Goal: Task Accomplishment & Management: Manage account settings

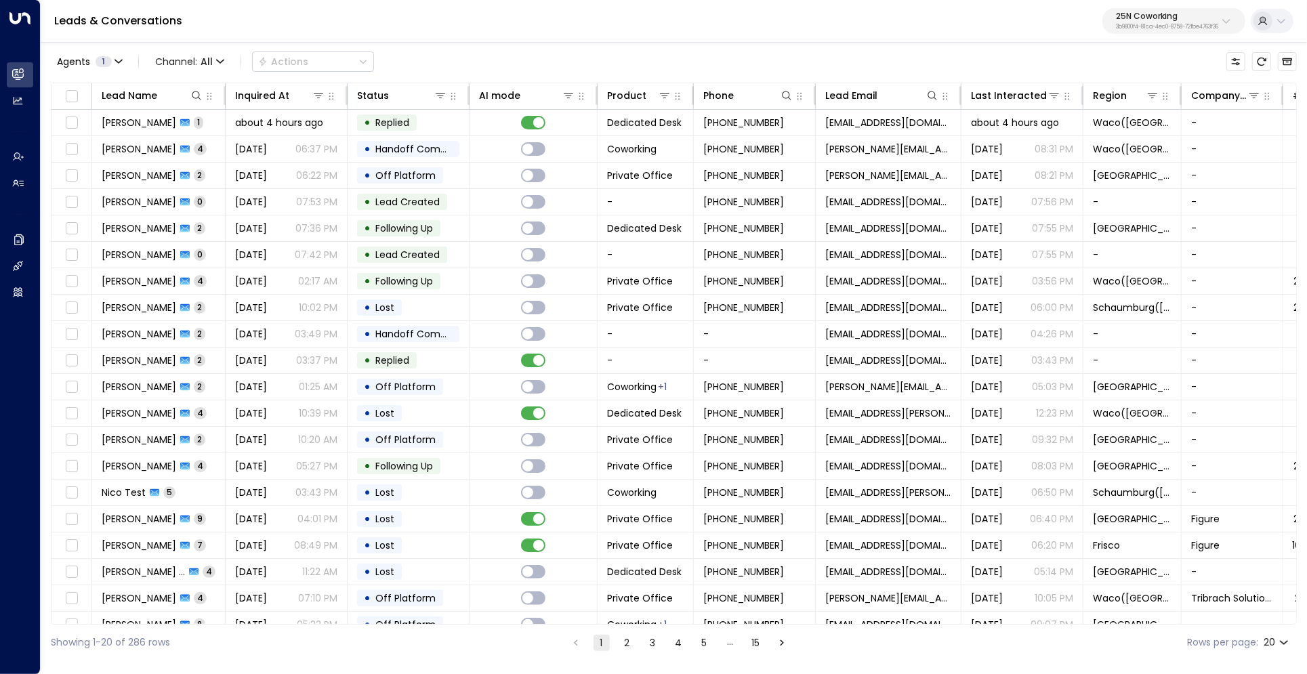
click at [1132, 20] on p "25N Coworking" at bounding box center [1167, 16] width 102 height 8
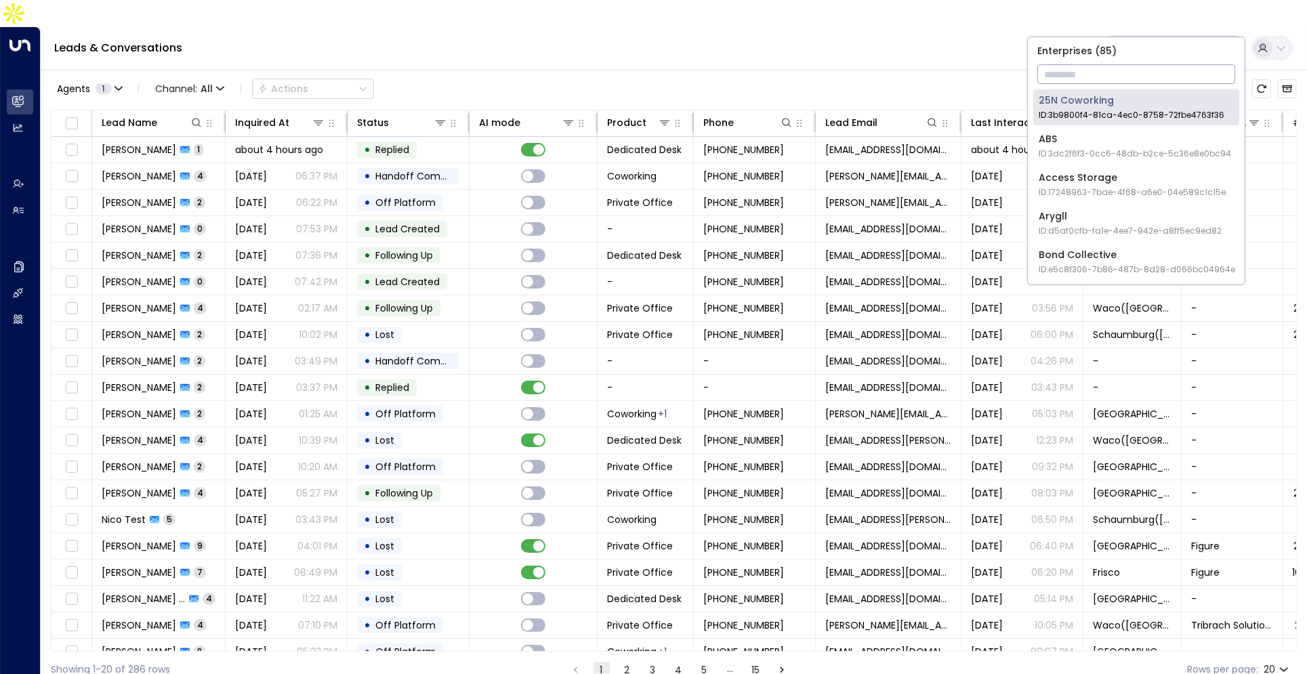
click at [1105, 79] on input "text" at bounding box center [1136, 74] width 198 height 25
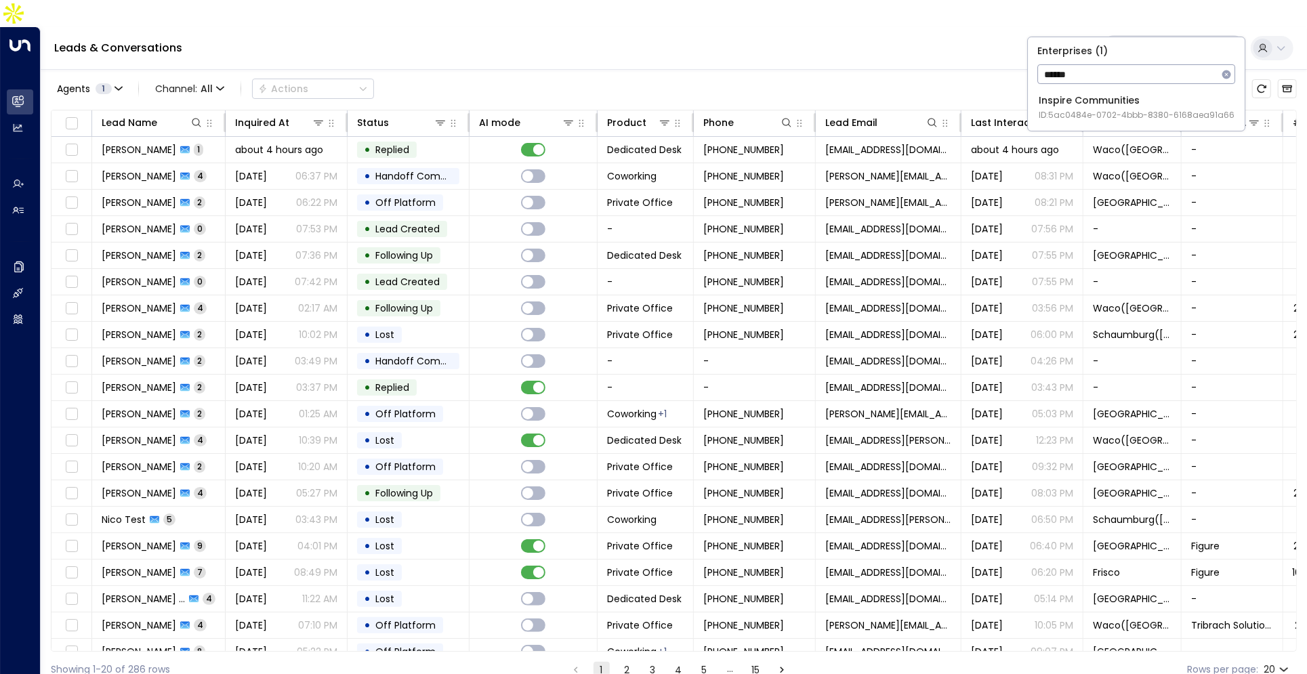
type input "******"
click at [1107, 112] on span "ID: 5ac0484e-0702-4bbb-8380-6168aea91a66" at bounding box center [1137, 115] width 196 height 12
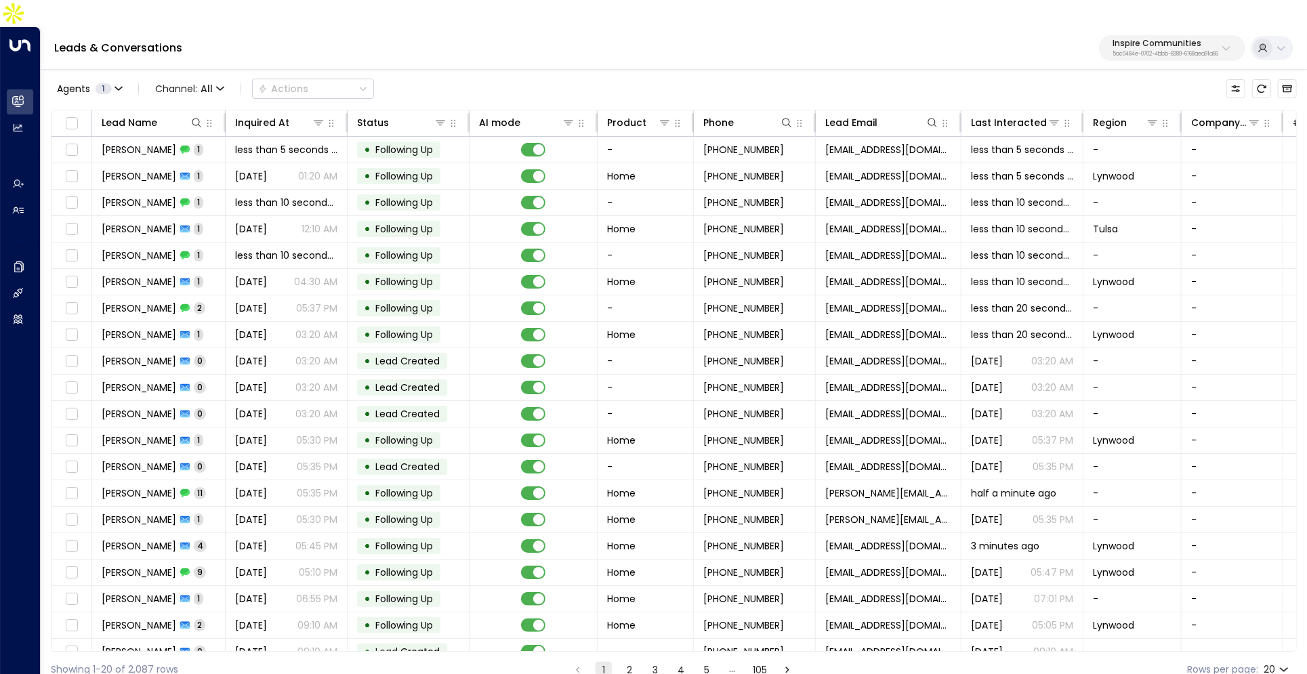
click at [1168, 51] on p "5ac0484e-0702-4bbb-8380-6168aea91a66" at bounding box center [1165, 53] width 106 height 5
click at [316, 117] on icon at bounding box center [318, 122] width 11 height 11
click at [482, 75] on div "Agents 1 Channel: All Actions" at bounding box center [674, 89] width 1246 height 28
click at [432, 116] on div at bounding box center [418, 123] width 58 height 14
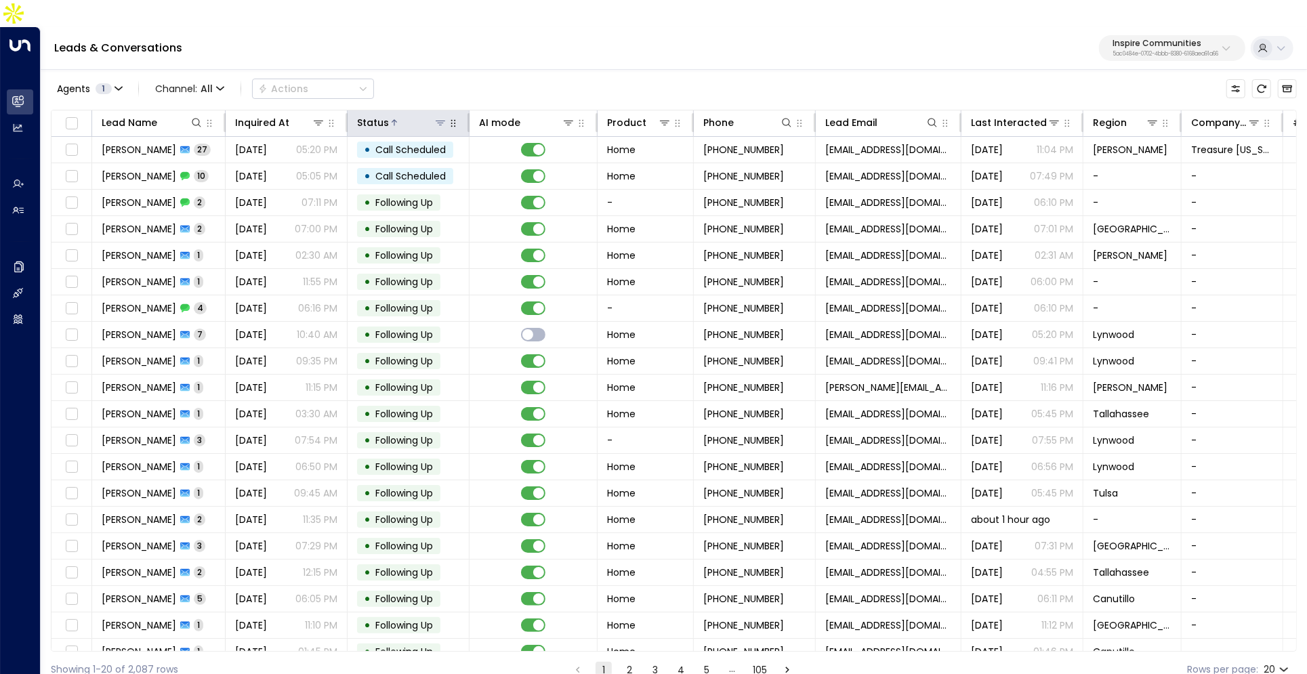
click at [390, 119] on icon at bounding box center [394, 123] width 8 height 8
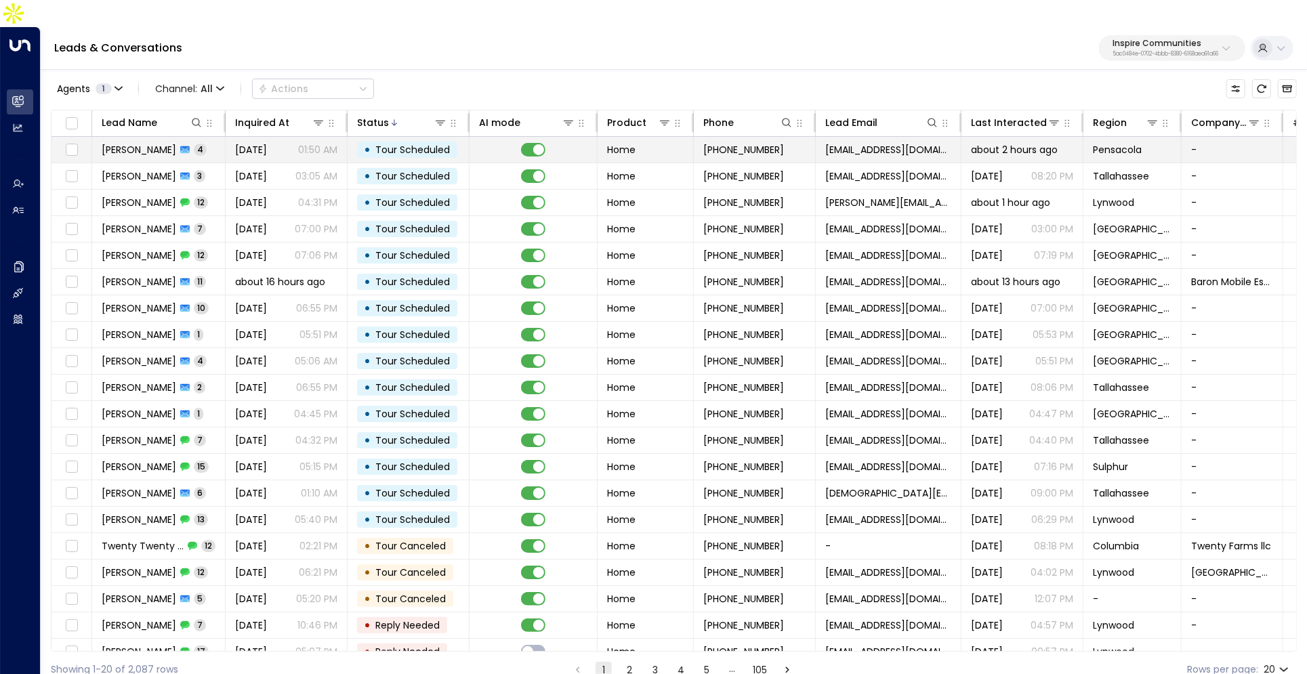
click at [267, 143] on span "Aug 20, 2025" at bounding box center [251, 150] width 32 height 14
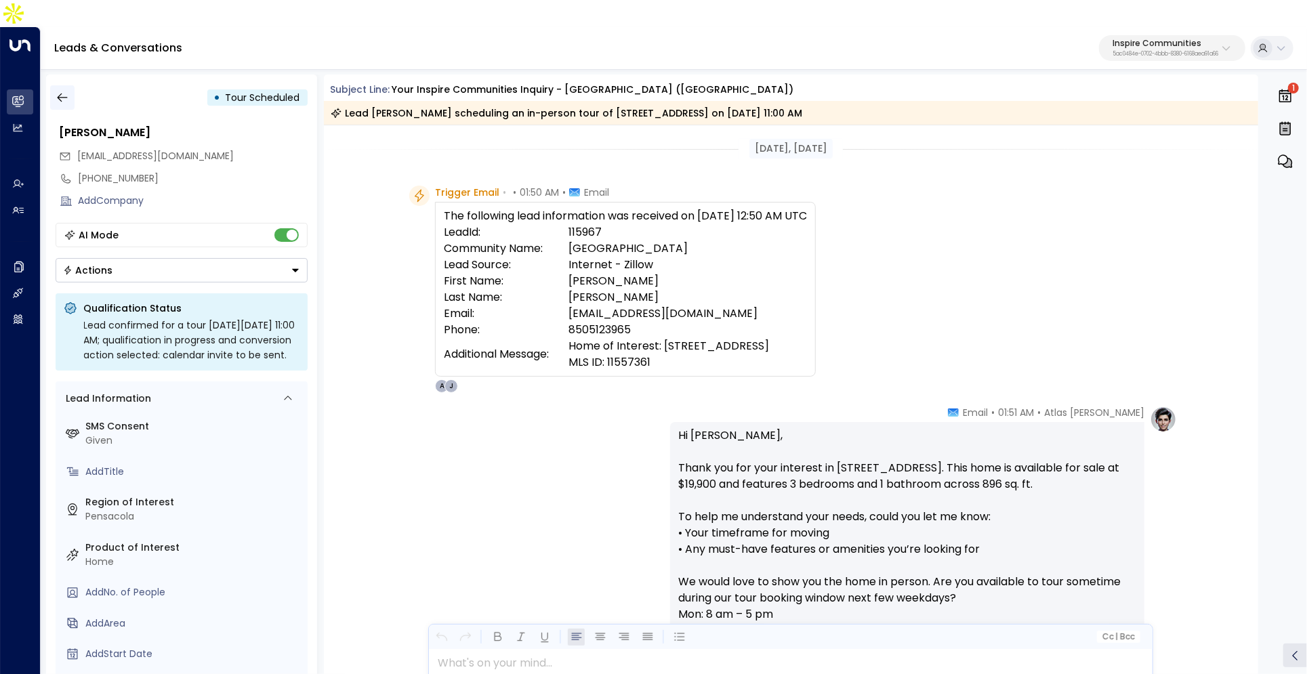
click at [64, 85] on button "button" at bounding box center [62, 97] width 24 height 24
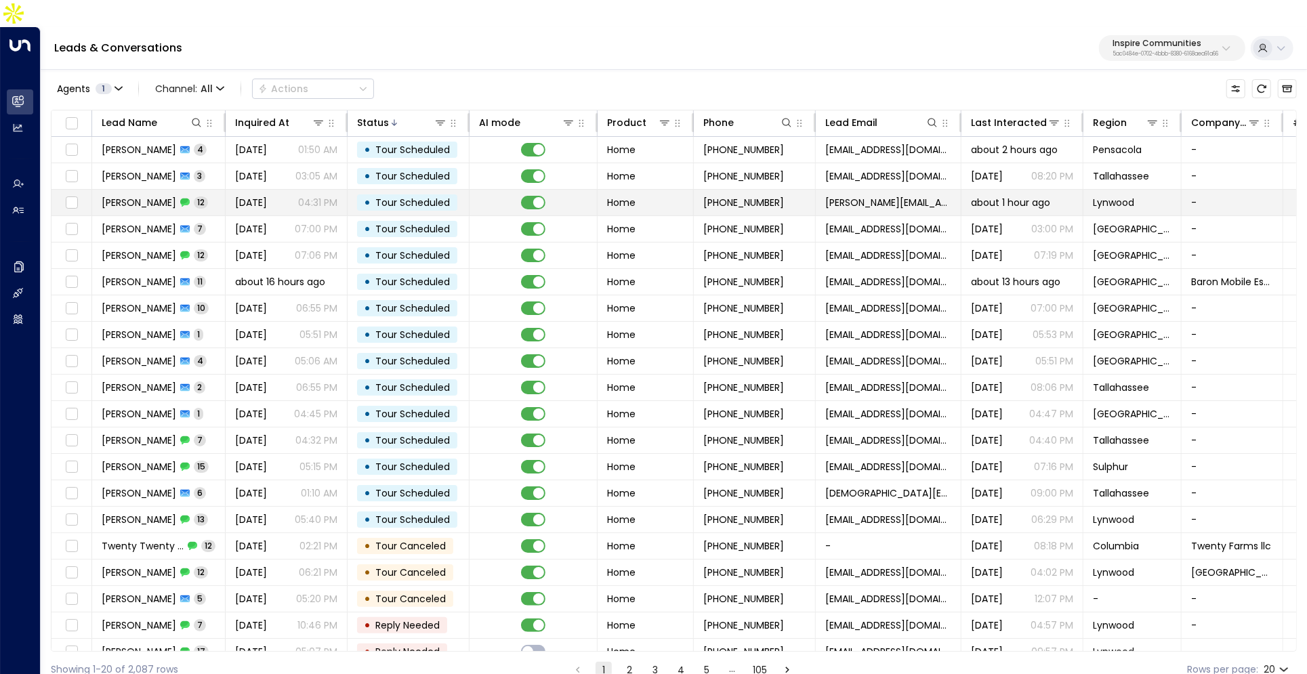
click at [202, 196] on span "12" at bounding box center [201, 202] width 14 height 12
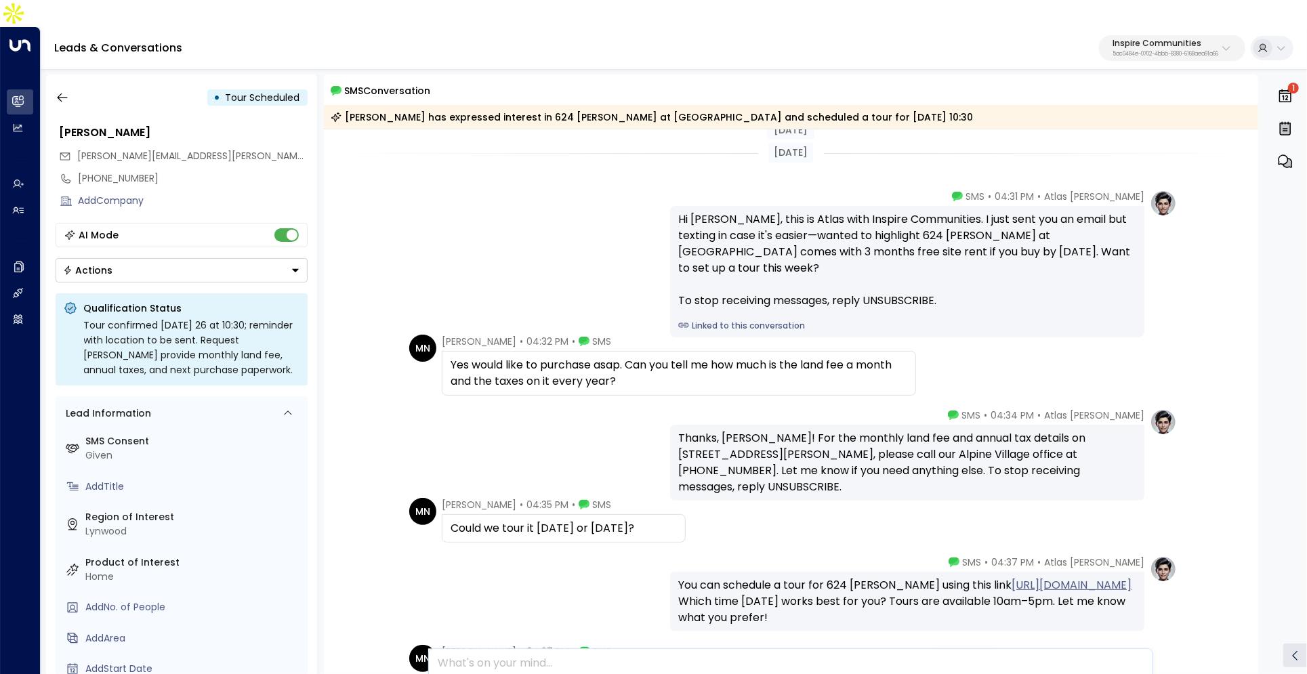
click at [734, 320] on link "Linked to this conversation" at bounding box center [907, 326] width 458 height 12
click at [72, 85] on button "button" at bounding box center [62, 97] width 24 height 24
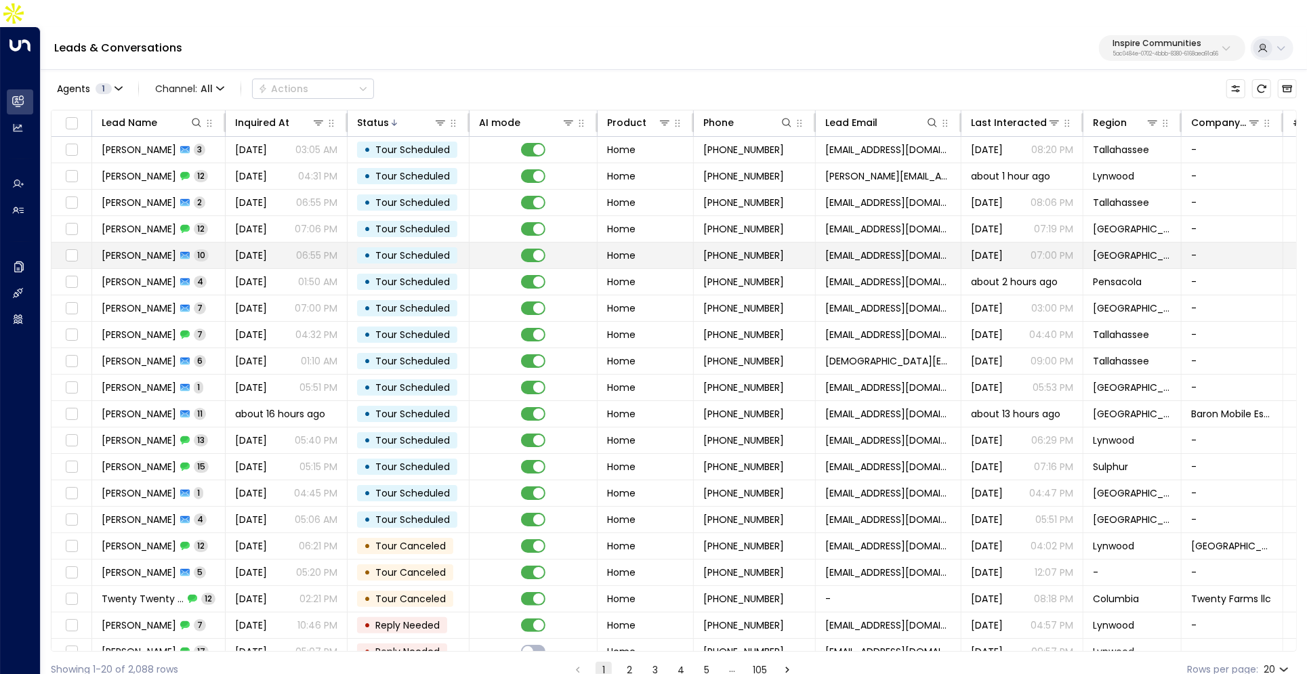
click at [244, 249] on span "Aug 16, 2025" at bounding box center [251, 256] width 32 height 14
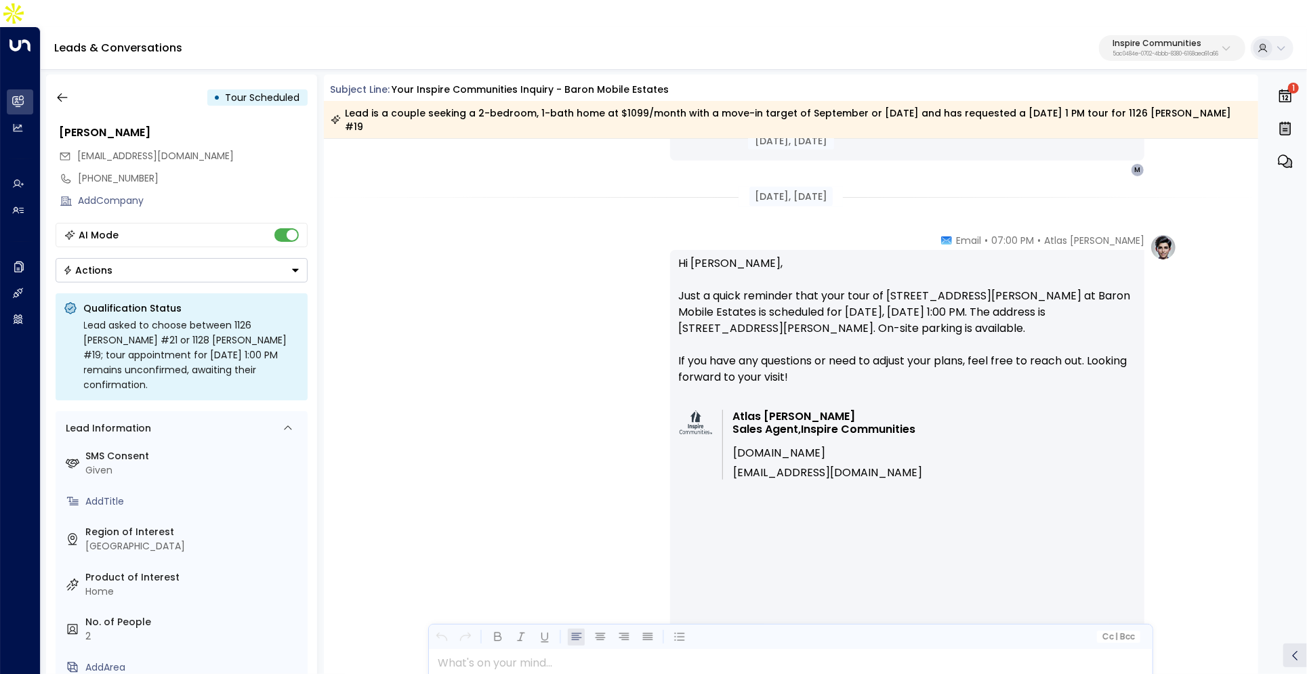
scroll to position [6186, 0]
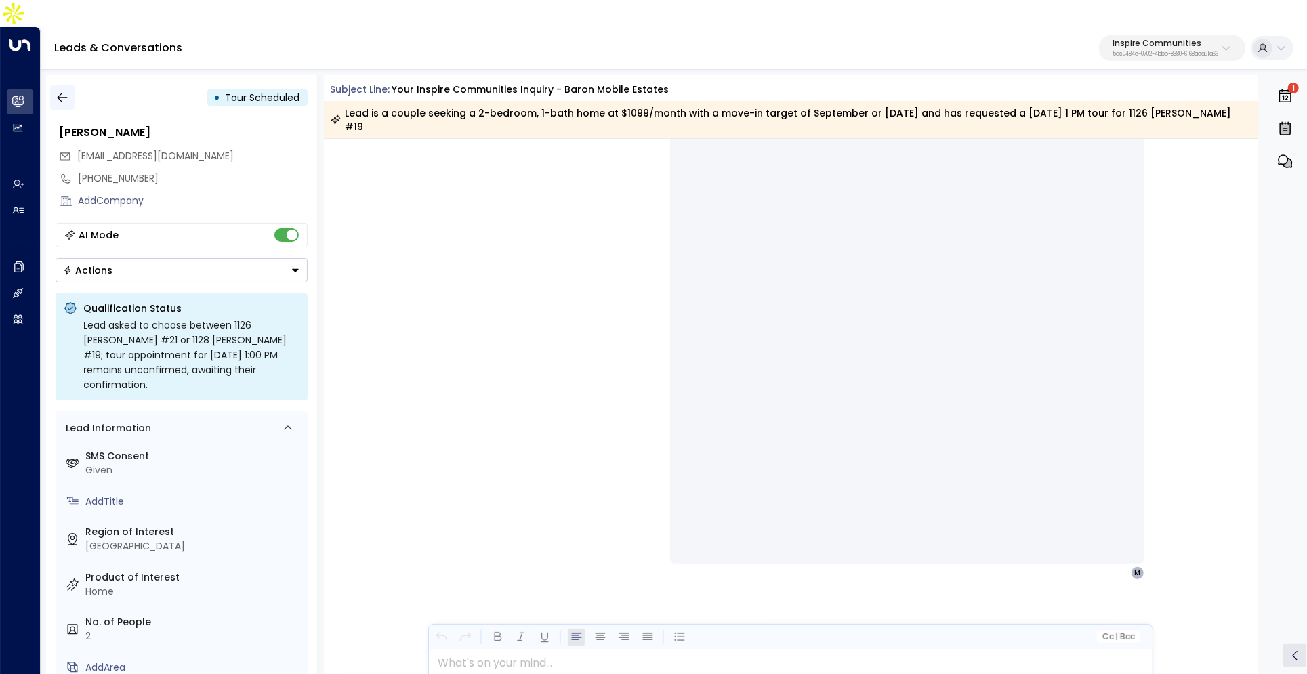
click at [64, 91] on icon "button" at bounding box center [63, 98] width 14 height 14
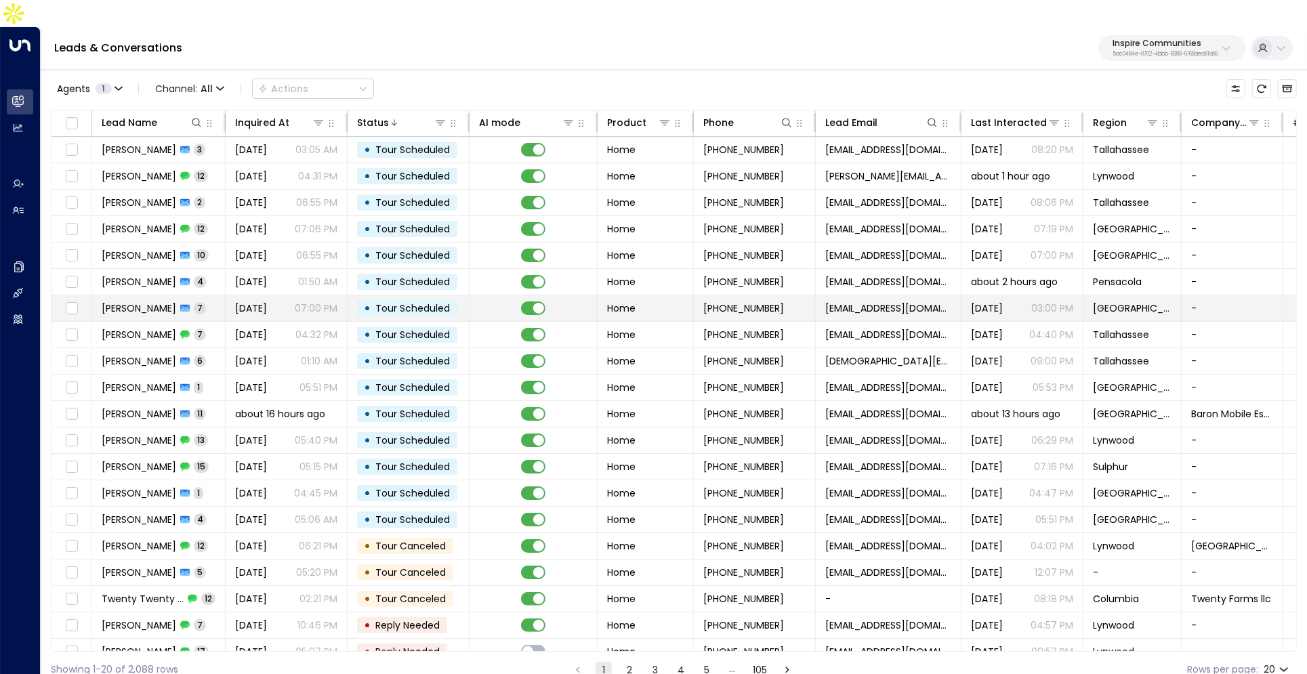
click at [331, 301] on p "07:00 PM" at bounding box center [316, 308] width 43 height 14
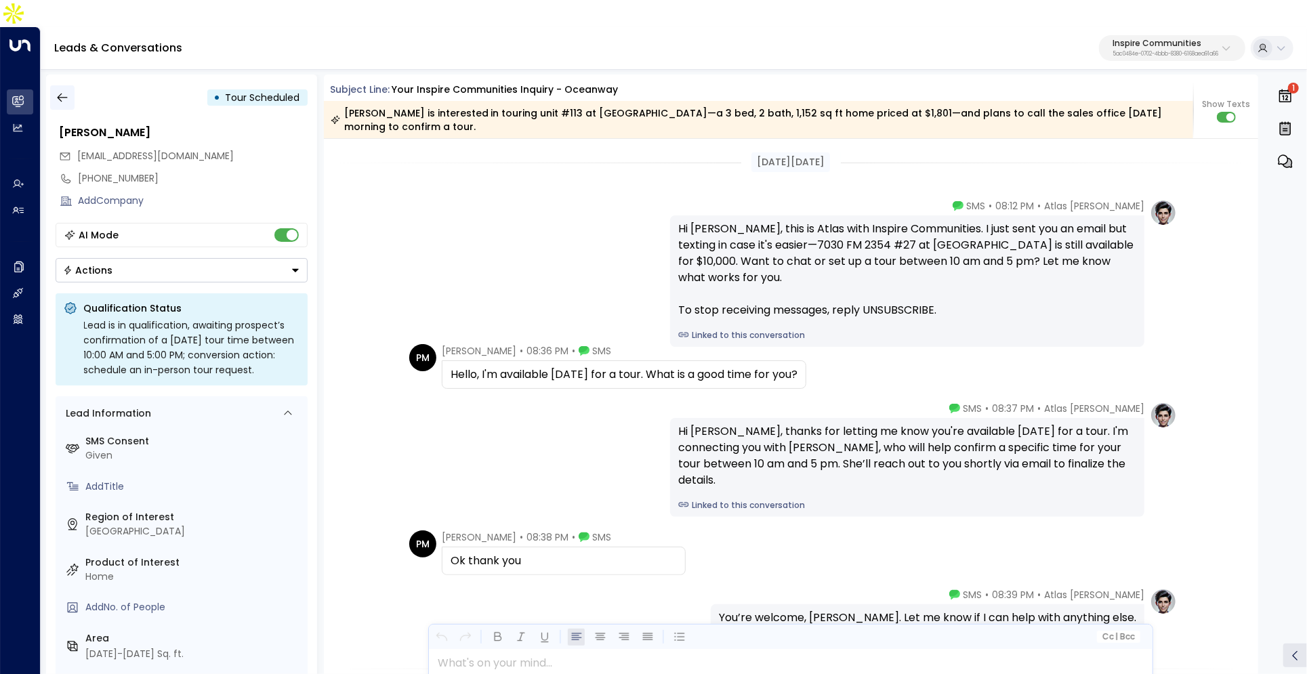
click at [62, 91] on icon "button" at bounding box center [63, 98] width 14 height 14
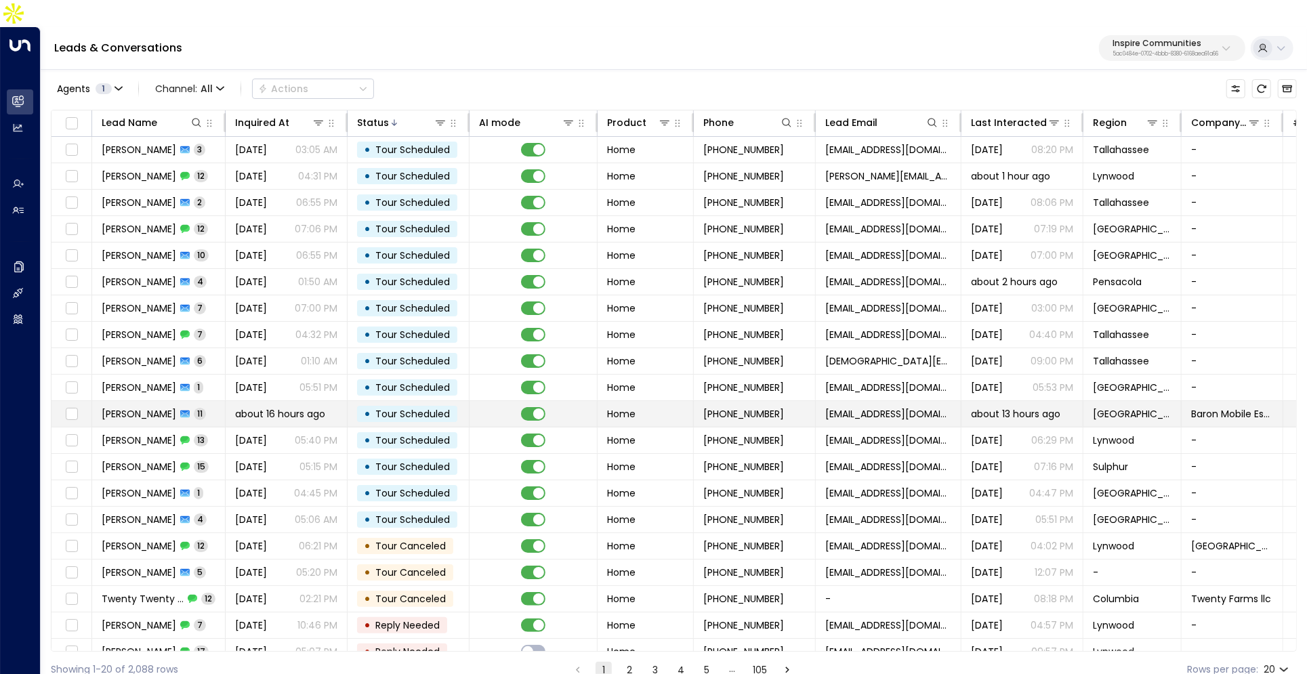
click at [171, 407] on span "Jesse Headrick" at bounding box center [139, 414] width 75 height 14
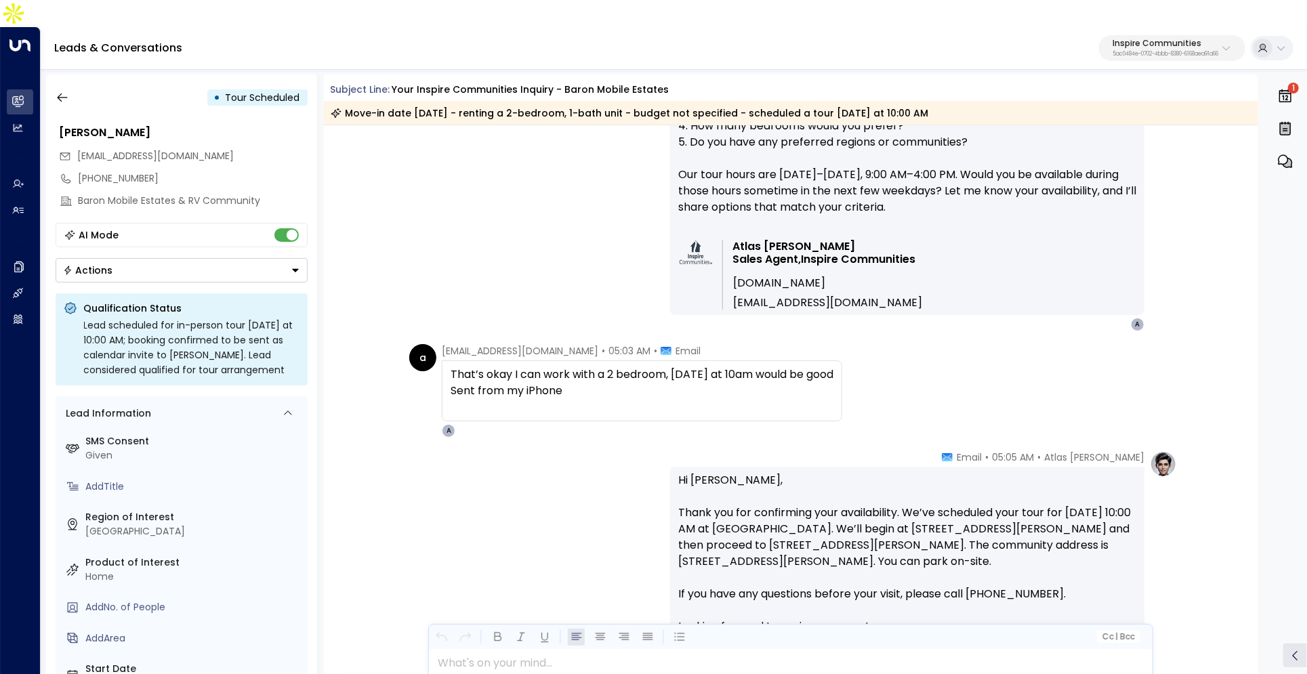
scroll to position [2966, 0]
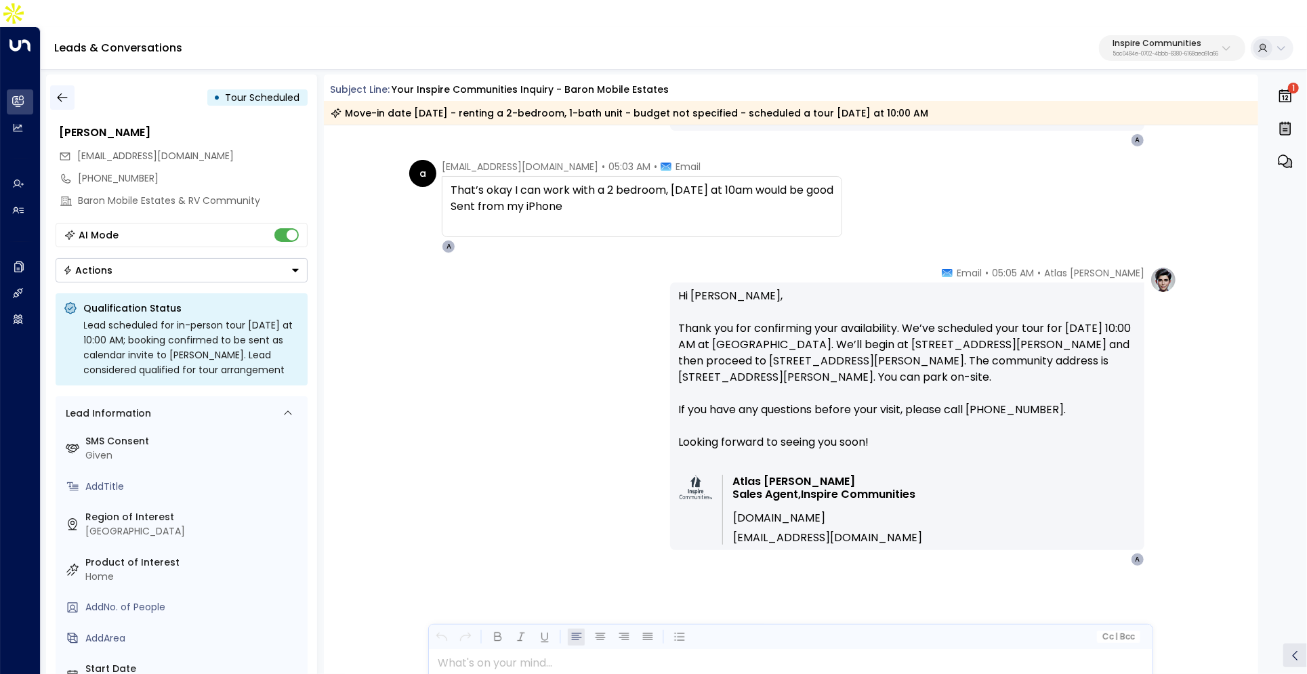
click at [58, 91] on icon "button" at bounding box center [63, 98] width 14 height 14
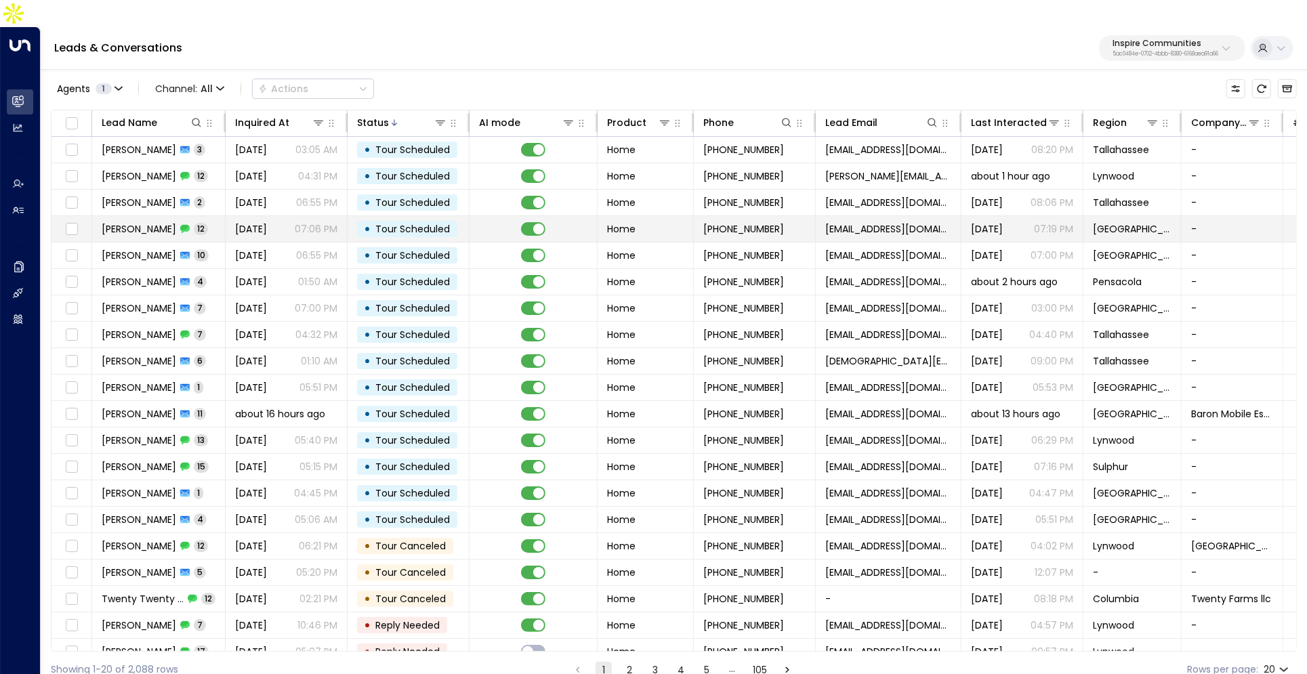
click at [202, 216] on td "Heather Griffin 12" at bounding box center [158, 229] width 133 height 26
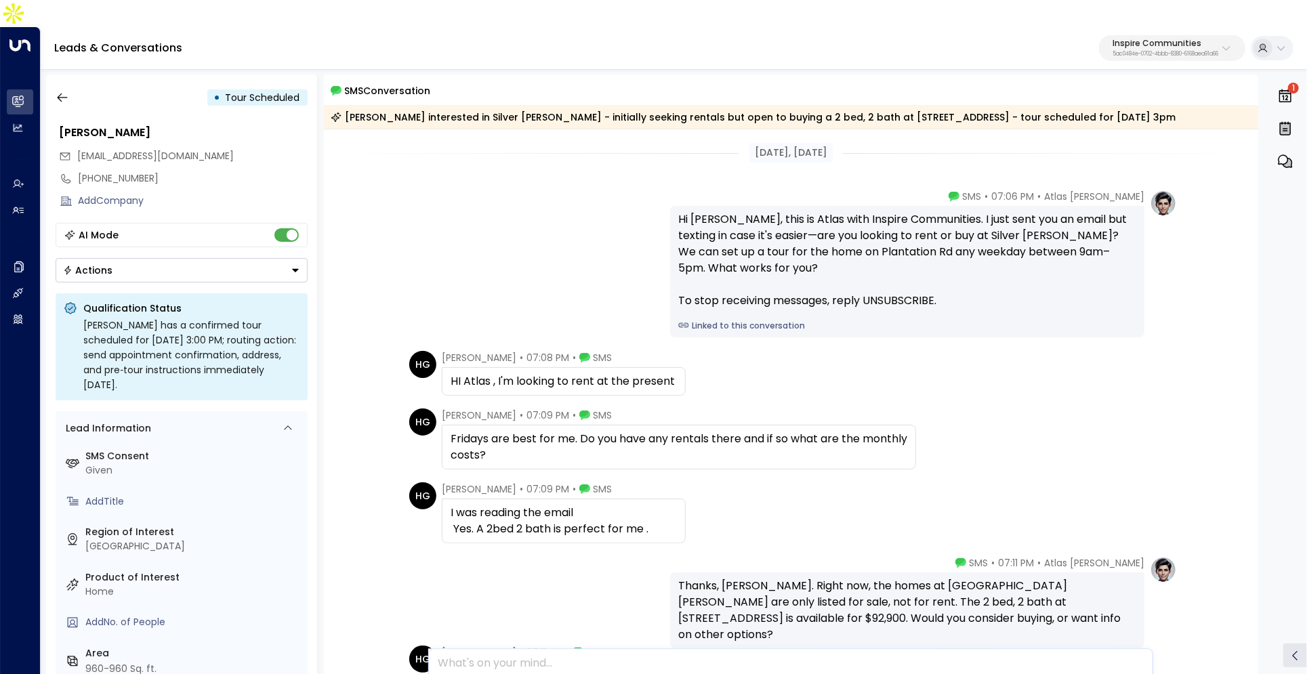
click at [740, 320] on link "Linked to this conversation" at bounding box center [907, 326] width 458 height 12
click at [69, 85] on button "button" at bounding box center [62, 97] width 24 height 24
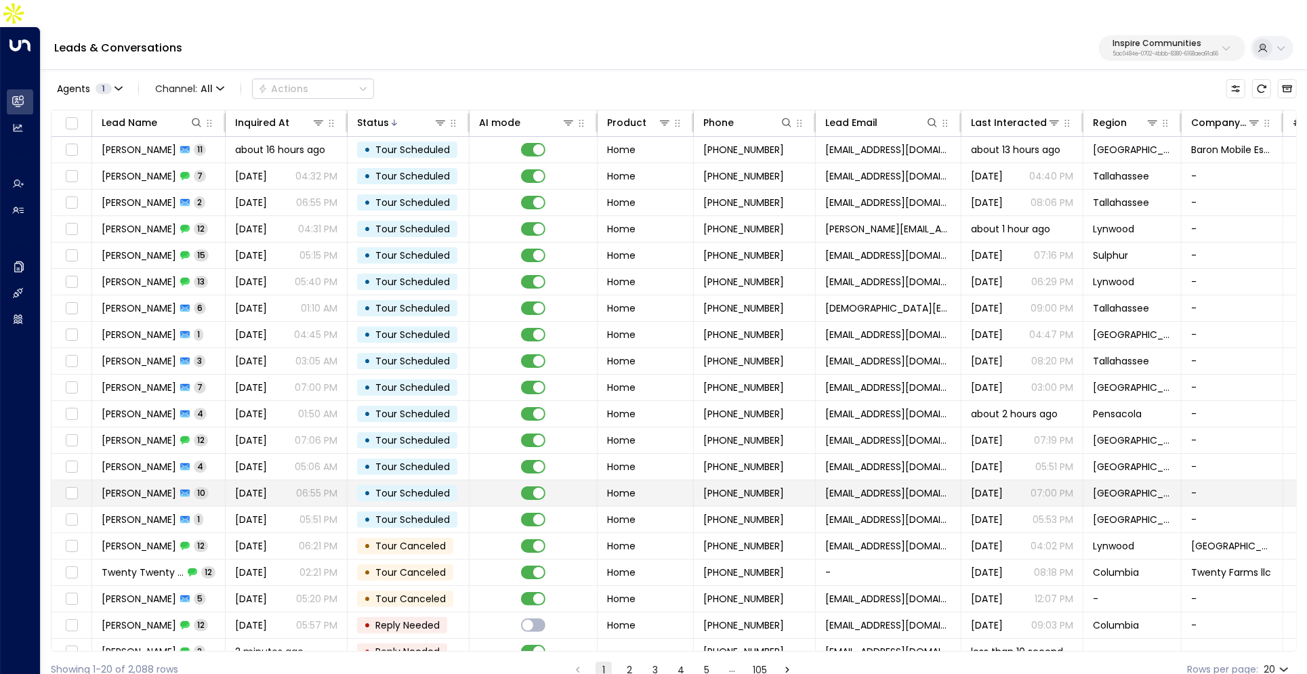
click at [228, 480] on td "Aug 16, 2025 06:55 PM" at bounding box center [287, 493] width 122 height 26
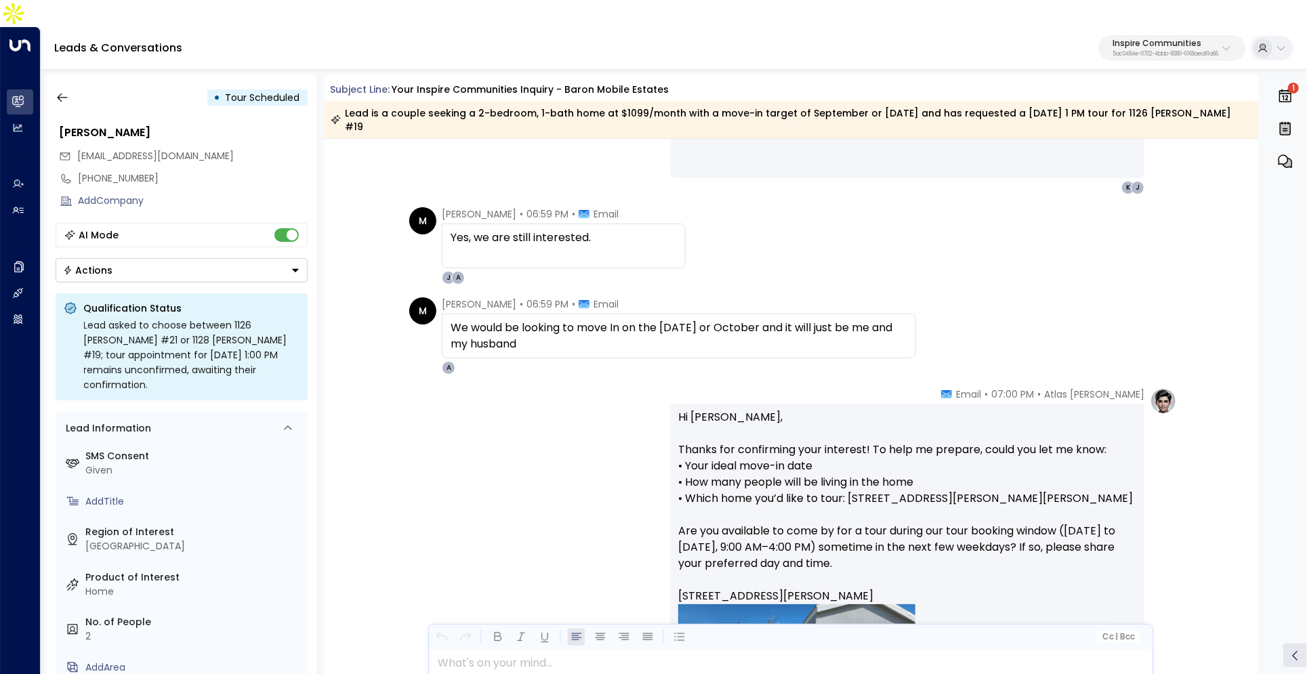
scroll to position [1549, 0]
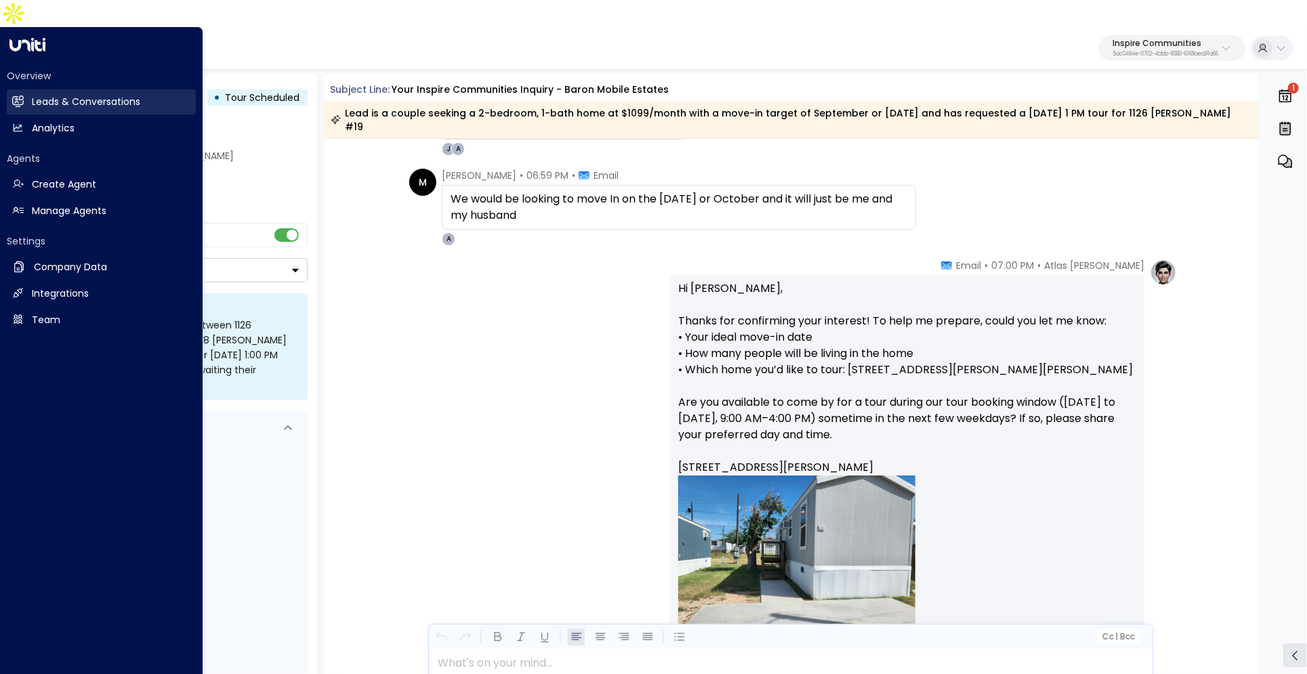
click at [56, 95] on h2 "Leads & Conversations" at bounding box center [86, 102] width 108 height 14
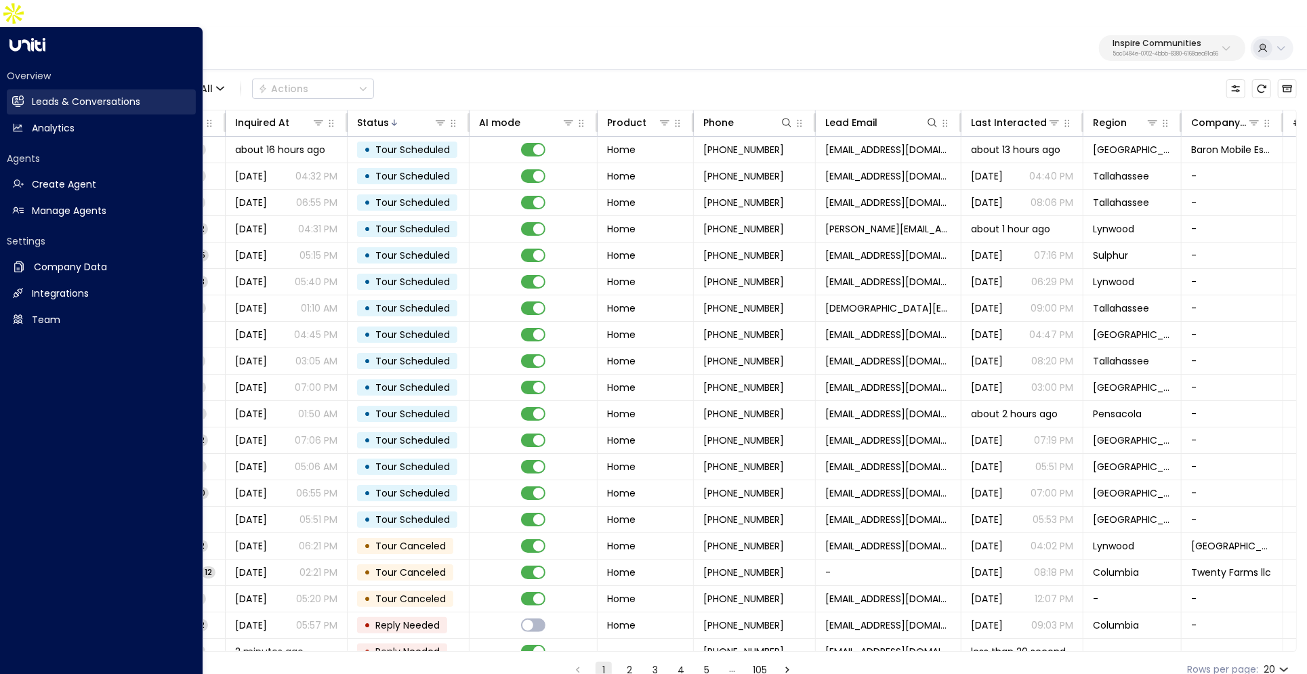
click at [56, 95] on h2 "Leads & Conversations" at bounding box center [86, 102] width 108 height 14
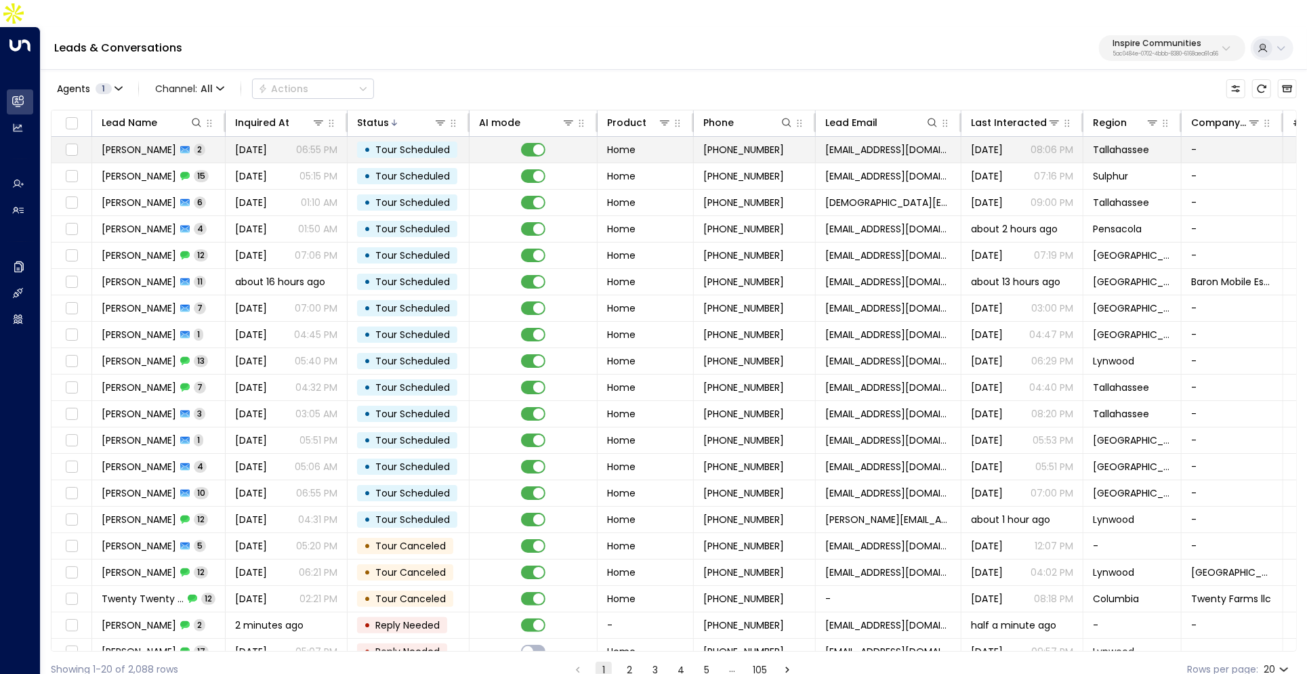
click at [260, 143] on span "Aug 21, 2025" at bounding box center [251, 150] width 32 height 14
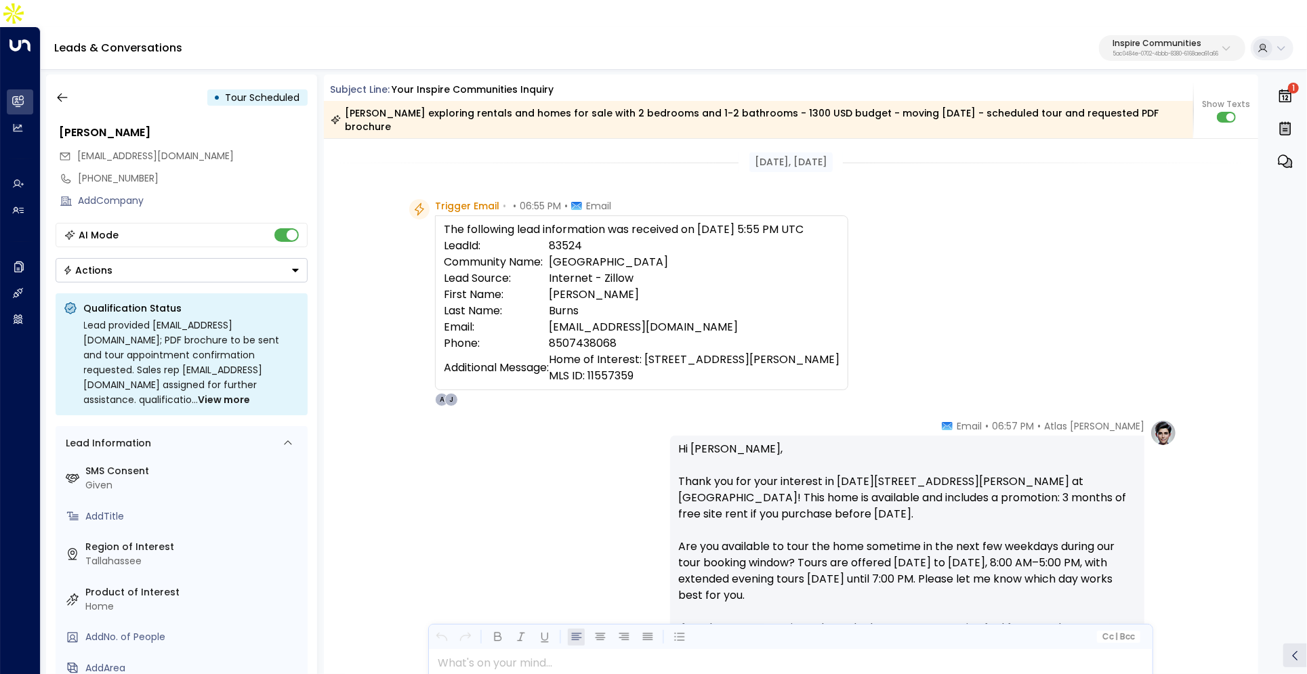
click at [1172, 51] on p "5ac0484e-0702-4bbb-8380-6168aea91a66" at bounding box center [1165, 53] width 106 height 5
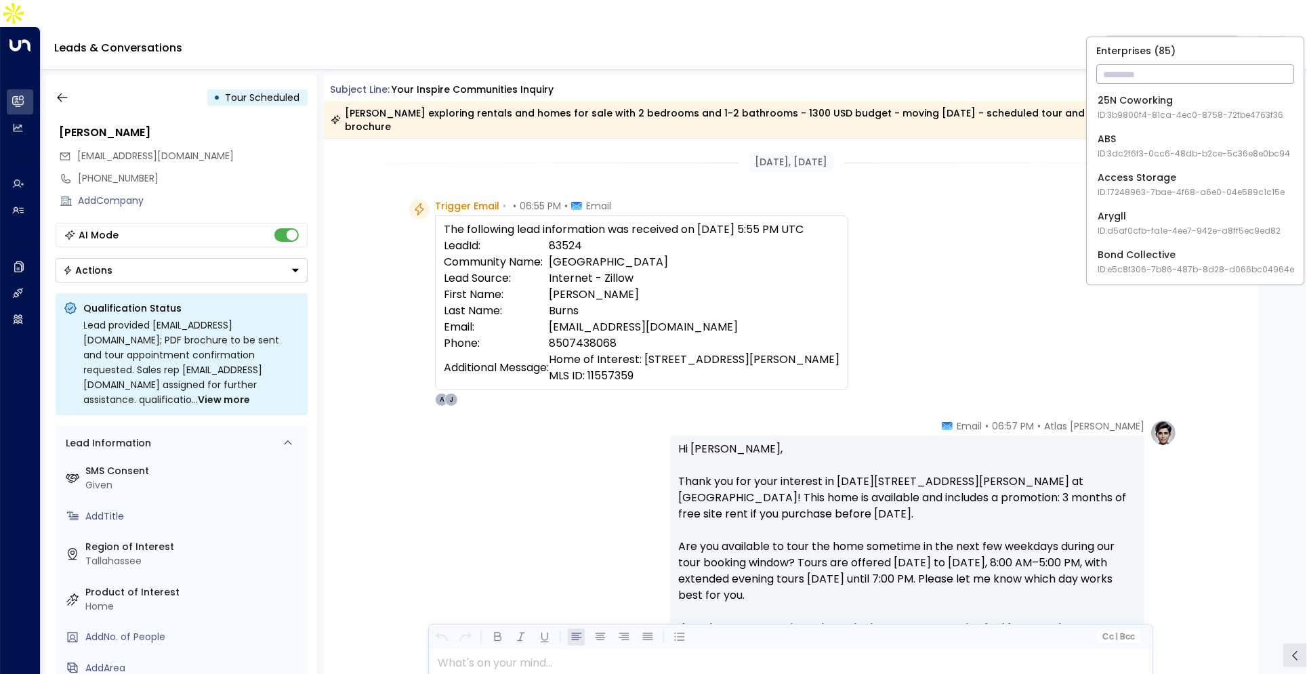
click at [1121, 79] on input "text" at bounding box center [1195, 74] width 198 height 25
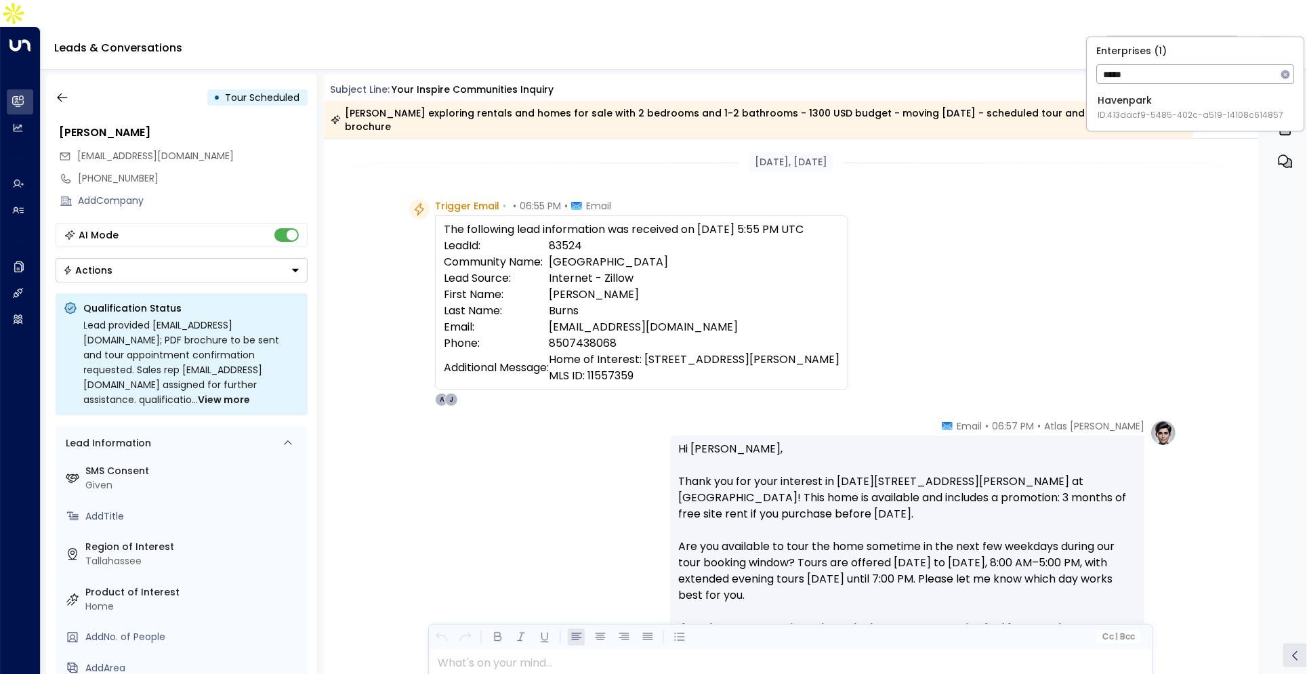
type input "*****"
click at [1124, 105] on div "Havenpark ID: 413dacf9-5485-402c-a519-14108c614857" at bounding box center [1191, 107] width 186 height 28
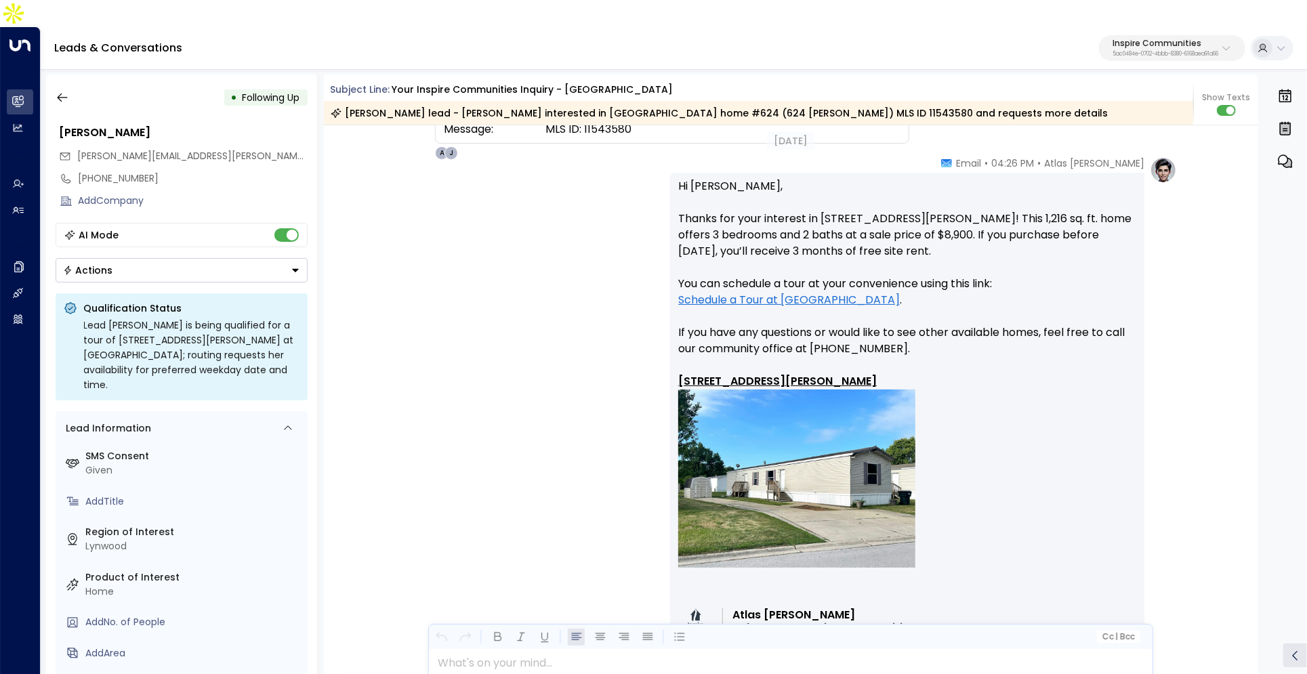
scroll to position [228, 0]
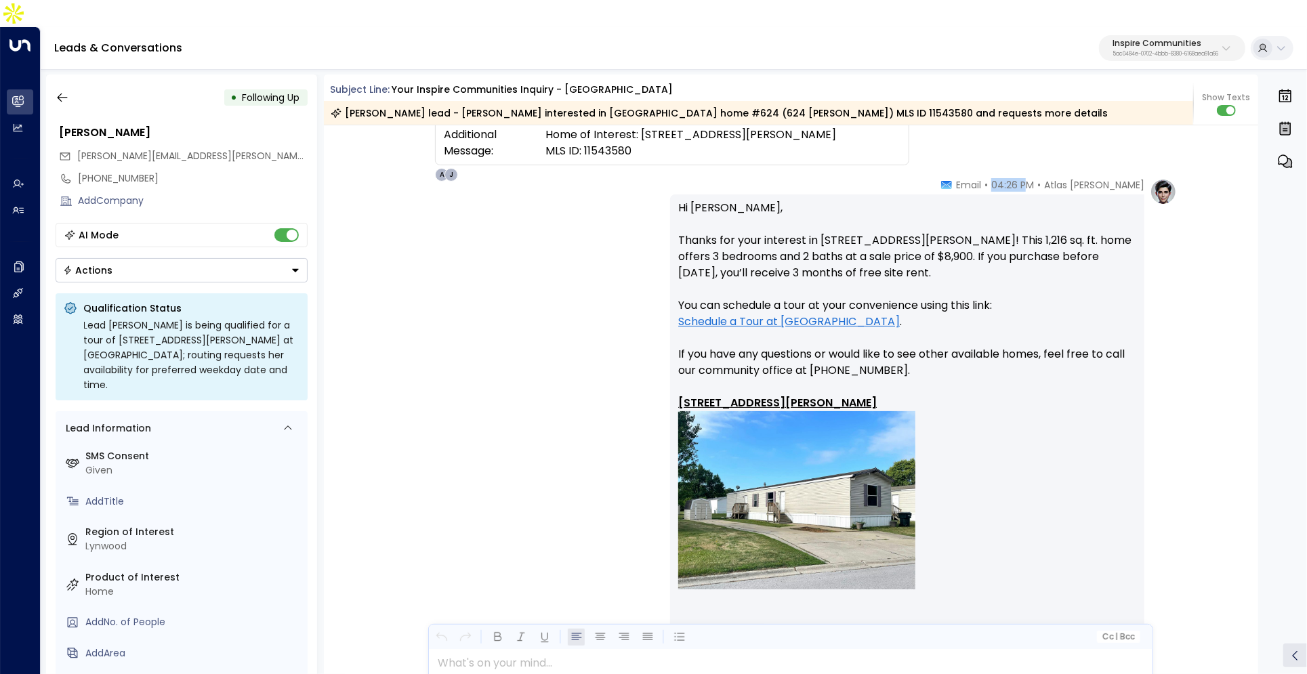
drag, startPoint x: 1037, startPoint y: 154, endPoint x: 1068, endPoint y: 157, distance: 32.0
click at [1034, 178] on span "04:26 PM" at bounding box center [1012, 185] width 43 height 14
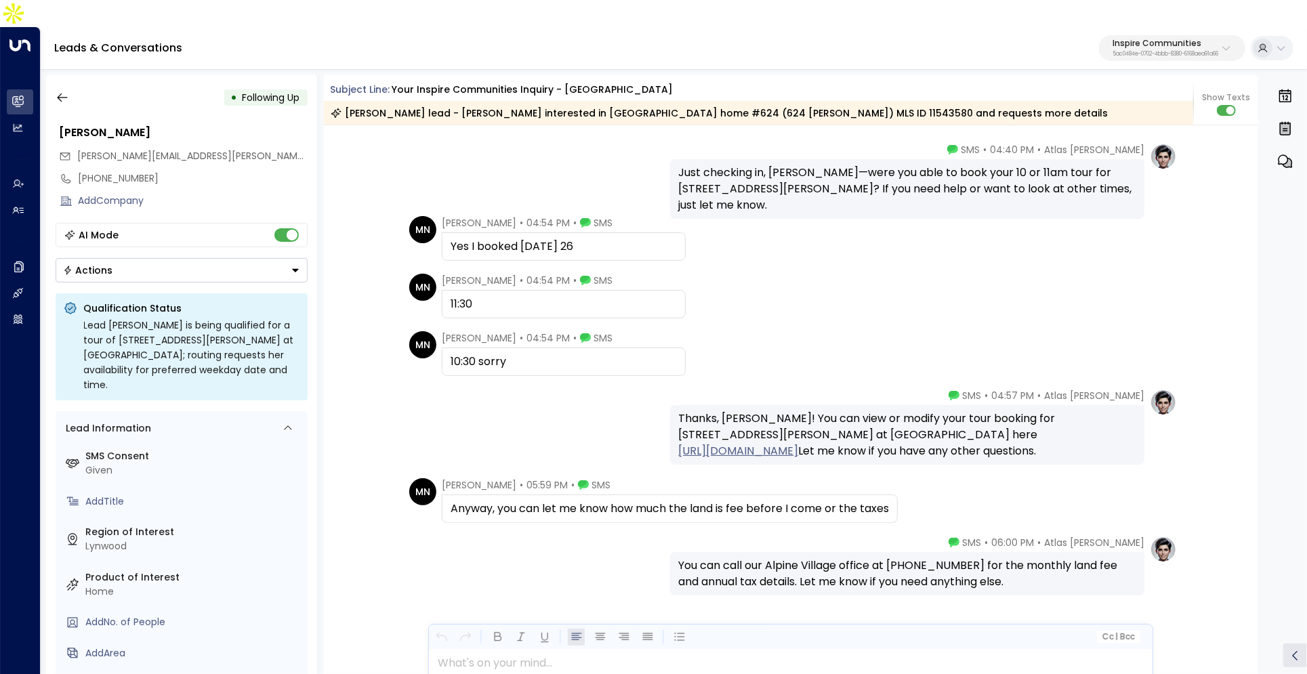
scroll to position [1512, 0]
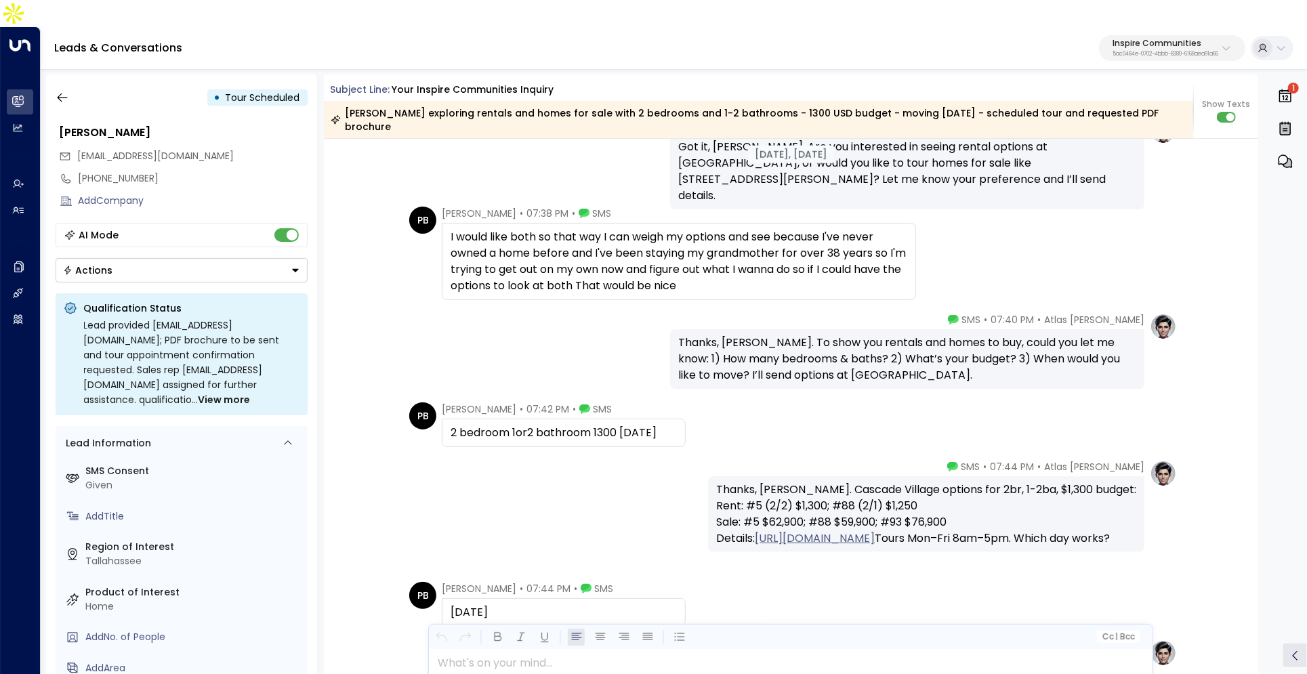
scroll to position [1223, 0]
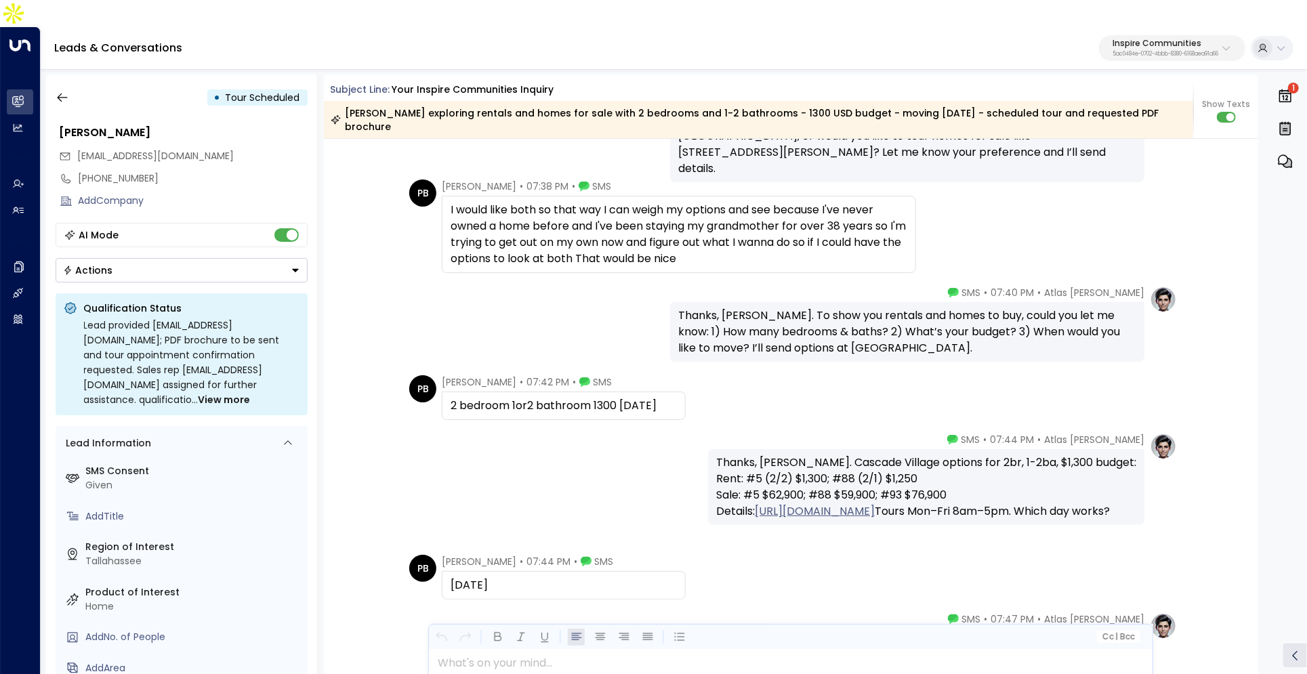
drag, startPoint x: 446, startPoint y: 362, endPoint x: 663, endPoint y: 360, distance: 216.1
click at [663, 392] on div "2 bedroom 1or2 bathroom 1300 [DATE]" at bounding box center [564, 406] width 244 height 28
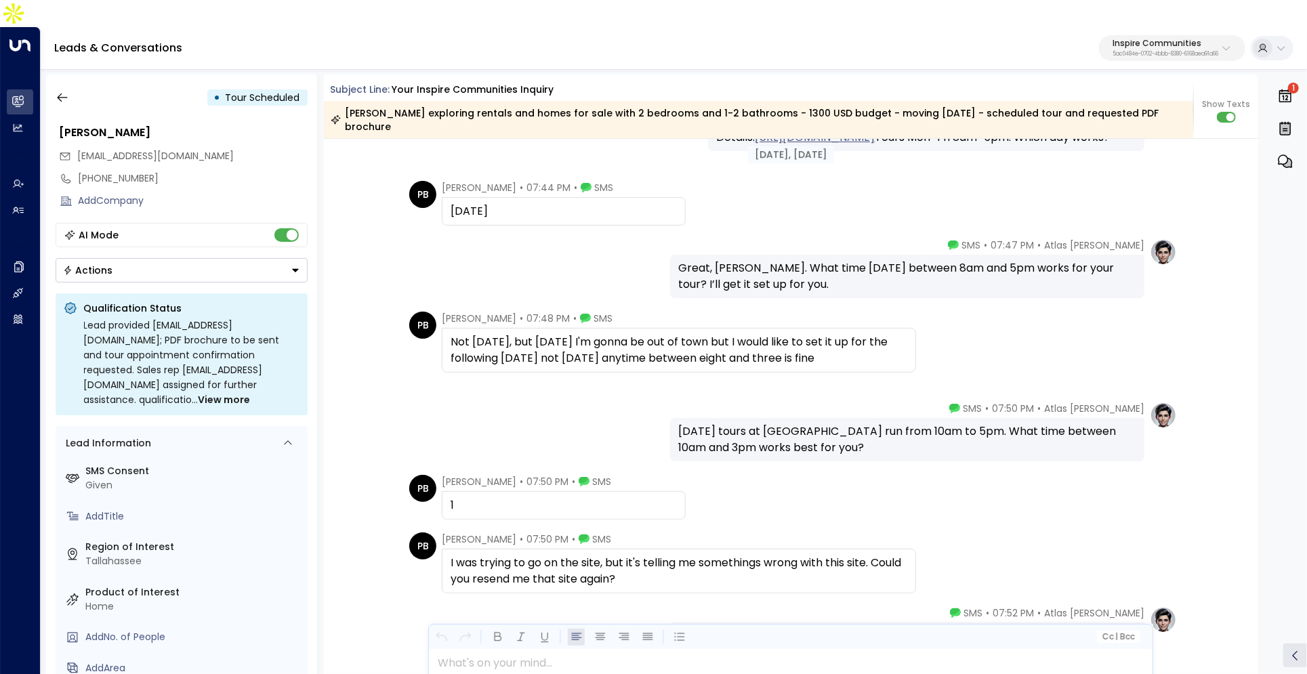
scroll to position [1610, 0]
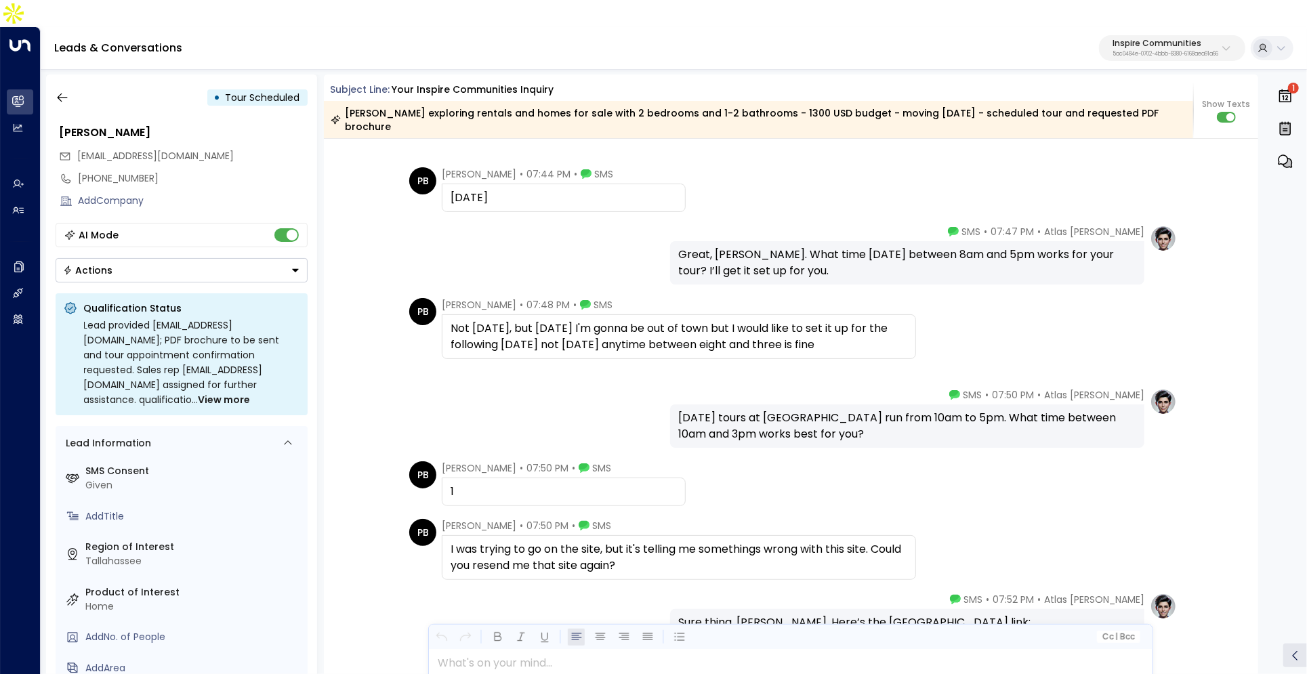
drag, startPoint x: 679, startPoint y: 375, endPoint x: 959, endPoint y: 399, distance: 281.5
click at [959, 410] on div "Monday, September 1 tours at Cascade Village run from 10am to 5pm. What time be…" at bounding box center [907, 426] width 458 height 33
click at [978, 461] on div "PB Patrick Burns • 07:50 PM • SMS 1" at bounding box center [793, 483] width 768 height 45
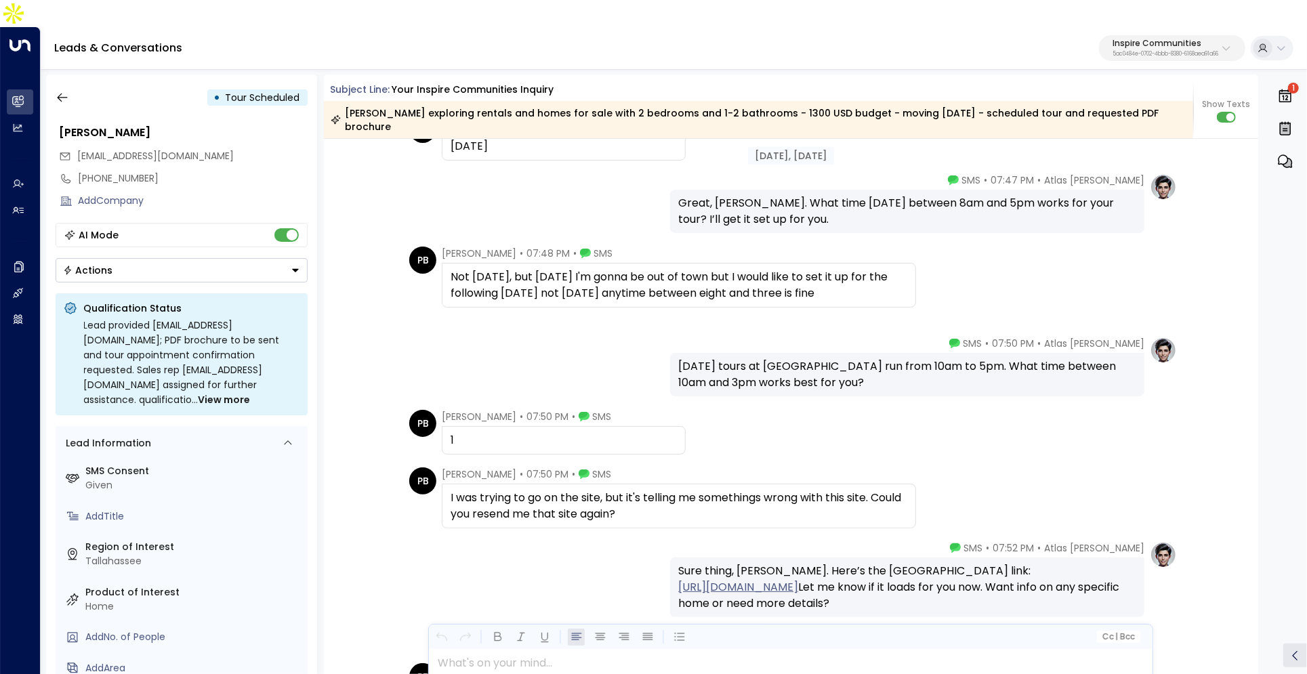
scroll to position [1660, 0]
drag, startPoint x: 978, startPoint y: 321, endPoint x: 1062, endPoint y: 335, distance: 84.4
click at [1062, 360] on div "Monday, September 1 tours at Cascade Village run from 10am to 5pm. What time be…" at bounding box center [907, 376] width 458 height 33
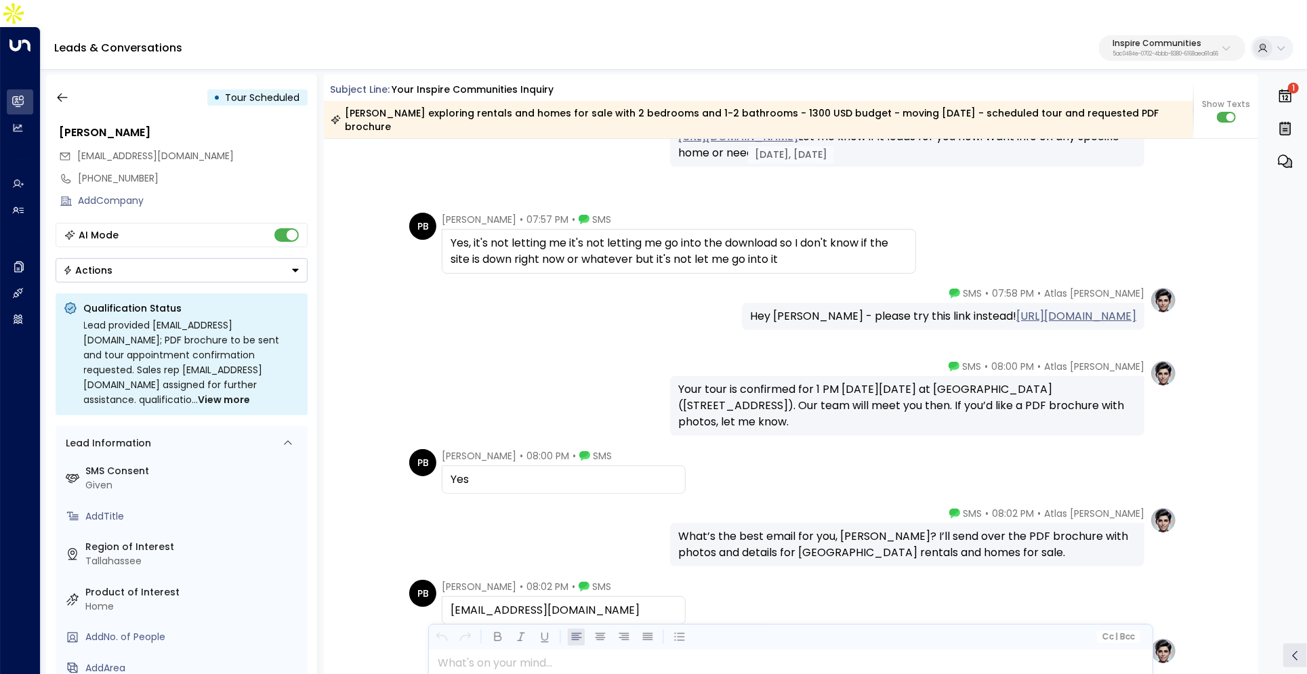
scroll to position [2111, 0]
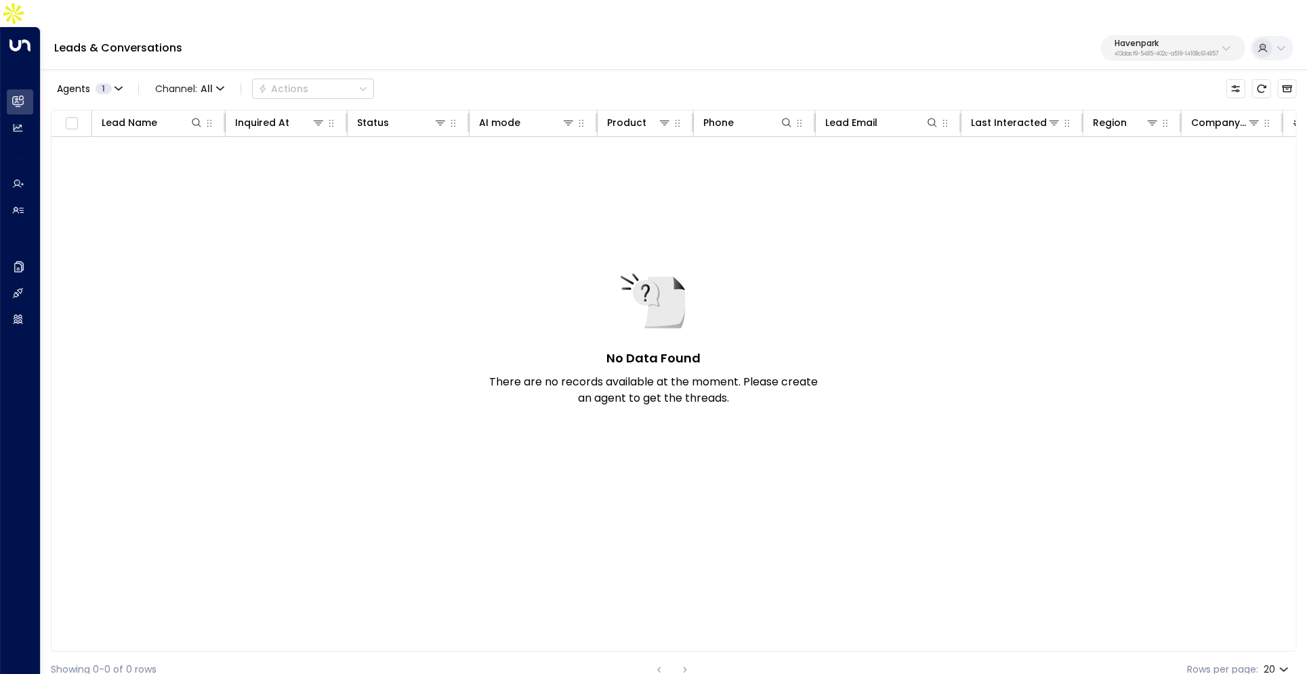
click at [1199, 51] on p "413dacf9-5485-402c-a519-14108c614857" at bounding box center [1167, 53] width 104 height 5
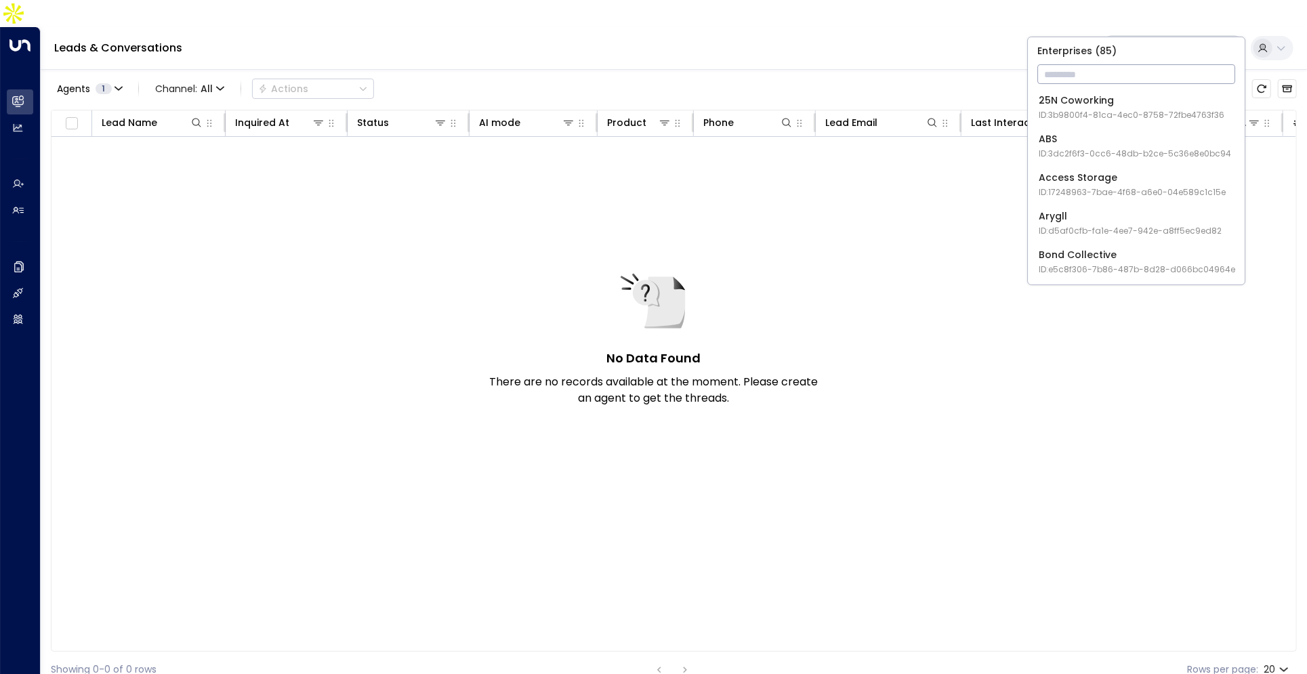
click at [1124, 68] on input "text" at bounding box center [1136, 74] width 198 height 25
click at [1079, 144] on div "ABS ID: 3dc2f6f3-0cc6-48db-b2ce-5c36e8e0bc94" at bounding box center [1135, 146] width 192 height 28
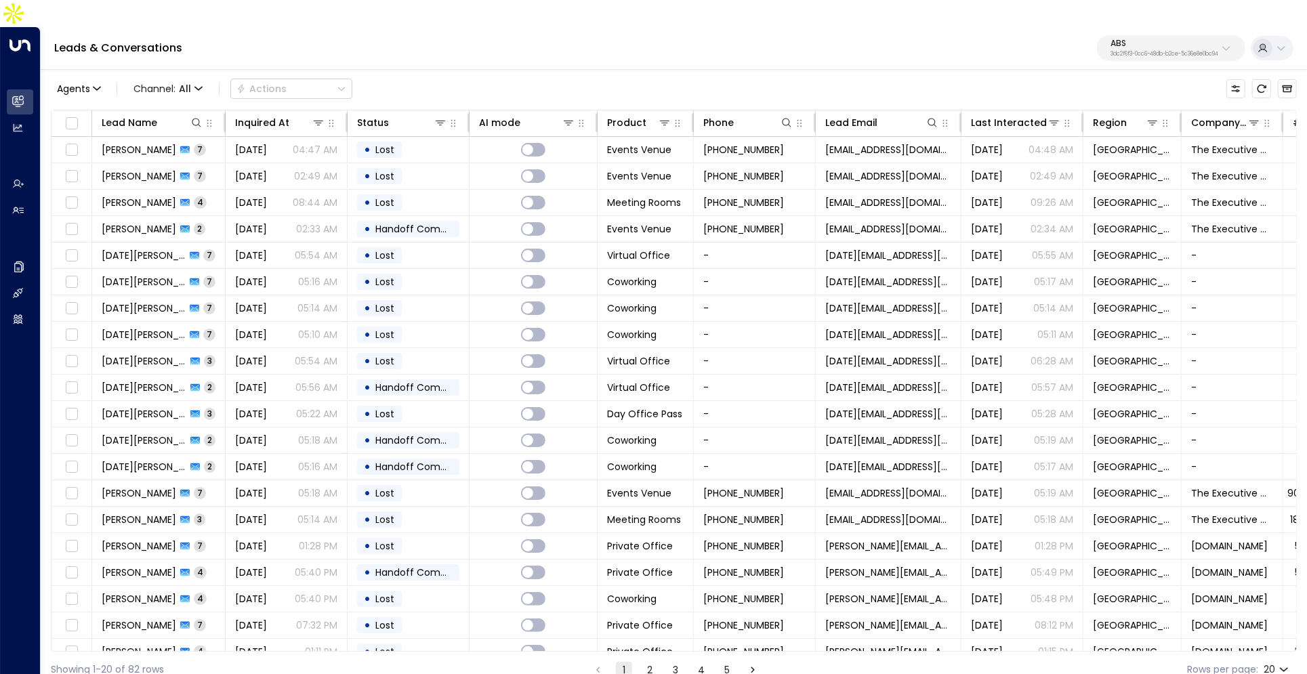
click at [1137, 39] on div "ABS 3dc2f6f3-0cc6-48db-b2ce-5c36e8e0bc94" at bounding box center [1164, 48] width 108 height 18
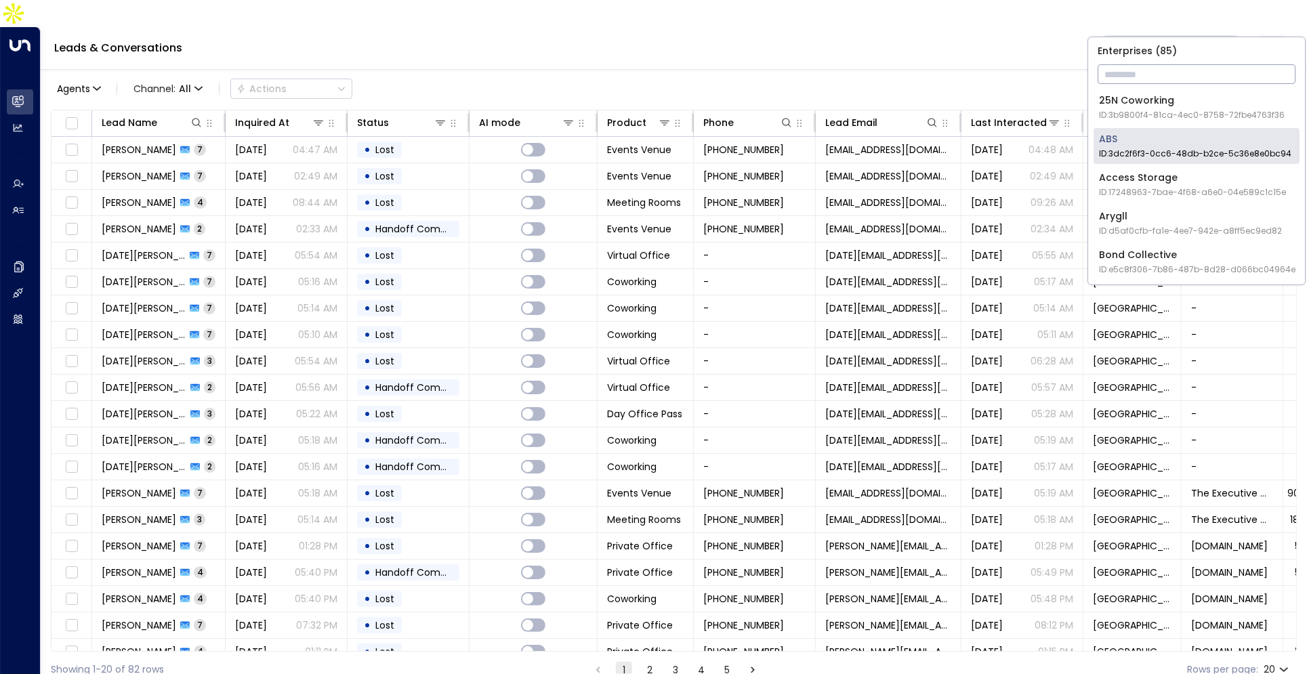
click at [1130, 70] on input "text" at bounding box center [1197, 74] width 198 height 25
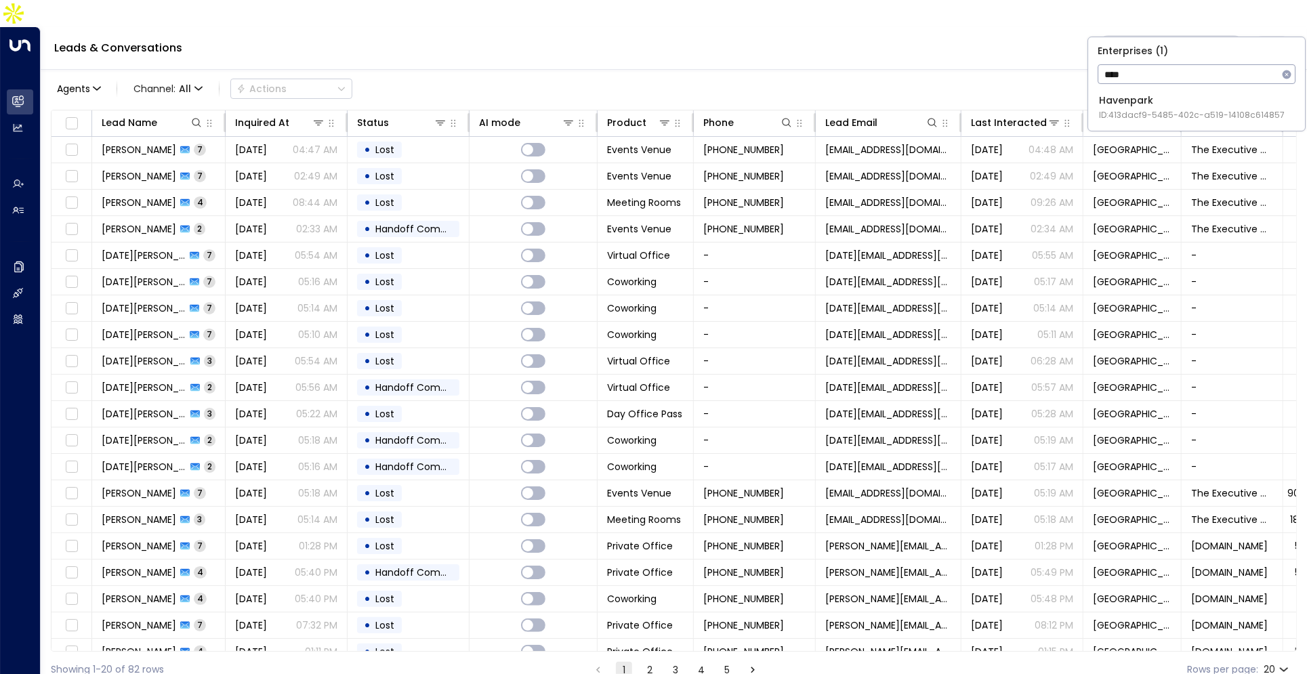
type input "****"
click at [1127, 117] on span "ID: 413dacf9-5485-402c-a519-14108c614857" at bounding box center [1192, 115] width 186 height 12
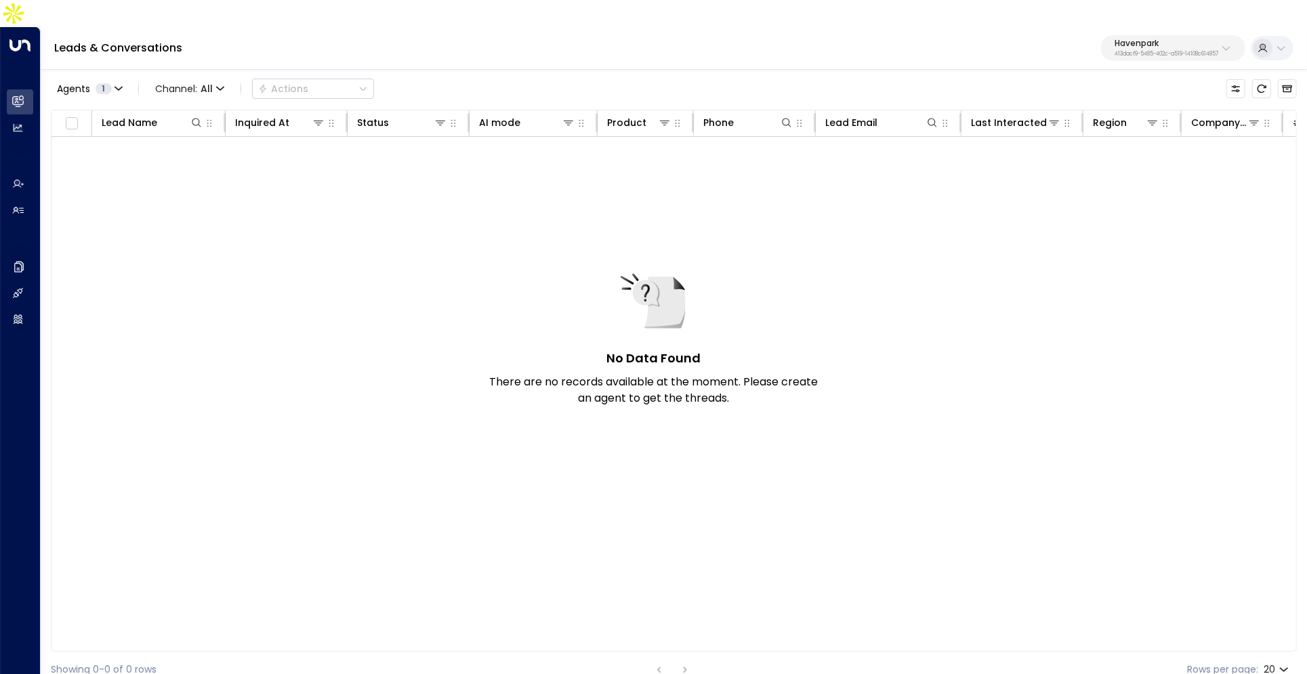
click at [1187, 51] on p "413dacf9-5485-402c-a519-14108c614857" at bounding box center [1167, 53] width 104 height 5
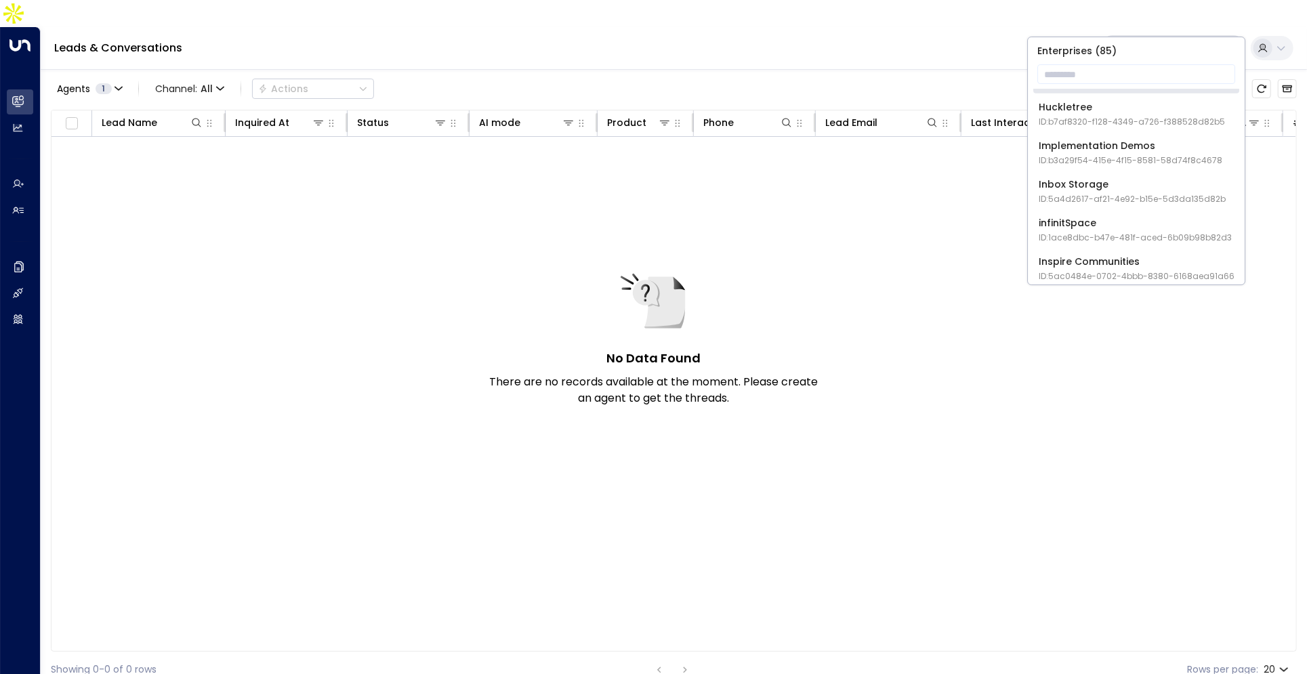
scroll to position [946, 0]
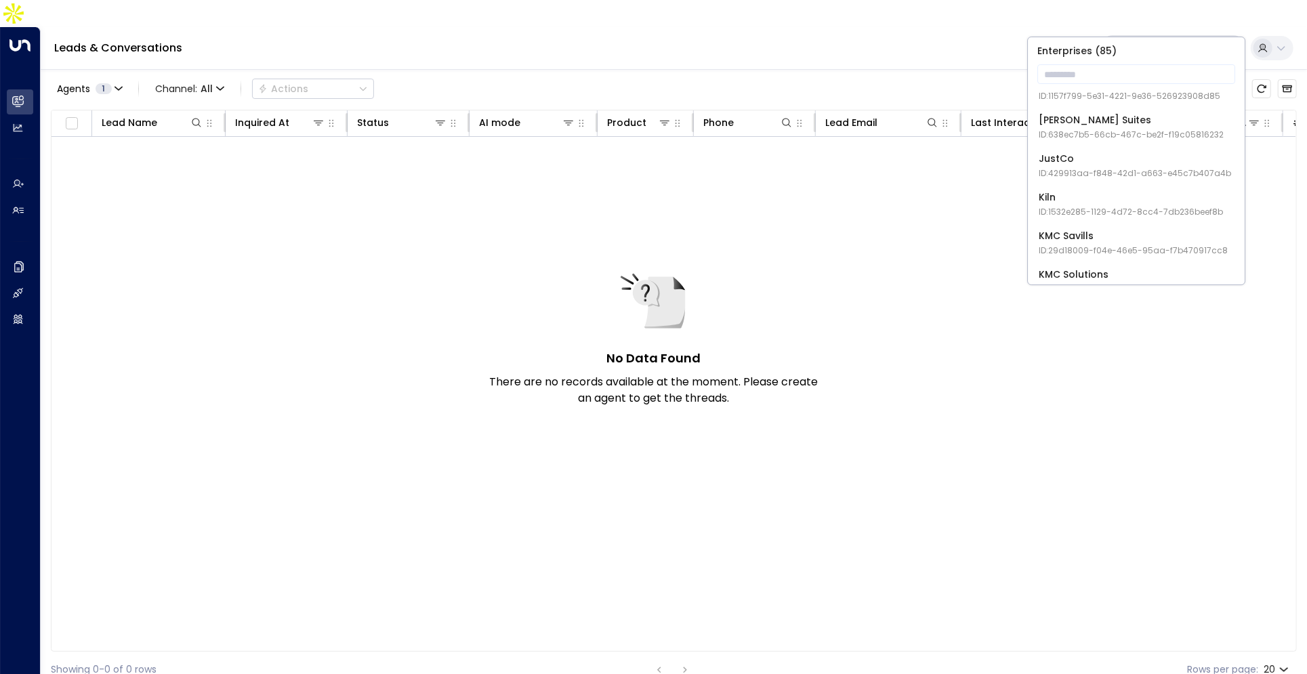
click at [1157, 226] on li "KMC Savills ID: 29d18009-f04e-46e5-95aa-f7b470917cc8" at bounding box center [1136, 243] width 206 height 36
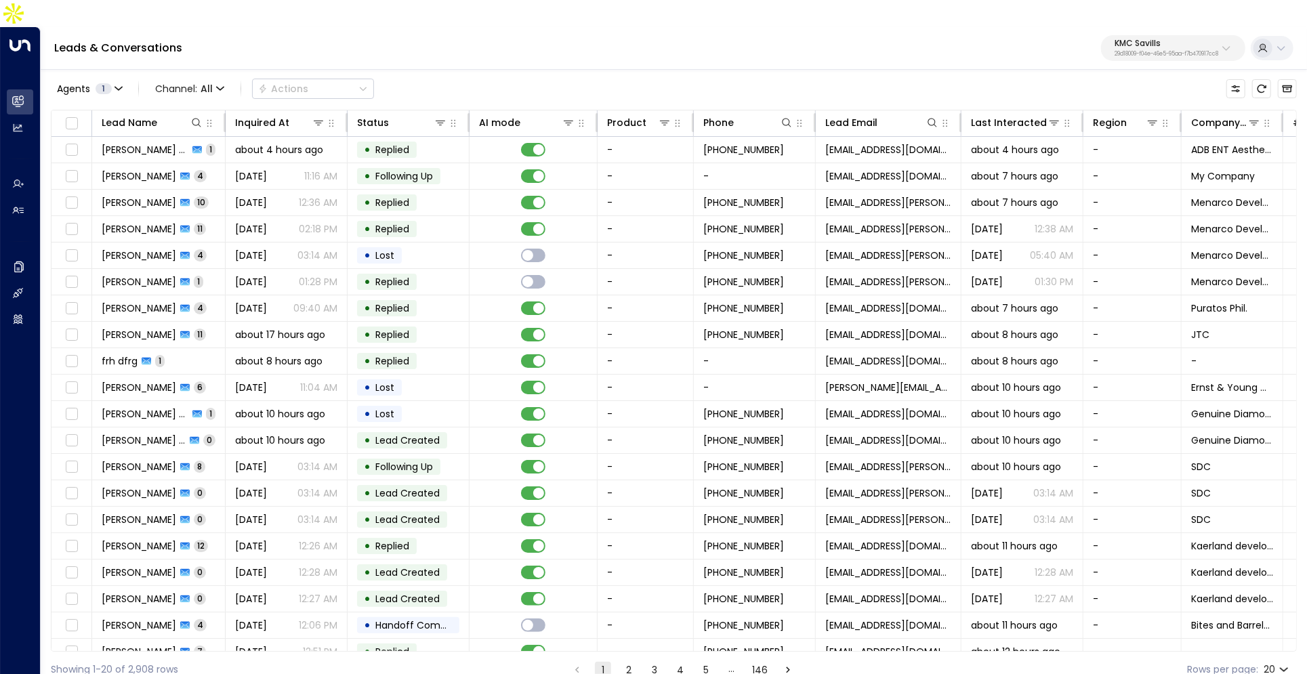
click at [1132, 51] on p "29d18009-f04e-46e5-95aa-f7b470917cc8" at bounding box center [1167, 53] width 104 height 5
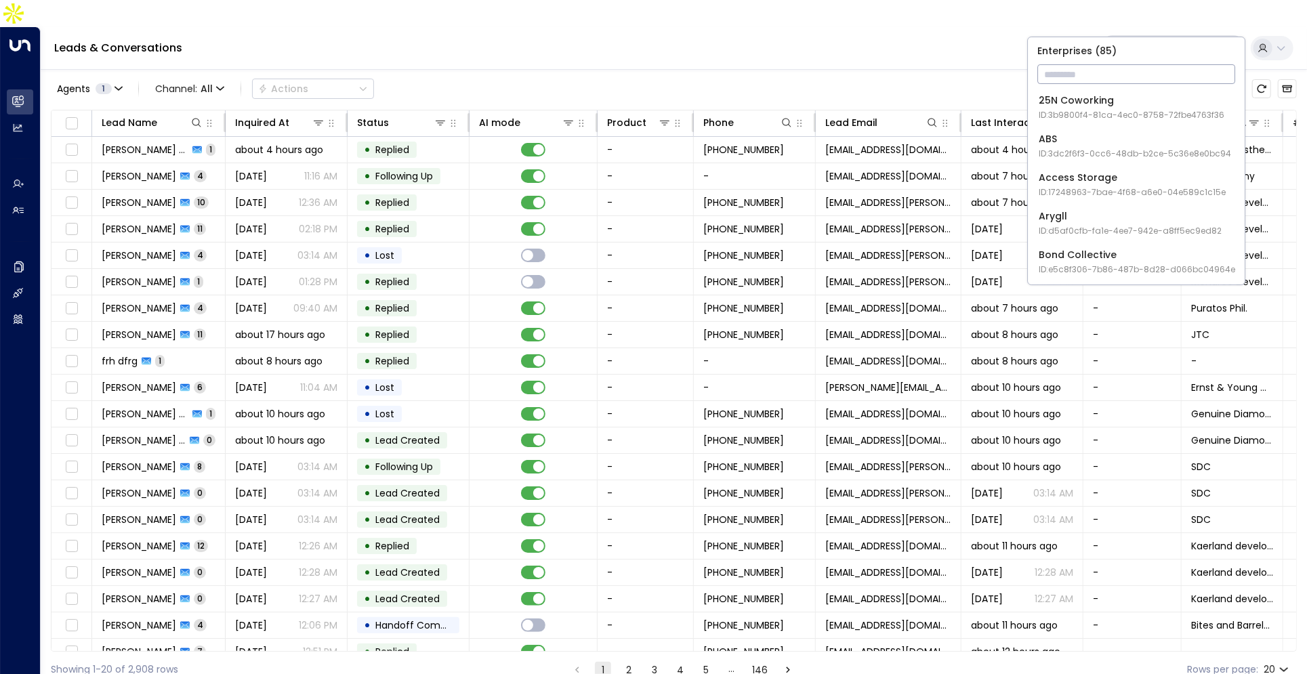
click at [1111, 64] on input "text" at bounding box center [1136, 74] width 198 height 25
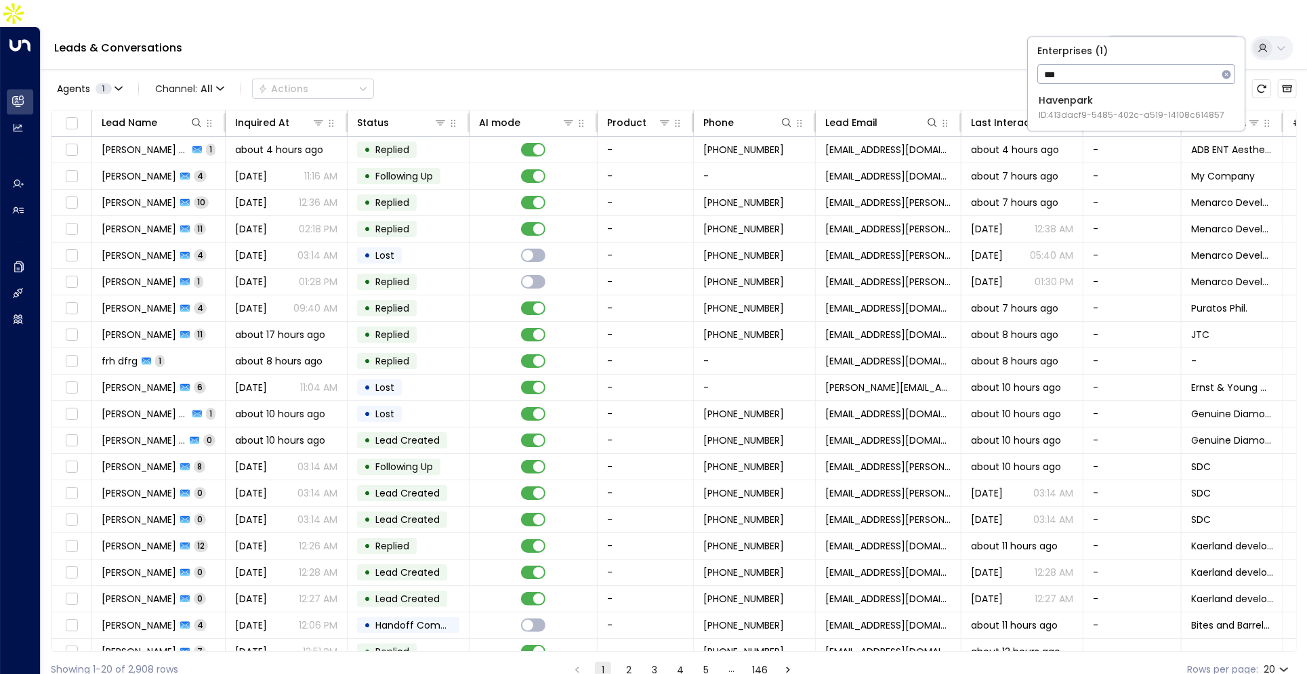
type input "***"
click at [1095, 122] on li "Havenpark ID: 413dacf9-5485-402c-a519-14108c614857" at bounding box center [1136, 107] width 206 height 36
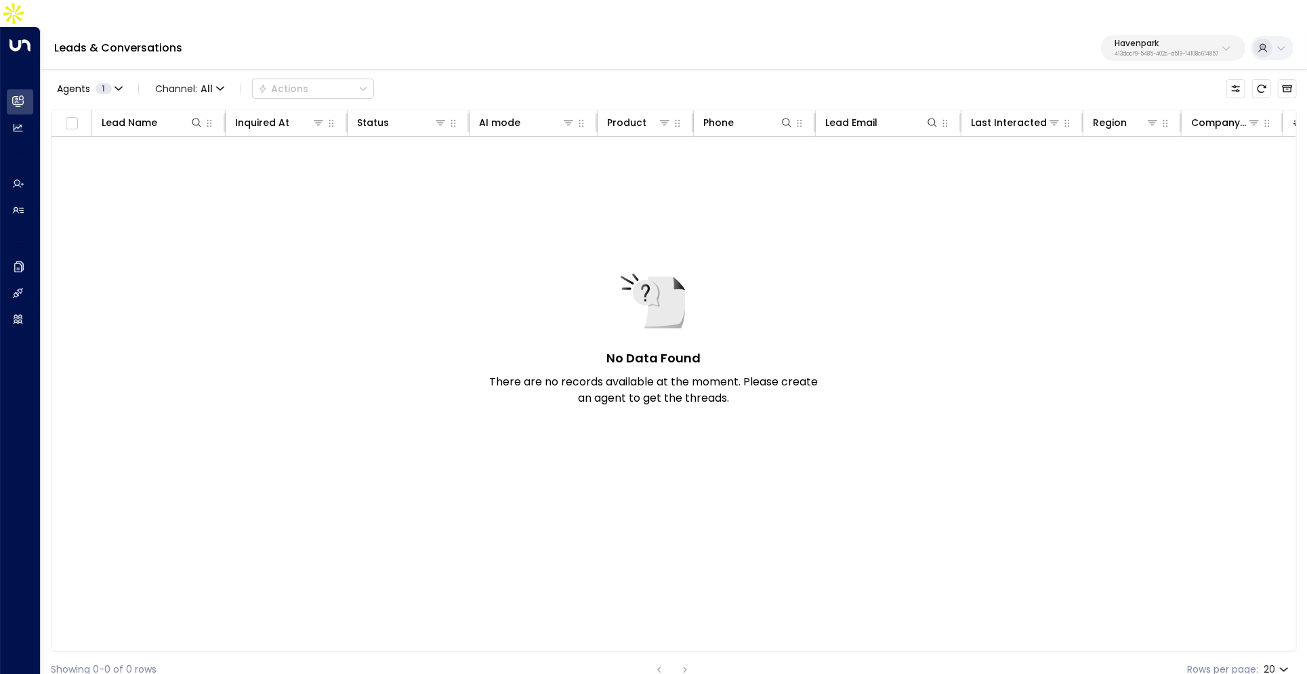
click at [1179, 39] on p "Havenpark" at bounding box center [1167, 43] width 104 height 8
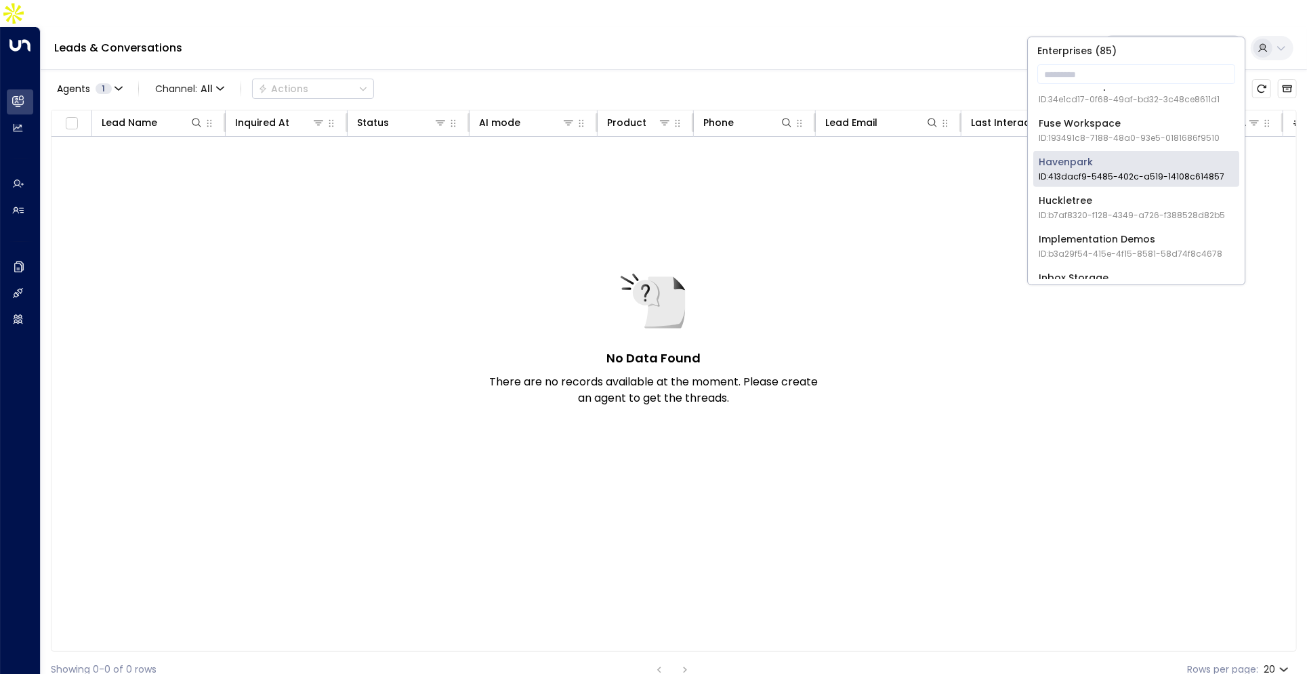
scroll to position [657, 0]
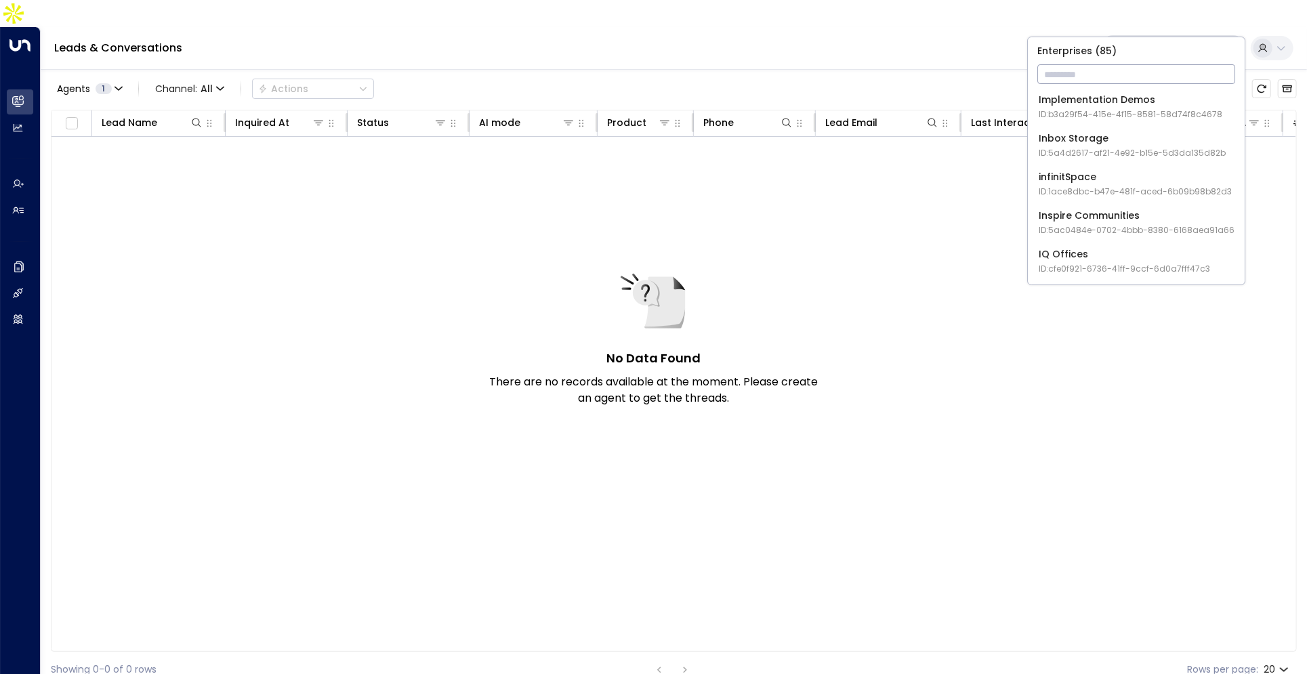
click at [1071, 69] on input "text" at bounding box center [1136, 74] width 198 height 25
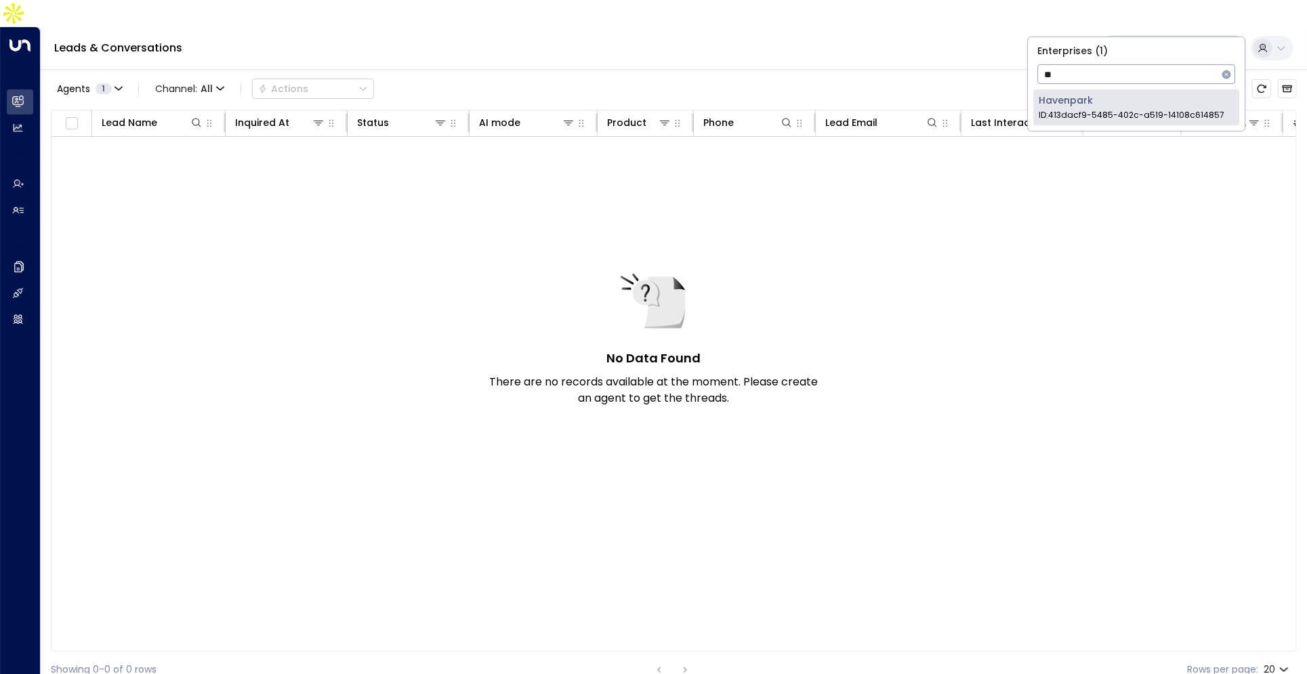
type input "*"
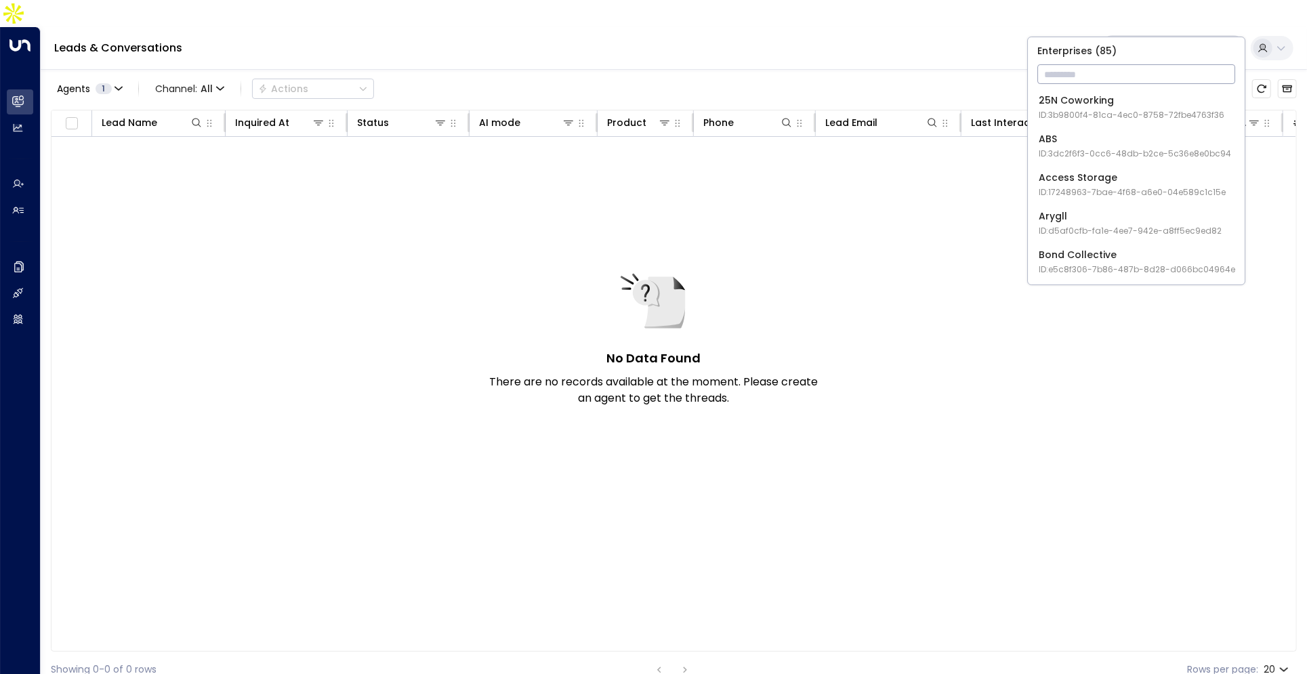
click at [1037, 390] on div "No Data Found There are no records available at the moment. Please create an ag…" at bounding box center [809, 379] width 1516 height 484
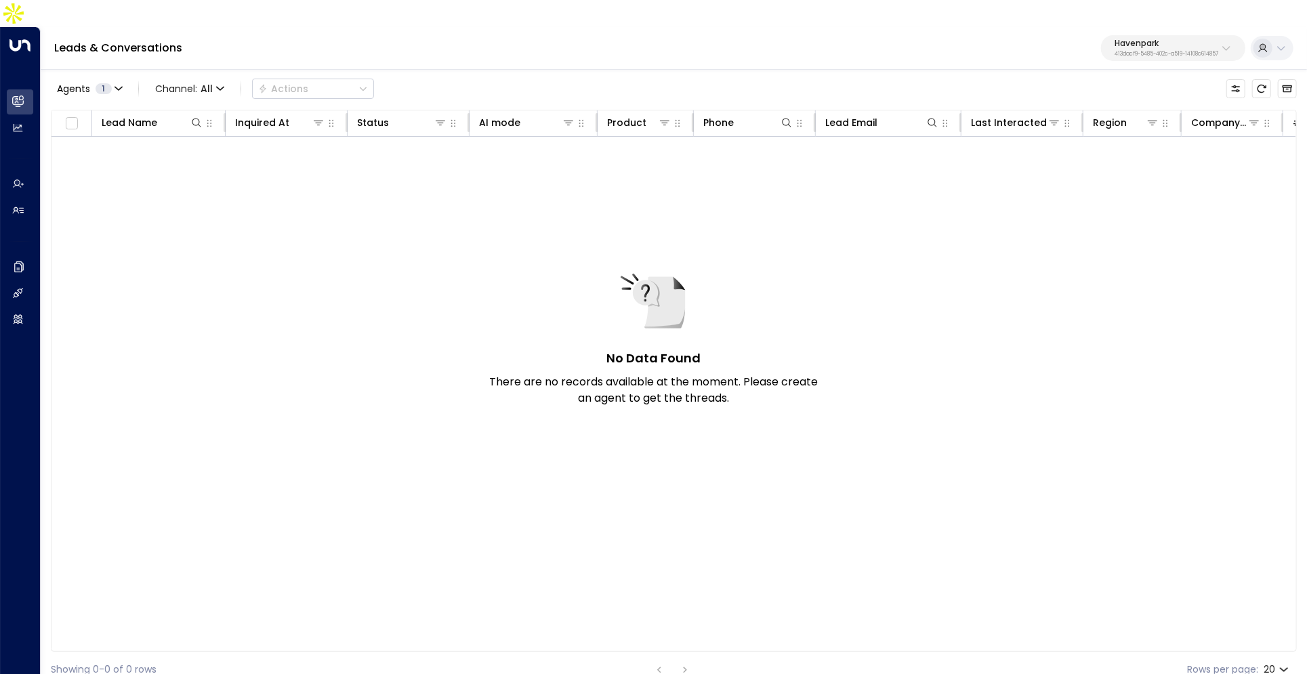
click at [154, 163] on div "No Data Found There are no records available at the moment. Please create an ag…" at bounding box center [809, 379] width 1516 height 484
click at [1282, 83] on icon "Archived Leads" at bounding box center [1287, 88] width 11 height 11
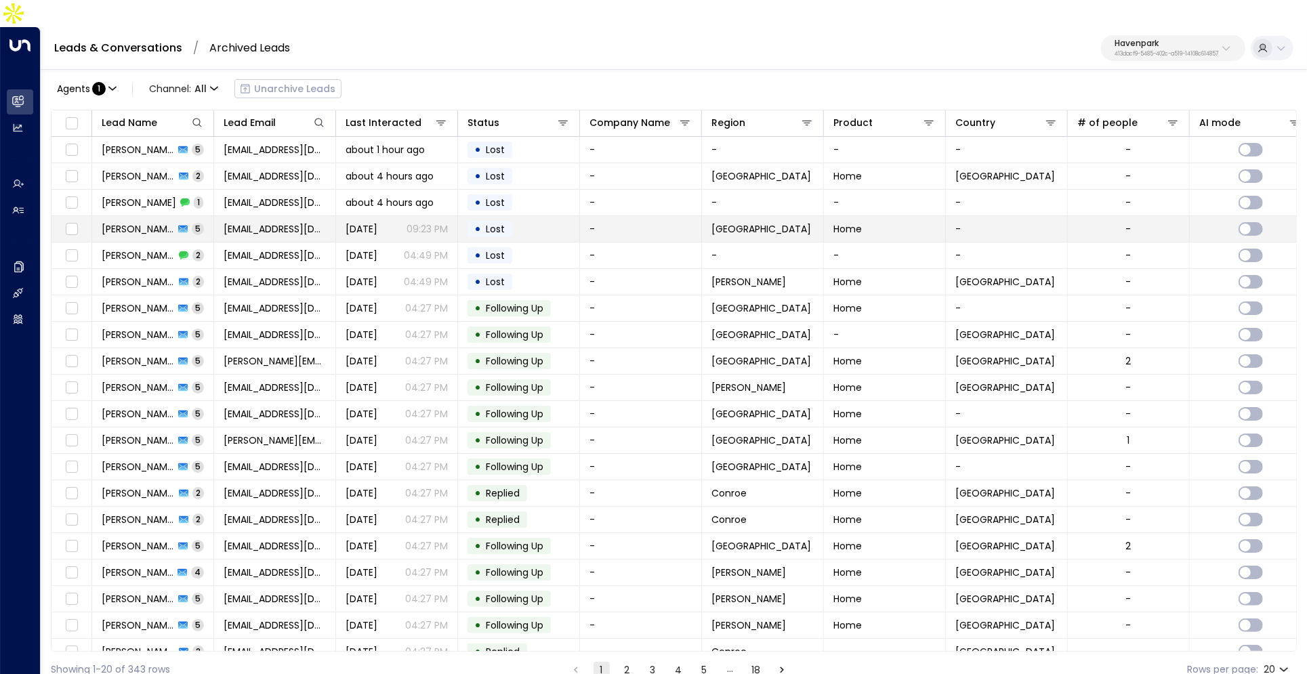
click at [242, 222] on span "taiset36@gmail.com" at bounding box center [275, 229] width 102 height 14
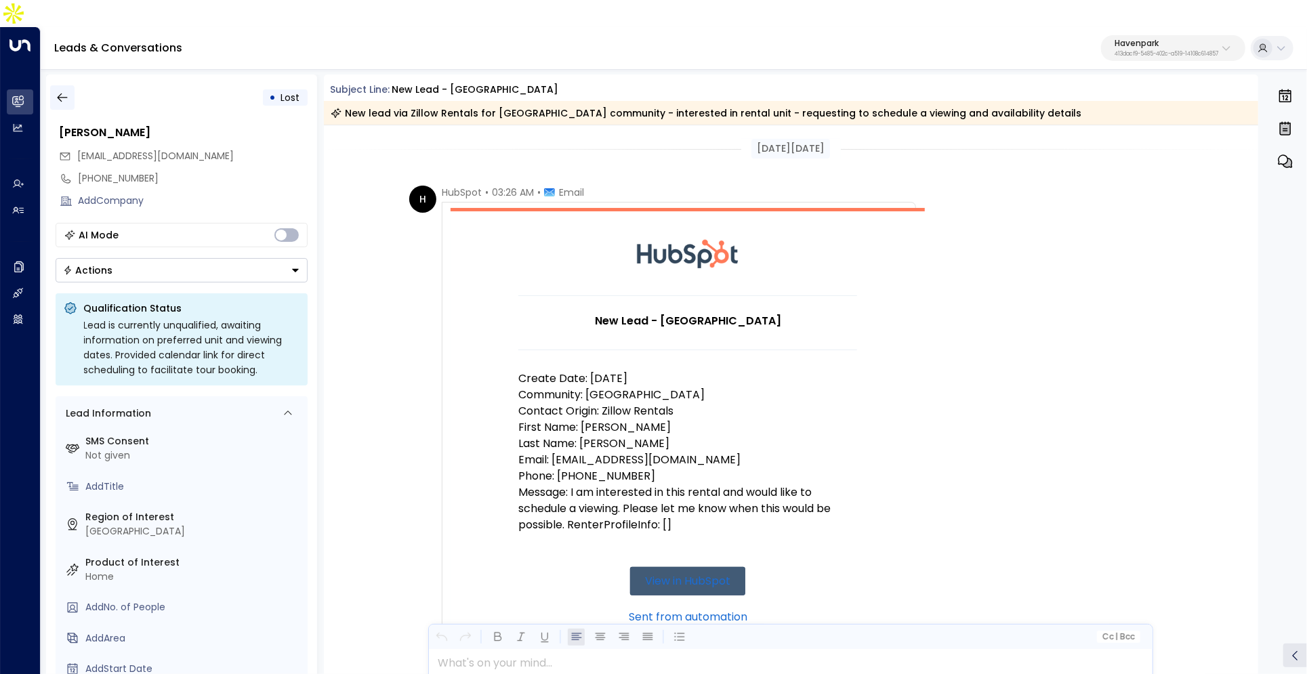
click at [65, 91] on icon "button" at bounding box center [63, 98] width 14 height 14
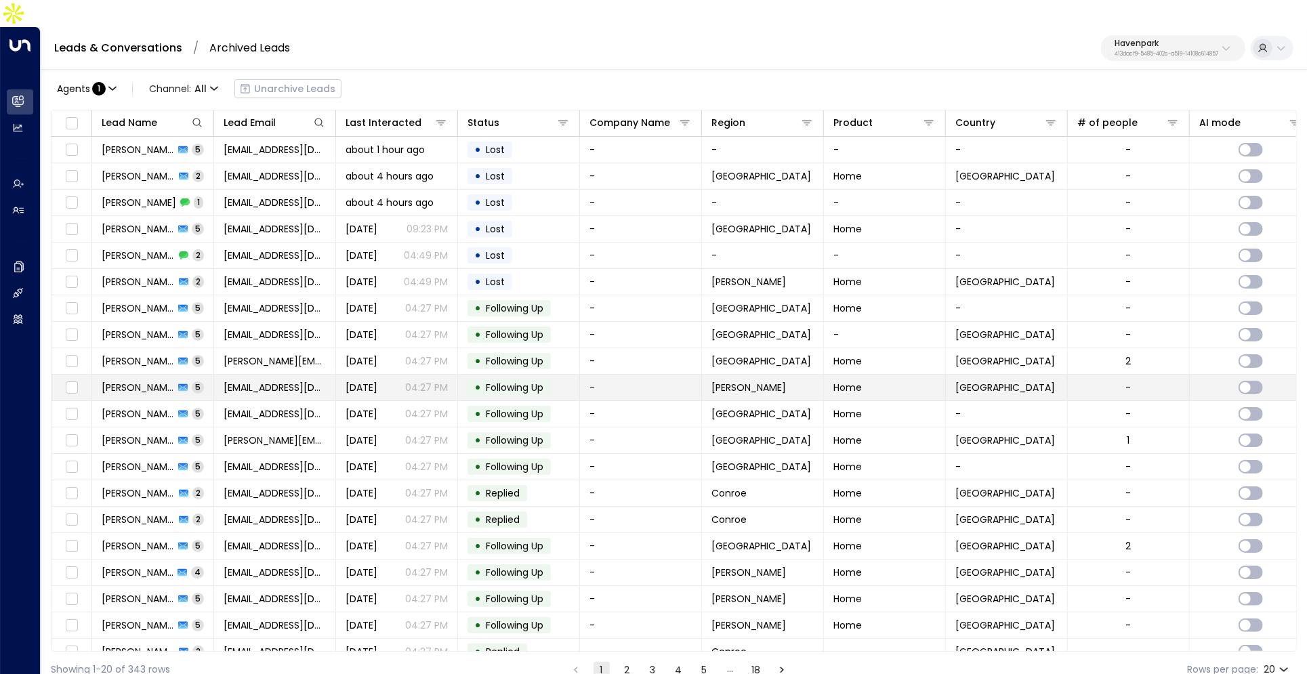
scroll to position [13, 0]
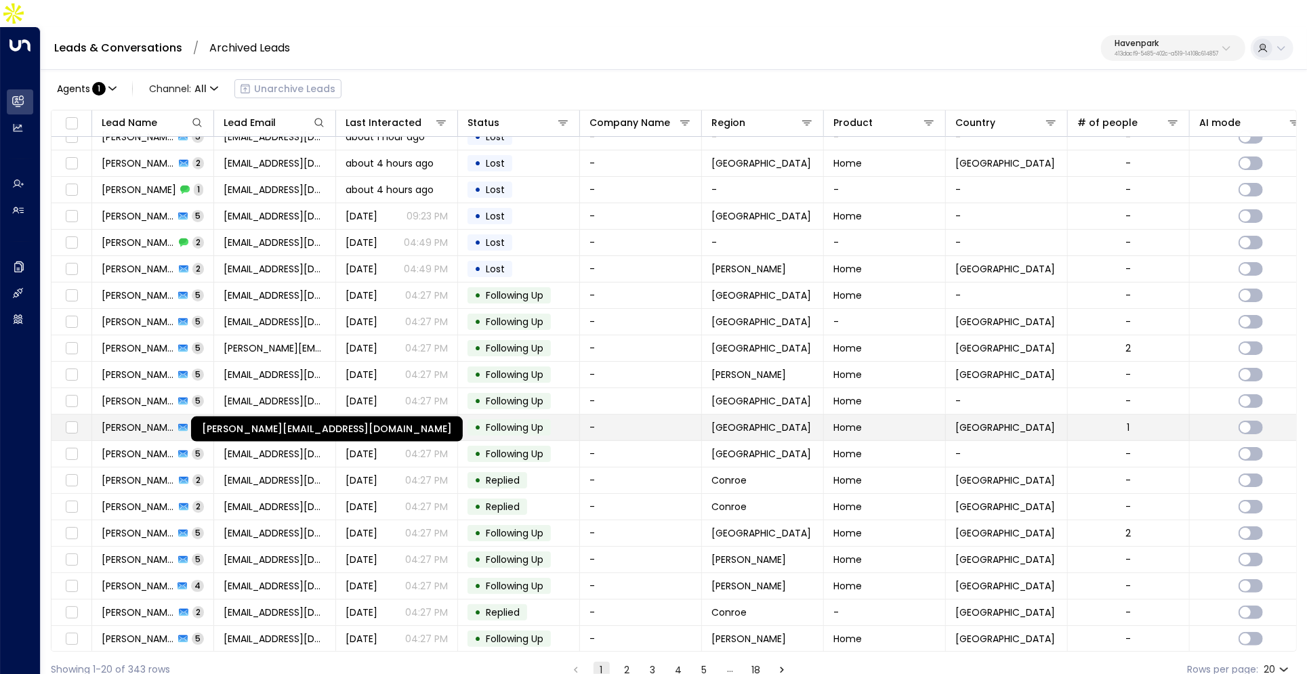
click at [320, 421] on span "marcello_moore@yahoo.com" at bounding box center [275, 428] width 102 height 14
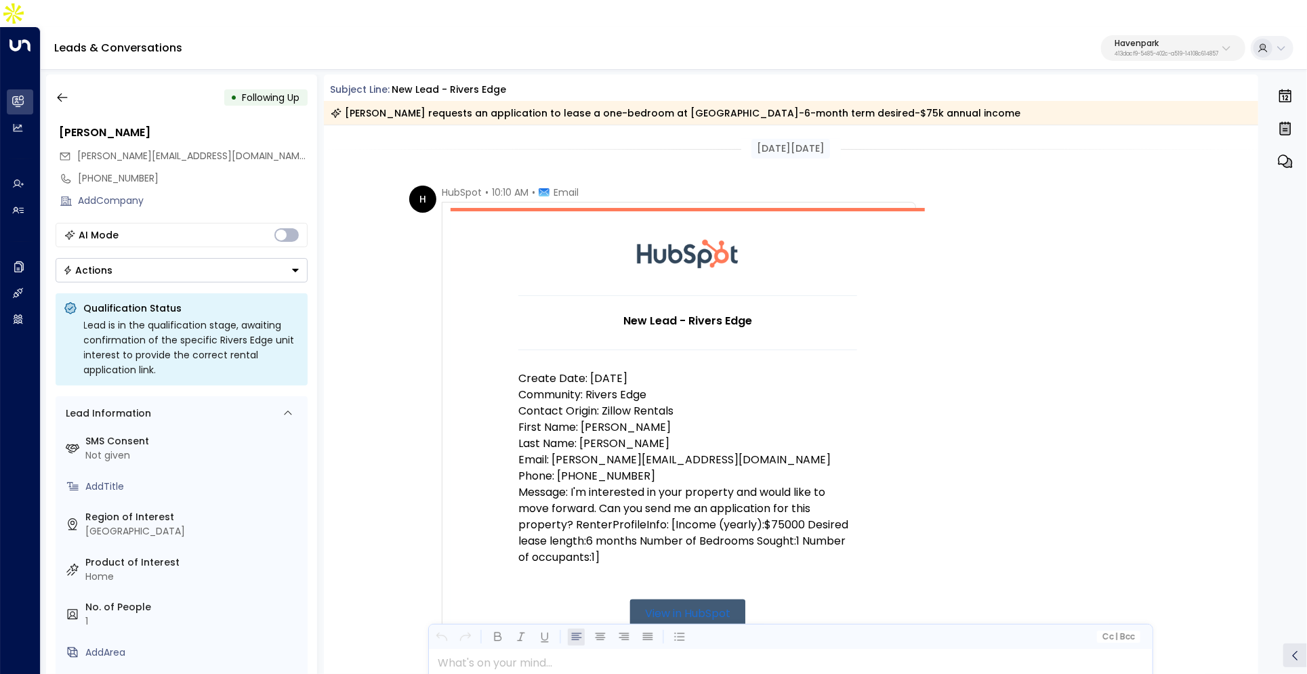
click at [70, 88] on div "• Following Up Marcello Moore marcello_moore@yahoo.com +13135950079 Add Company…" at bounding box center [181, 388] width 271 height 627
click at [68, 85] on button "button" at bounding box center [62, 97] width 24 height 24
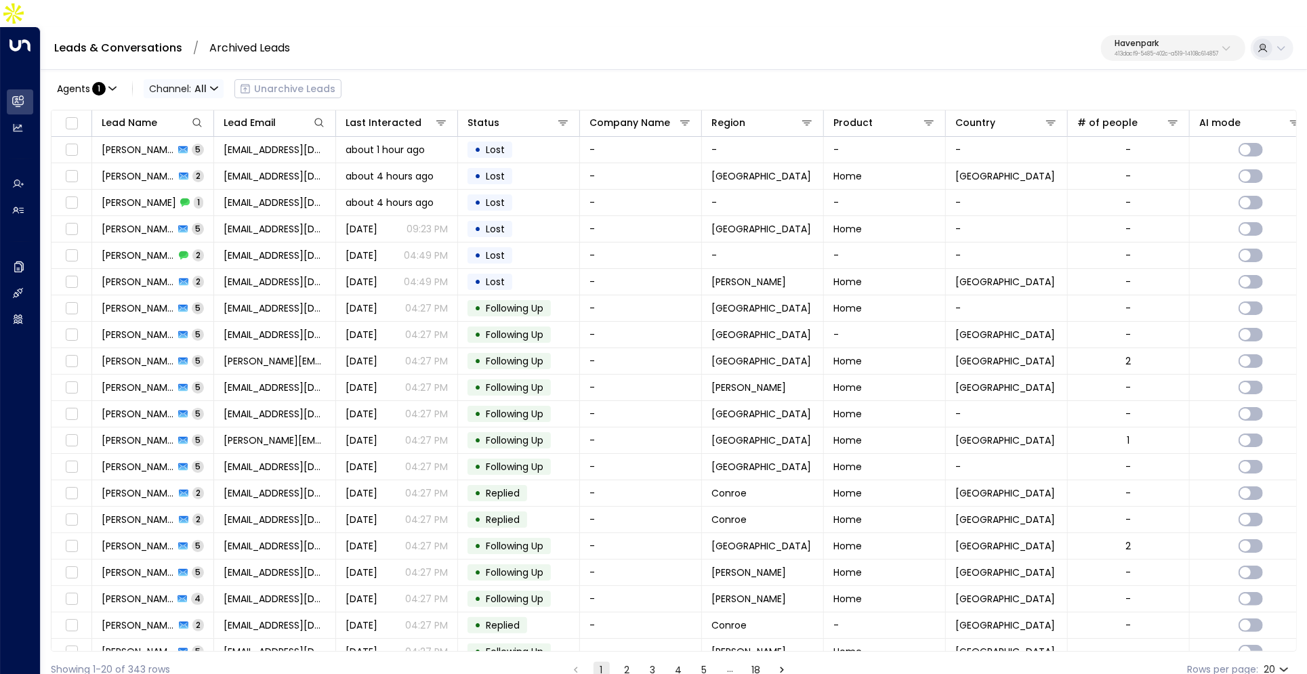
click at [217, 79] on span "Channel: All" at bounding box center [184, 88] width 80 height 19
click at [195, 100] on p "SMS" at bounding box center [178, 96] width 49 height 8
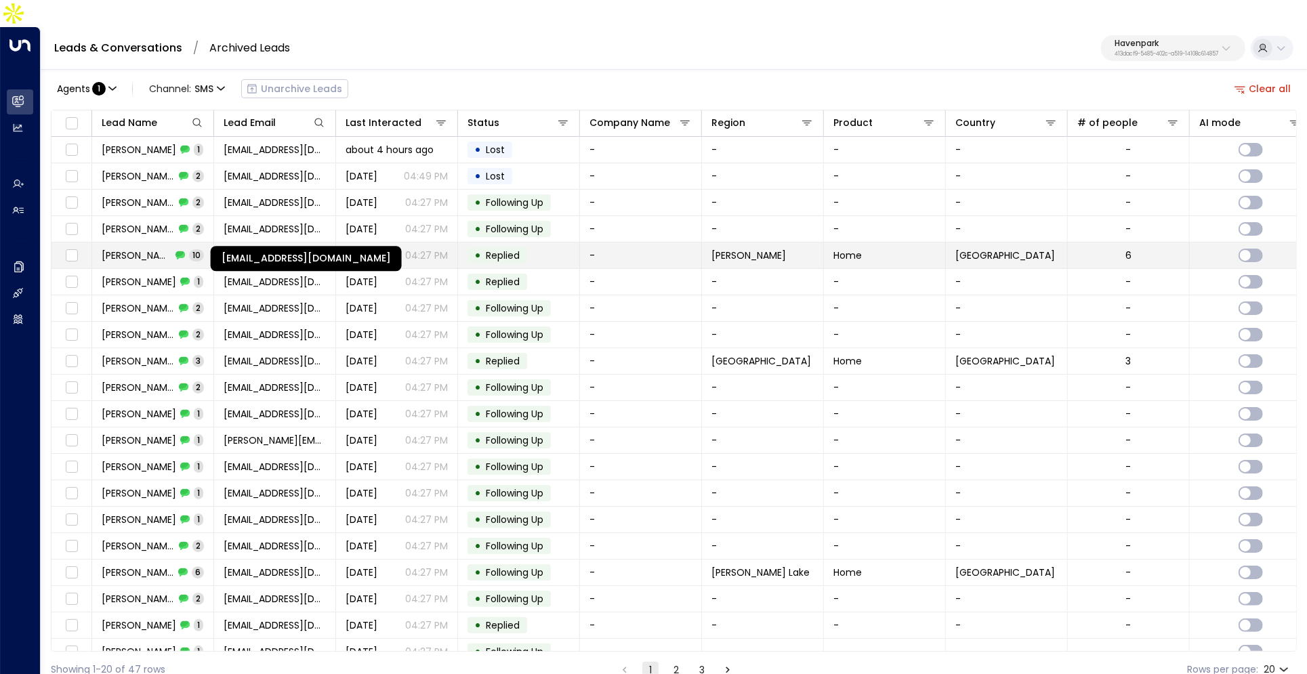
click at [246, 249] on span "[EMAIL_ADDRESS][DOMAIN_NAME]" at bounding box center [275, 256] width 102 height 14
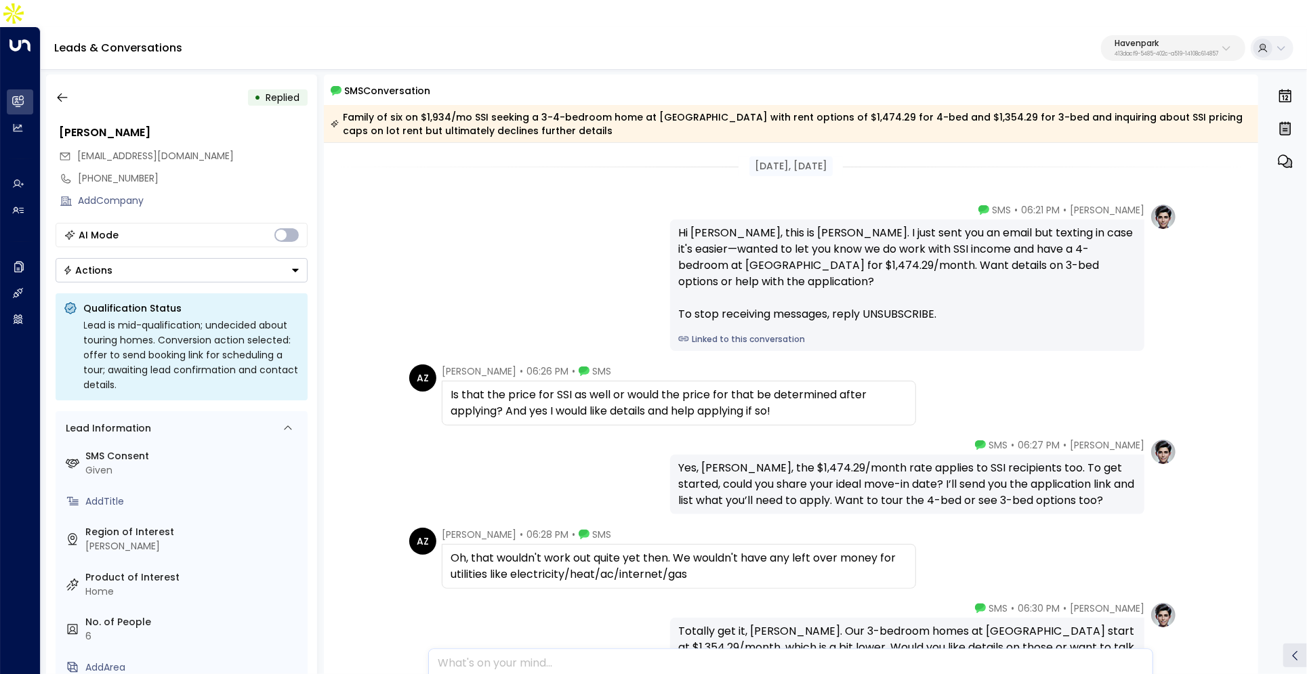
click at [765, 333] on link "Linked to this conversation" at bounding box center [907, 339] width 458 height 12
click at [62, 85] on button "button" at bounding box center [62, 97] width 24 height 24
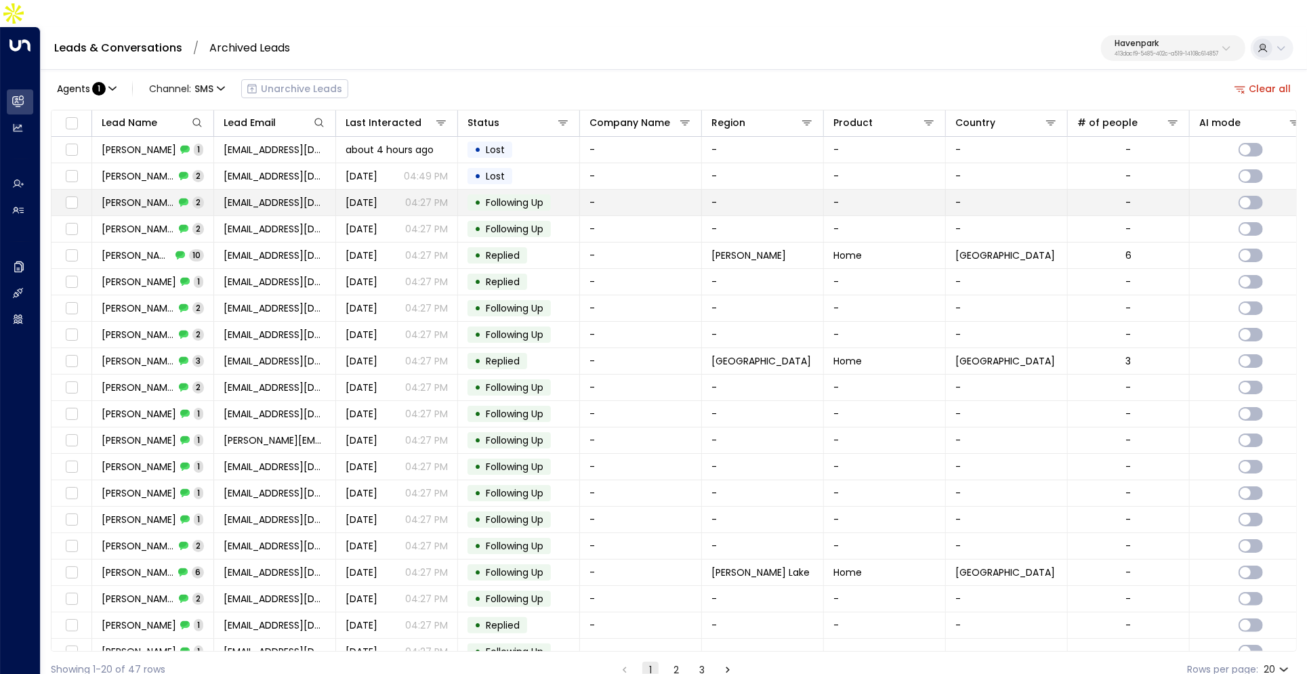
scroll to position [13, 0]
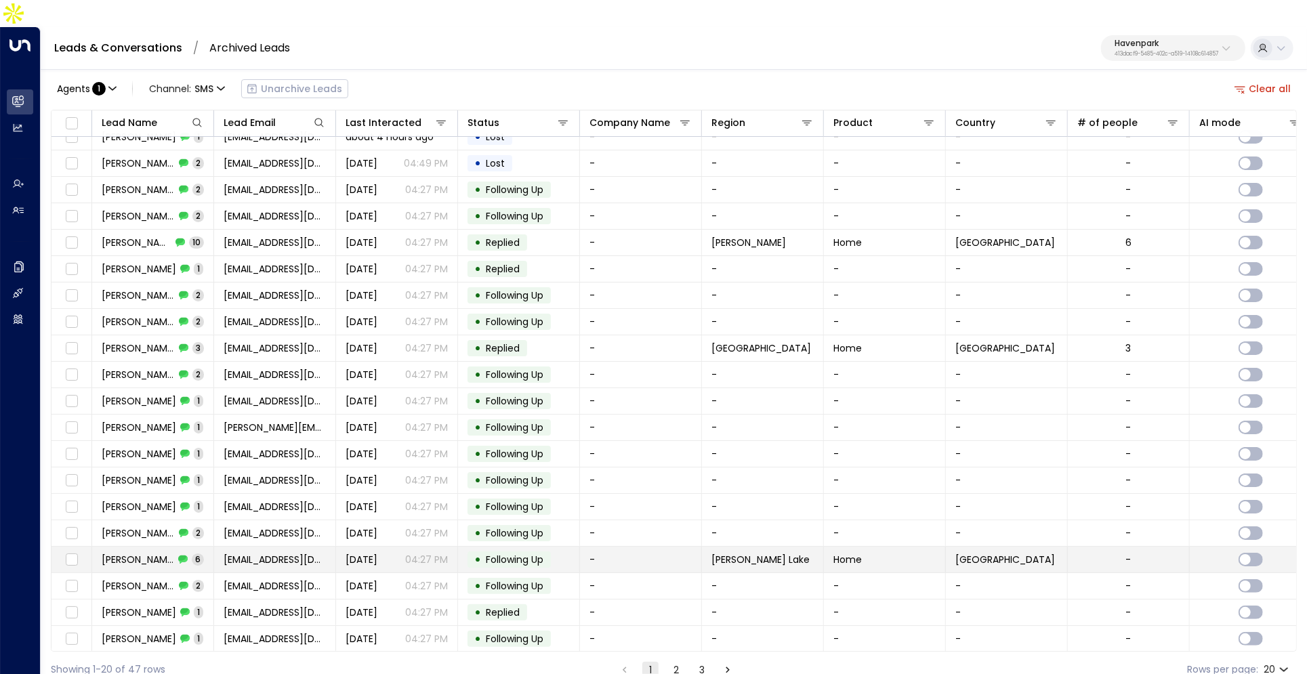
click at [192, 554] on span "6" at bounding box center [198, 560] width 12 height 12
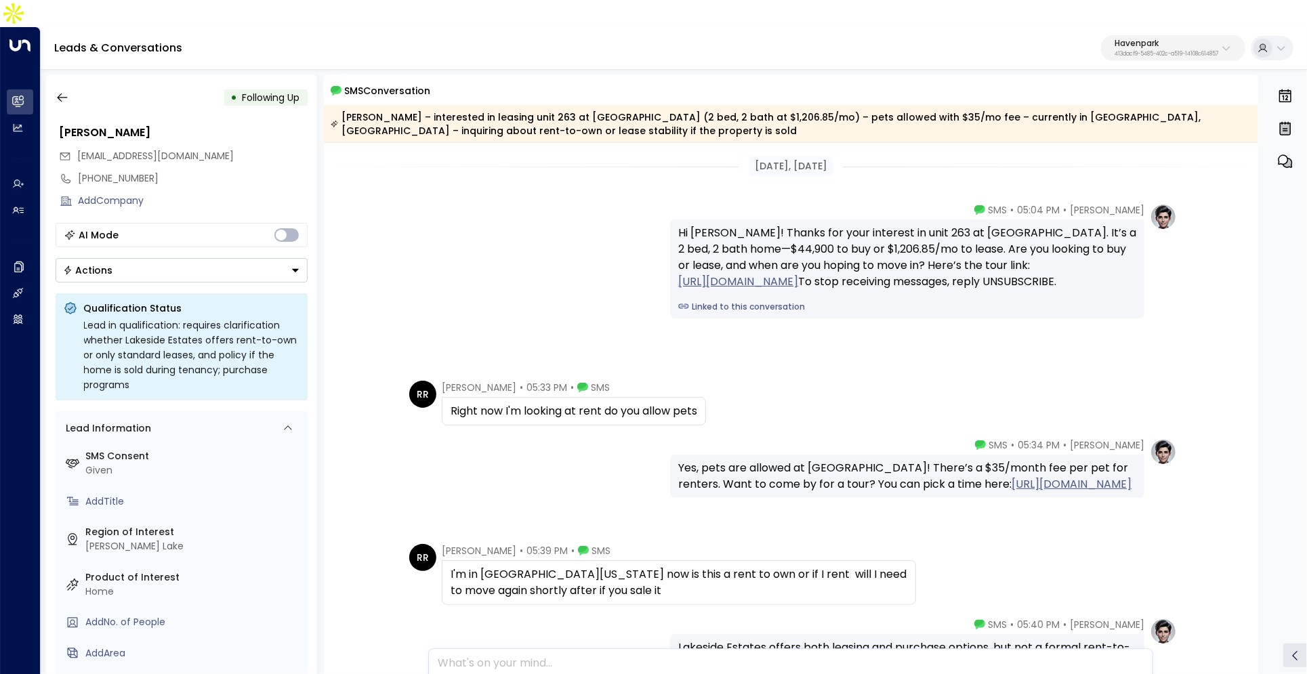
click at [747, 313] on link "Linked to this conversation" at bounding box center [907, 307] width 458 height 12
click at [56, 91] on icon "button" at bounding box center [63, 98] width 14 height 14
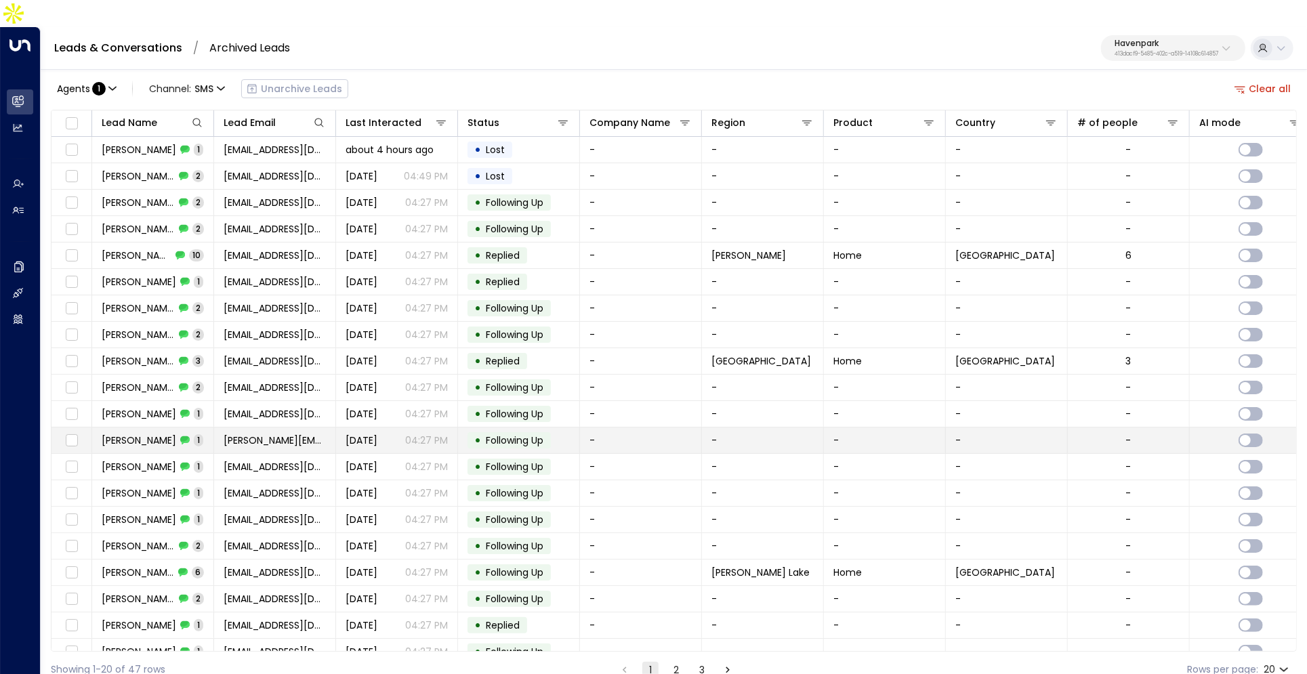
scroll to position [13, 0]
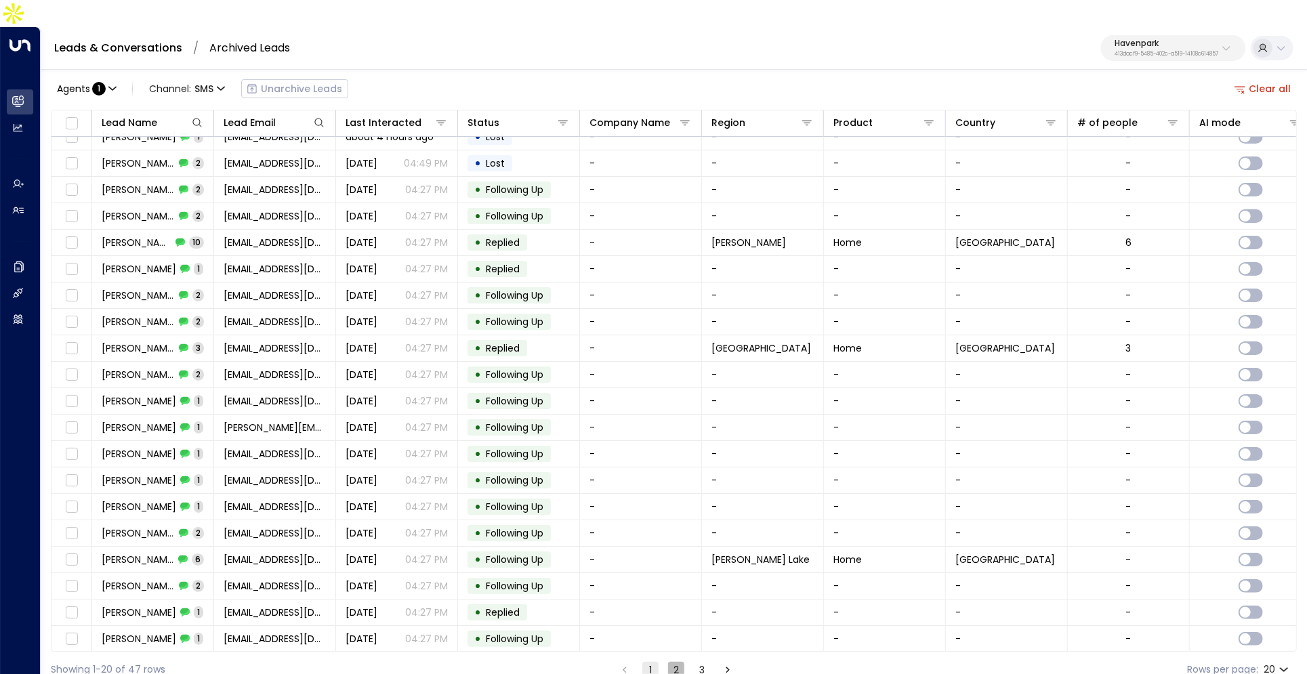
click at [669, 662] on button "2" at bounding box center [676, 670] width 16 height 16
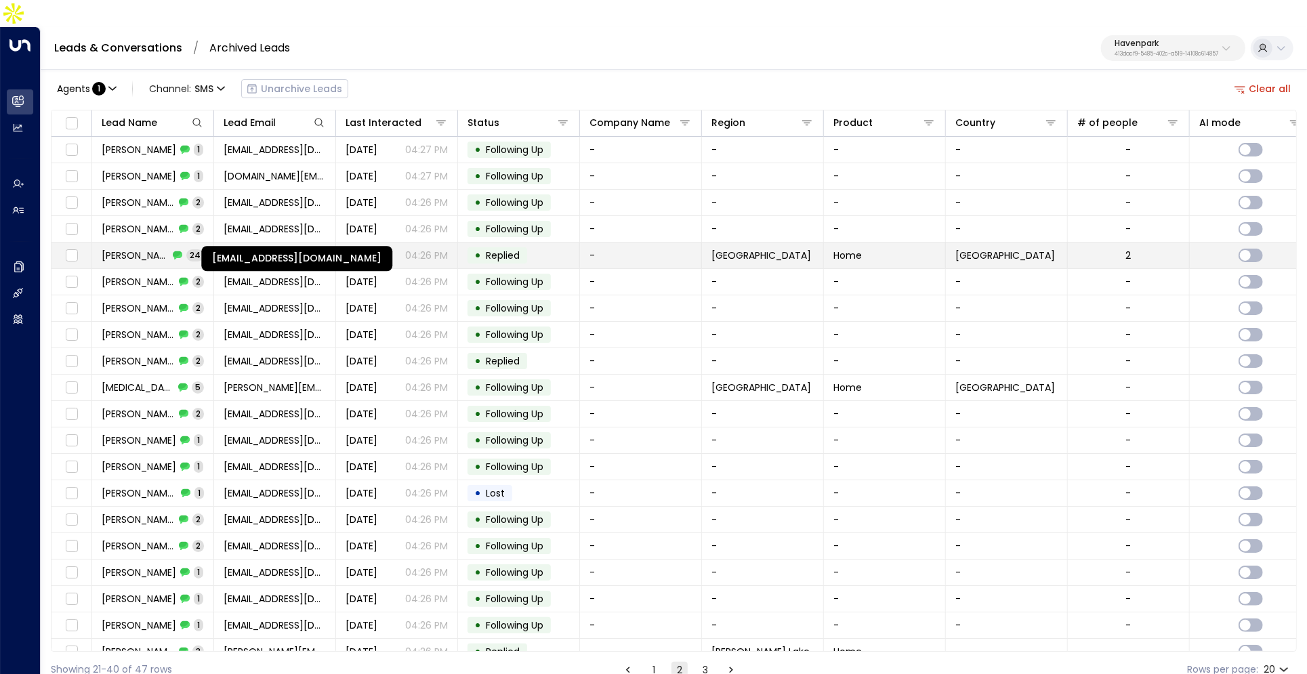
click at [280, 249] on span "twoodby1965@gmail.com" at bounding box center [275, 256] width 102 height 14
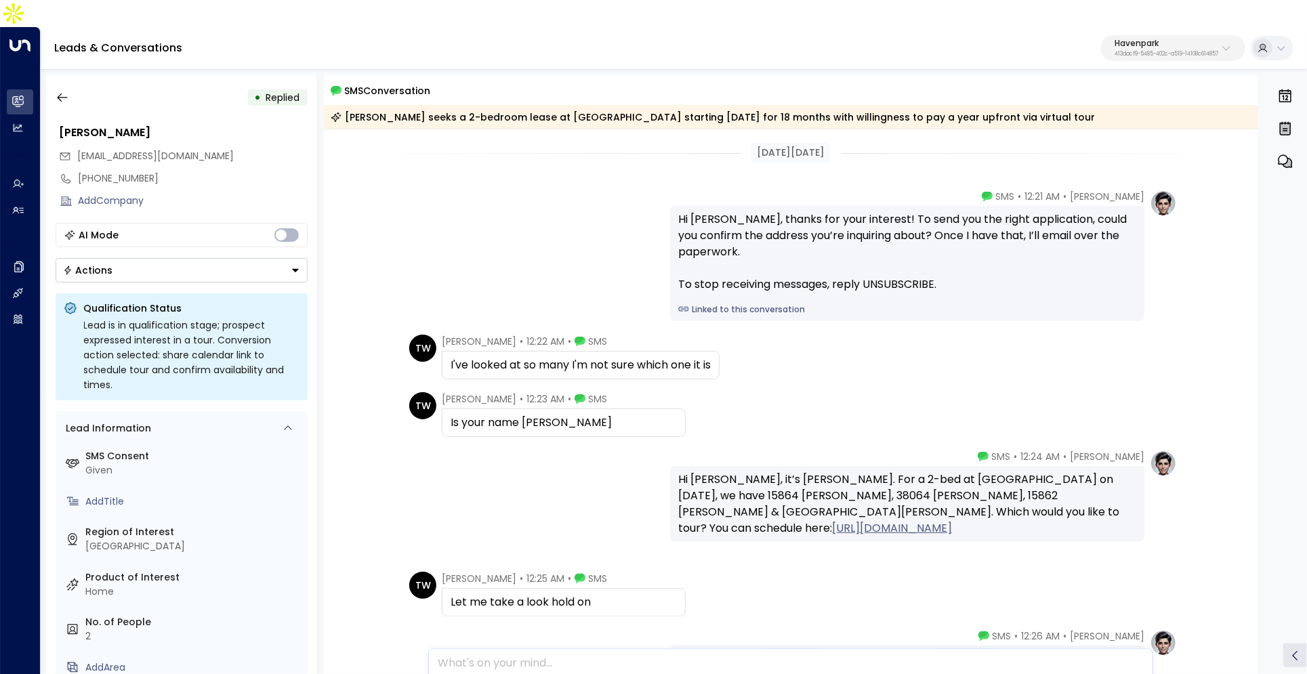
click at [751, 304] on link "Linked to this conversation" at bounding box center [907, 310] width 458 height 12
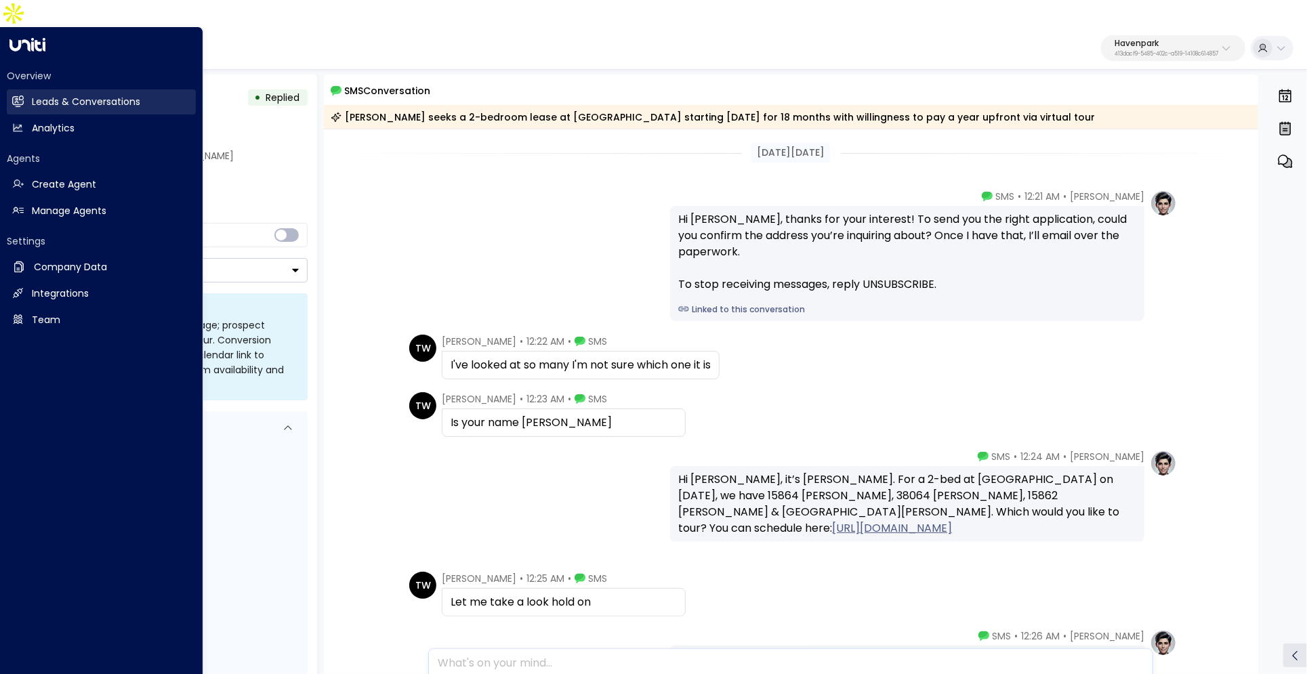
click at [22, 89] on link "Leads & Conversations Leads & Conversations" at bounding box center [101, 101] width 189 height 25
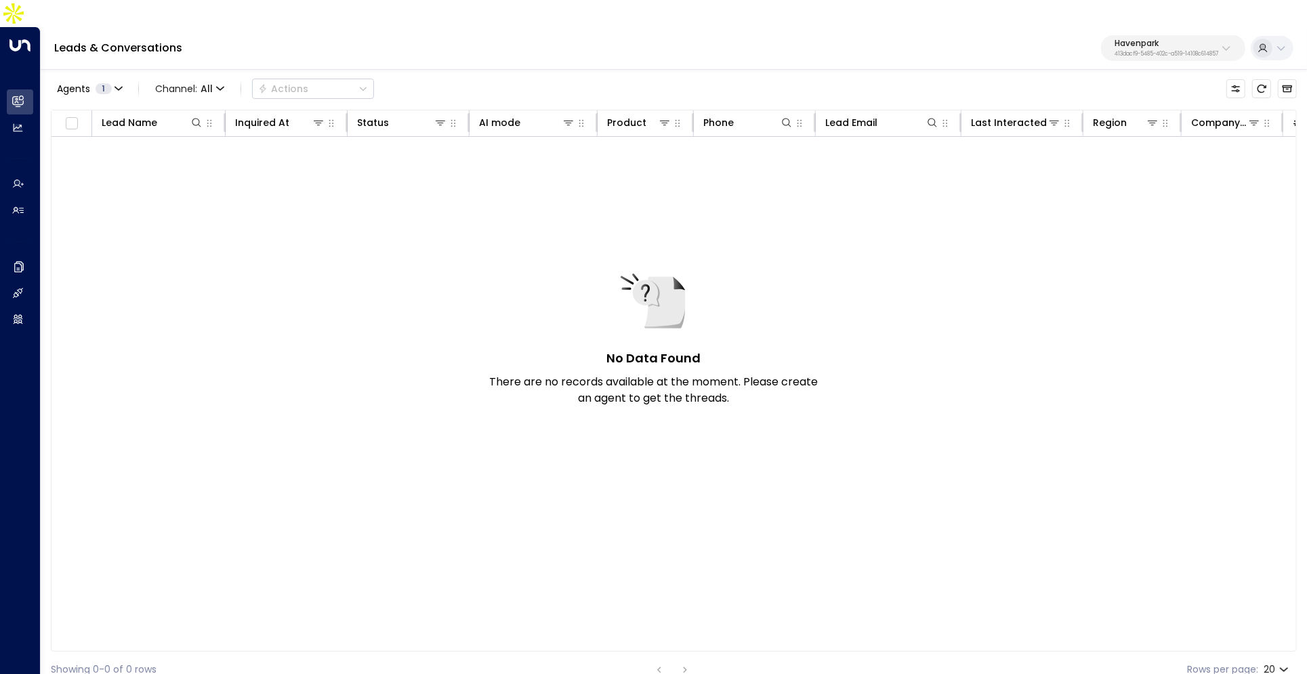
click at [1157, 51] on p "413dacf9-5485-402c-a519-14108c614857" at bounding box center [1167, 53] width 104 height 5
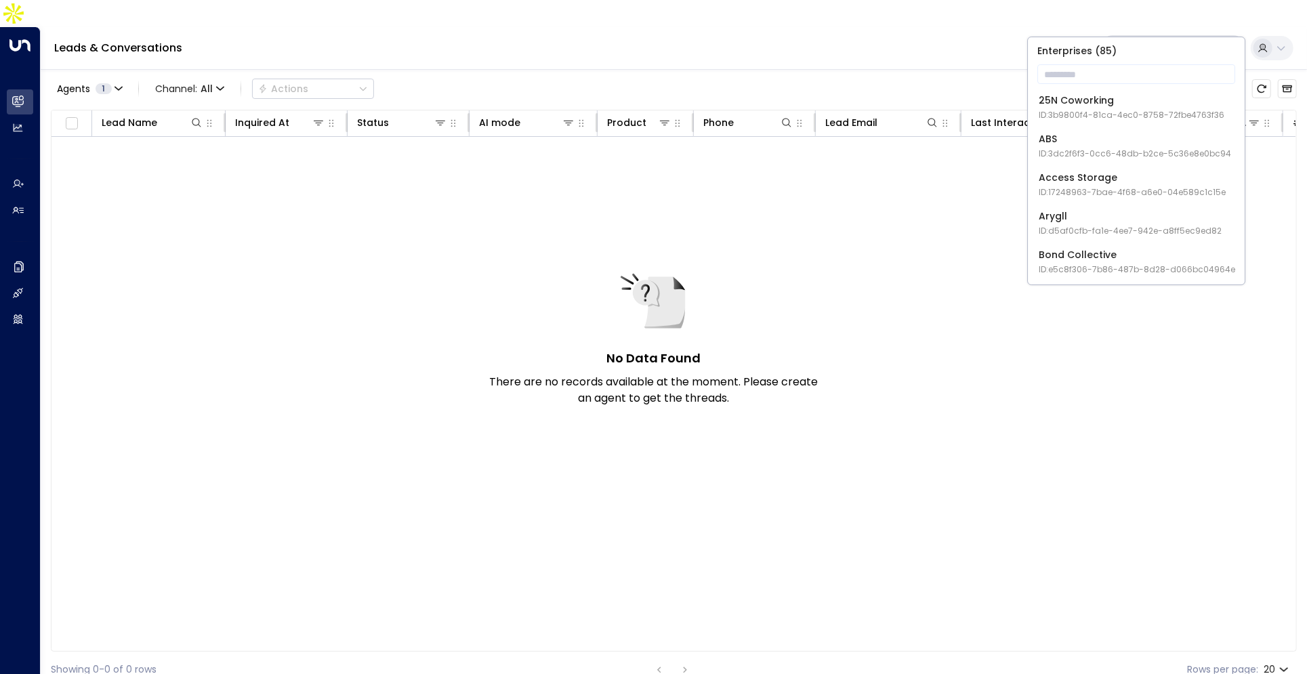
click at [1119, 93] on div "25N Coworking ID: 3b9800f4-81ca-4ec0-8758-72fbe4763f36" at bounding box center [1132, 107] width 186 height 28
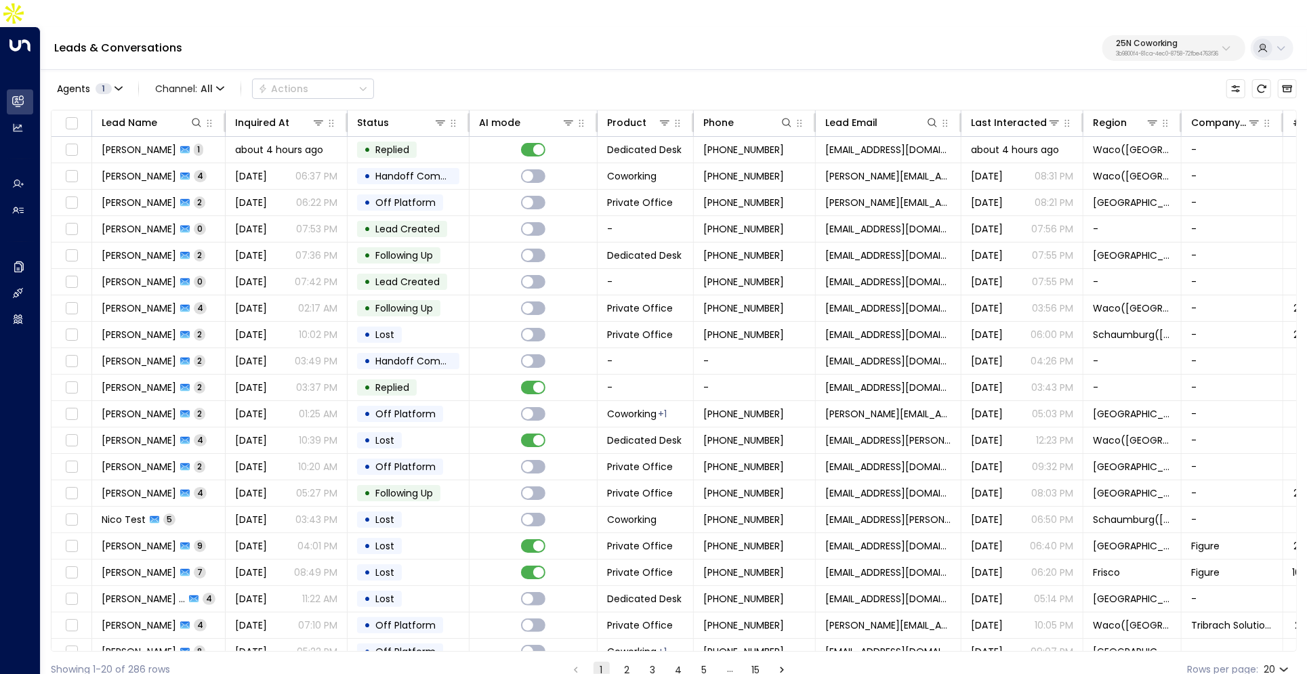
click at [1188, 39] on p "25N Coworking" at bounding box center [1167, 43] width 102 height 8
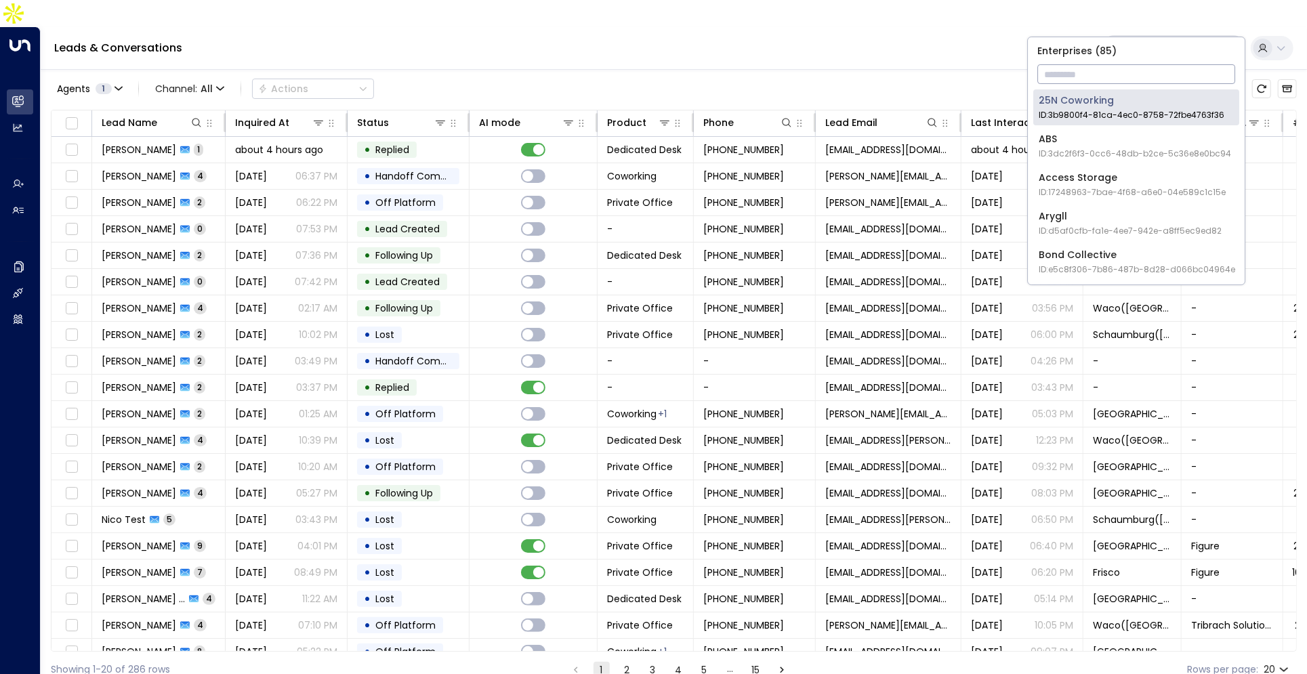
click at [1132, 62] on input "text" at bounding box center [1136, 74] width 198 height 25
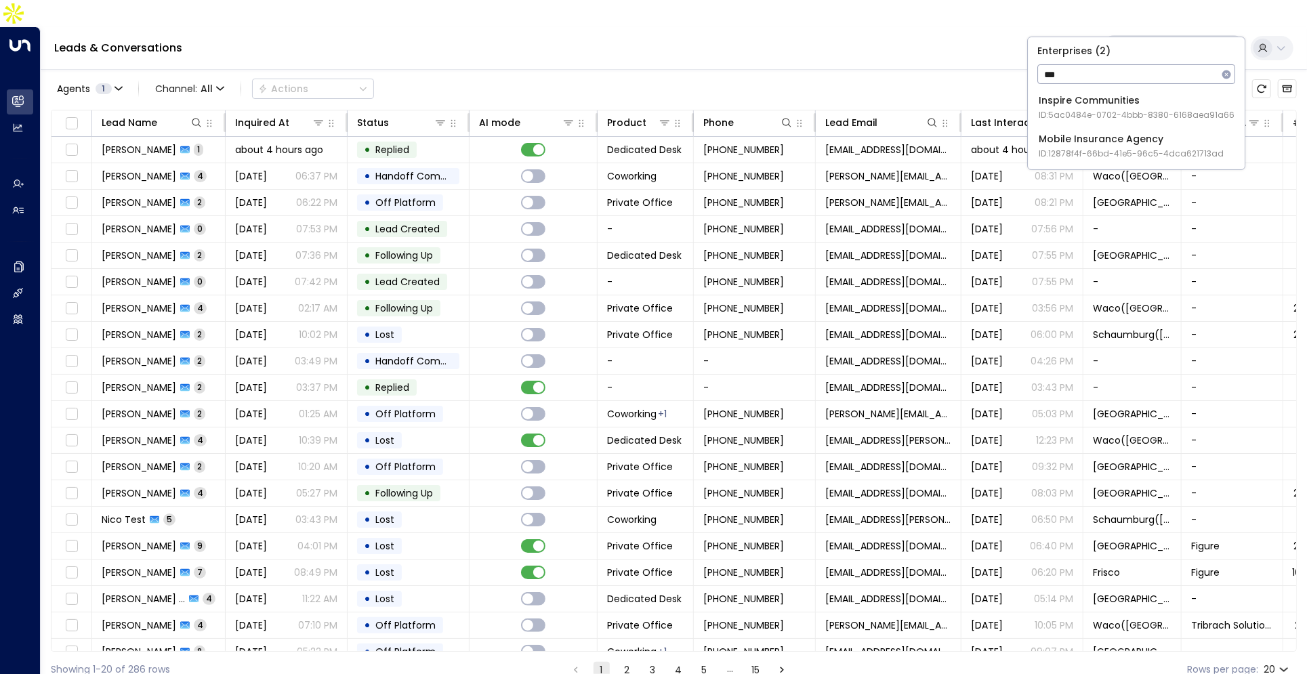
type input "***"
click at [1103, 102] on div "Inspire Communities ID: 5ac0484e-0702-4bbb-8380-6168aea91a66" at bounding box center [1137, 107] width 196 height 28
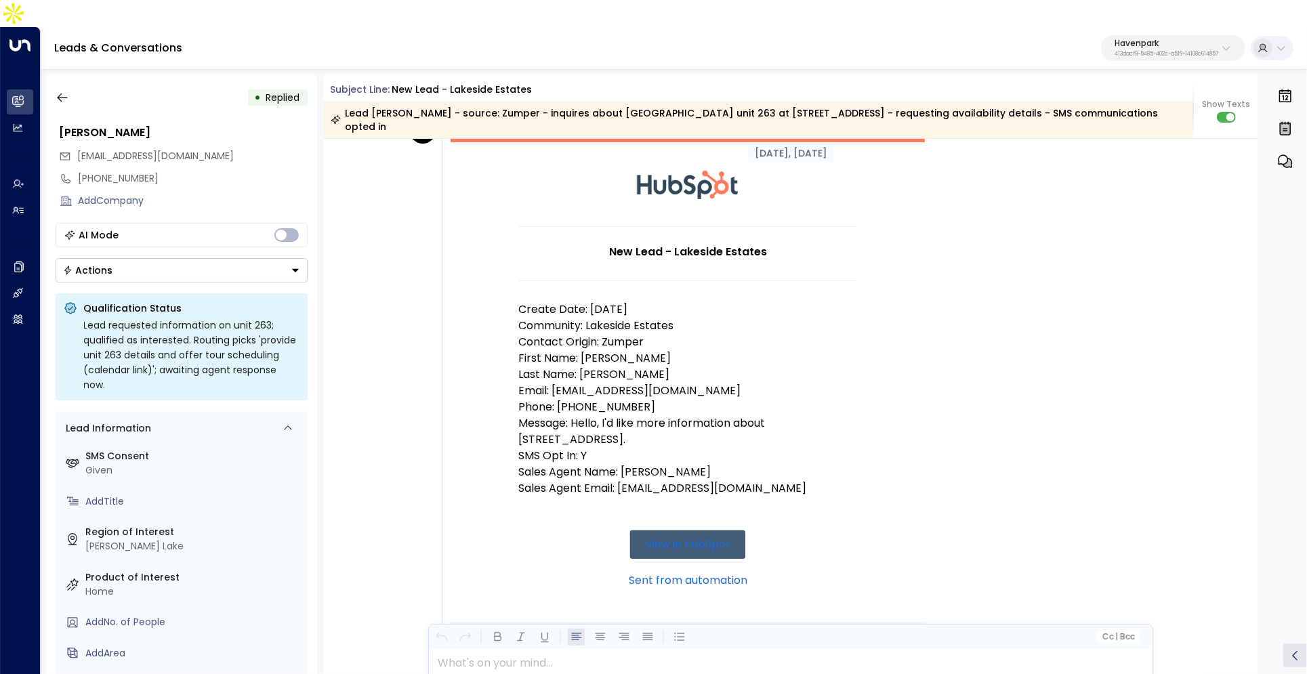
scroll to position [154, 0]
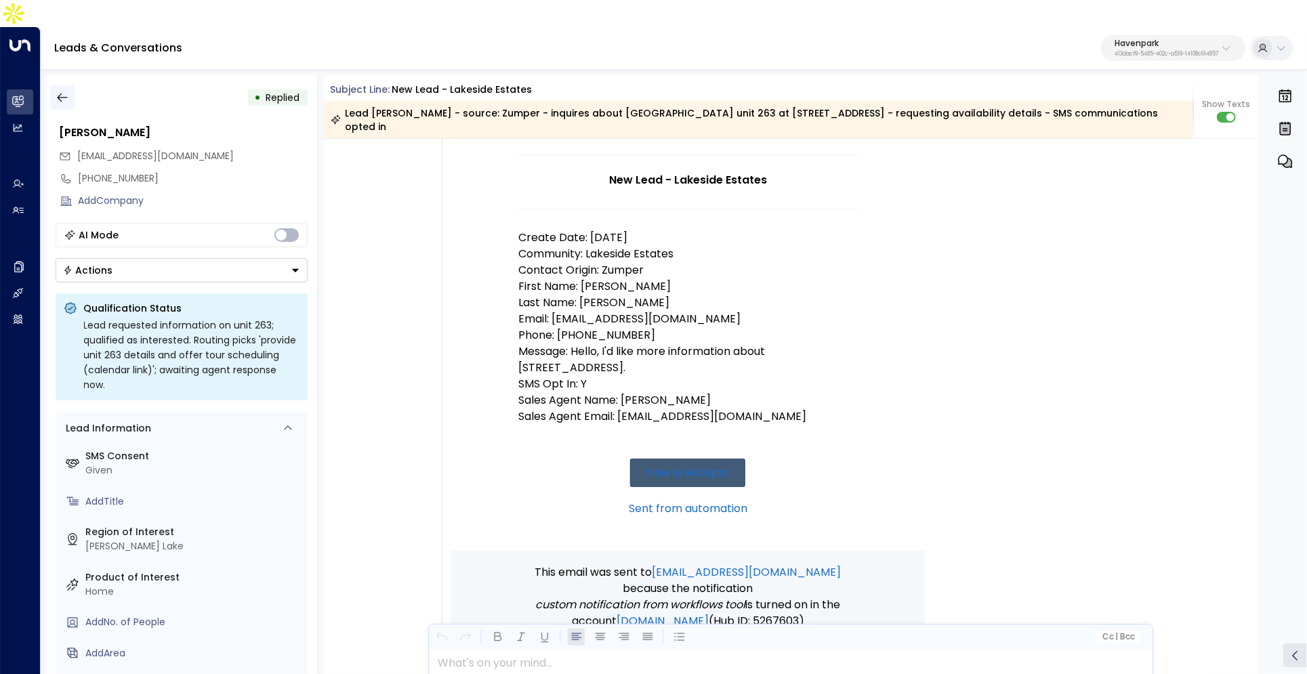
click at [65, 91] on icon "button" at bounding box center [63, 98] width 14 height 14
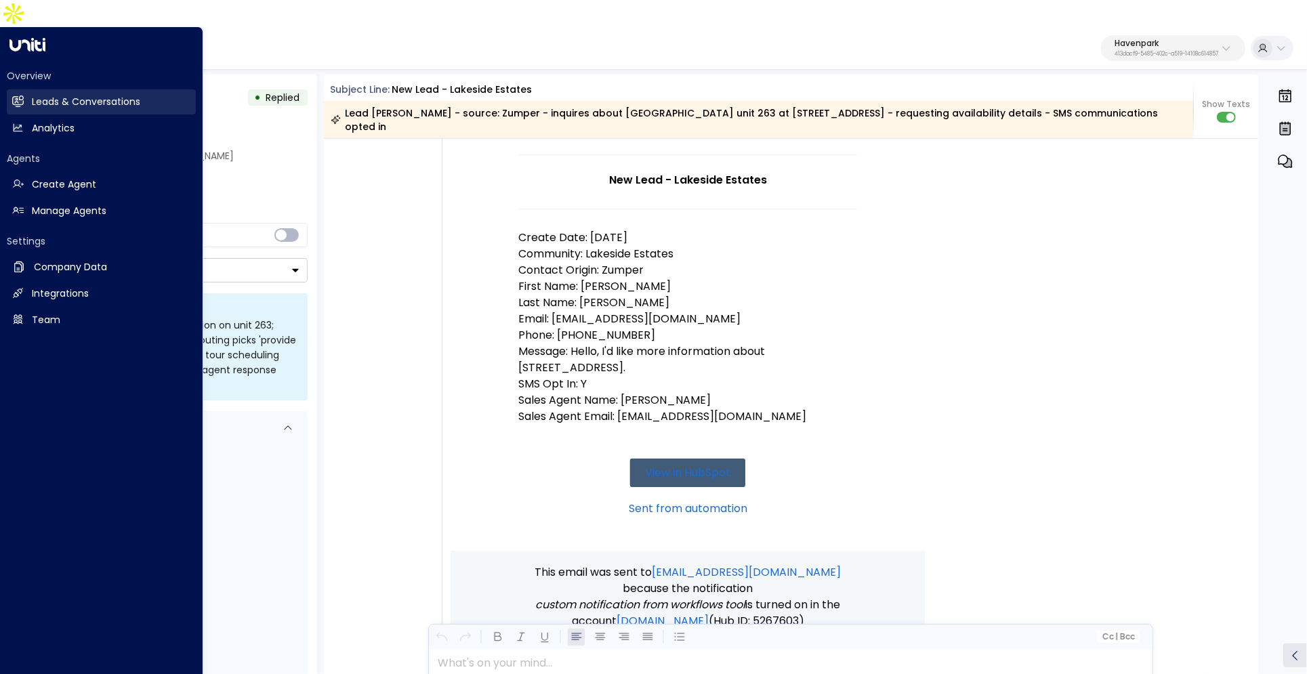
click at [25, 89] on link "Leads & Conversations Leads & Conversations" at bounding box center [101, 101] width 189 height 25
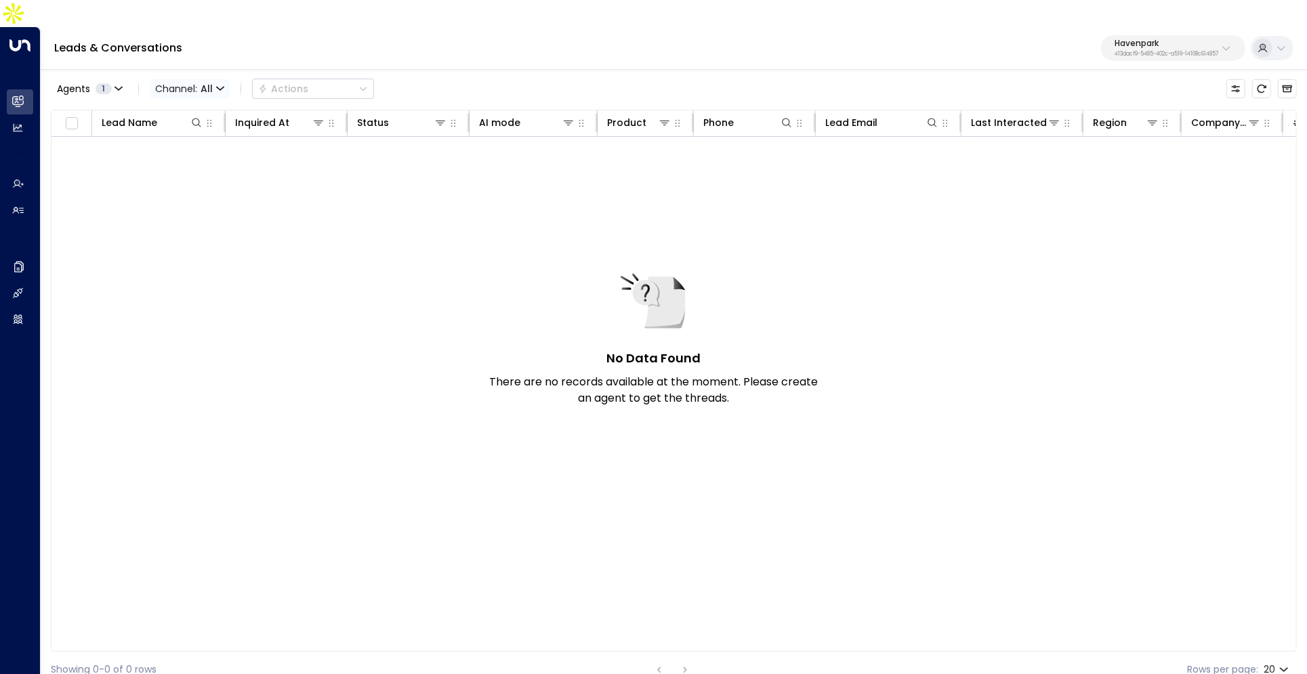
click at [213, 79] on span "Channel: All" at bounding box center [190, 88] width 80 height 19
click at [1291, 62] on div at bounding box center [653, 337] width 1307 height 674
click at [1286, 83] on icon "Archived Leads" at bounding box center [1287, 88] width 11 height 11
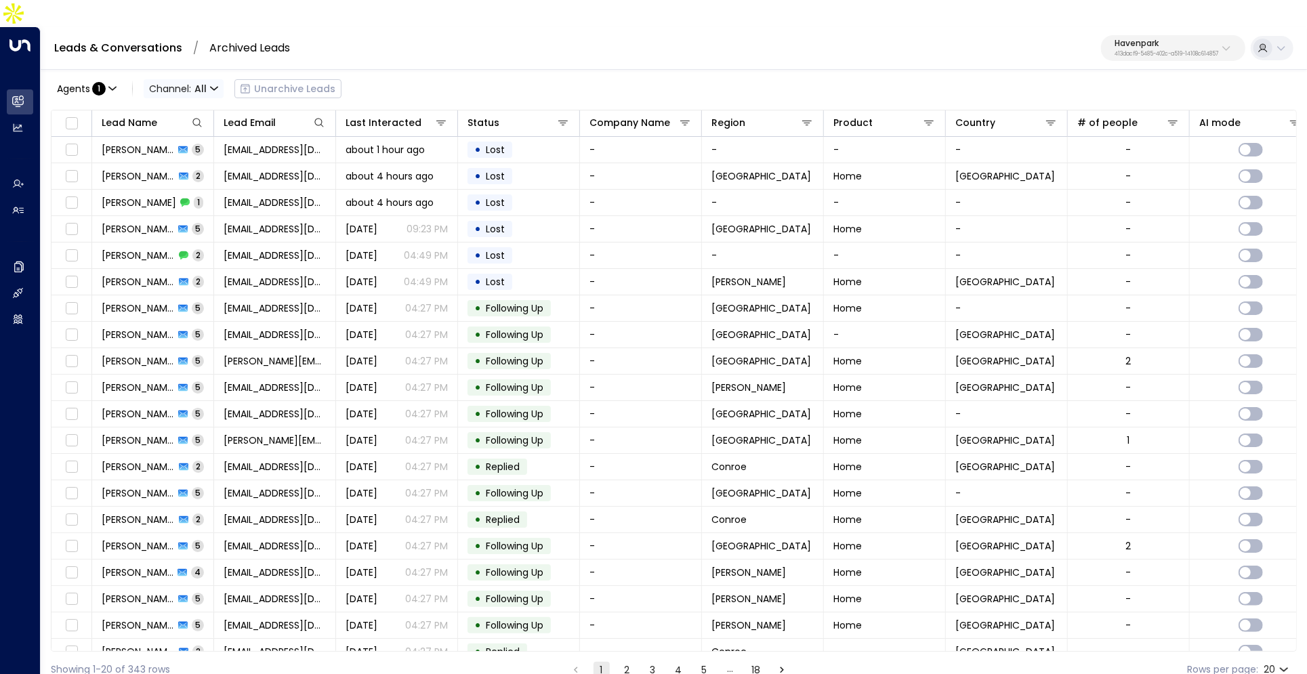
click at [204, 79] on span "Channel: All" at bounding box center [184, 88] width 80 height 19
click at [201, 143] on p "Voice" at bounding box center [178, 139] width 49 height 8
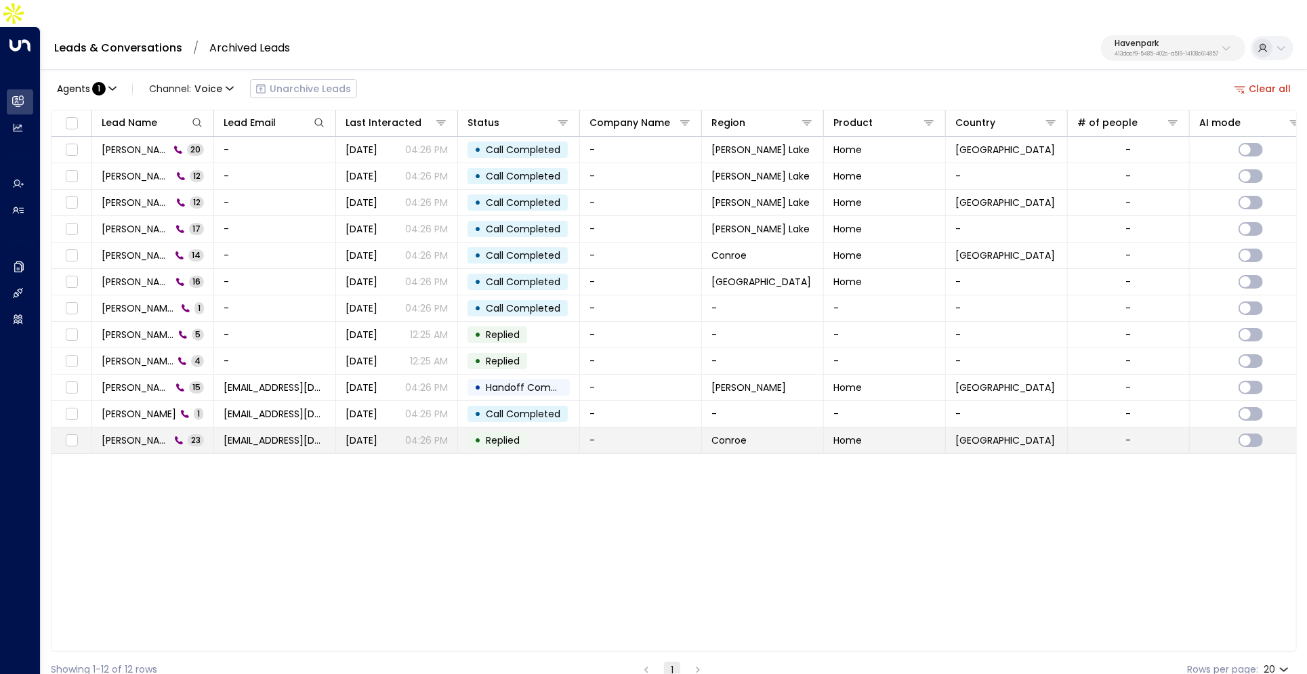
click at [267, 428] on td "[EMAIL_ADDRESS][DOMAIN_NAME]" at bounding box center [275, 441] width 122 height 26
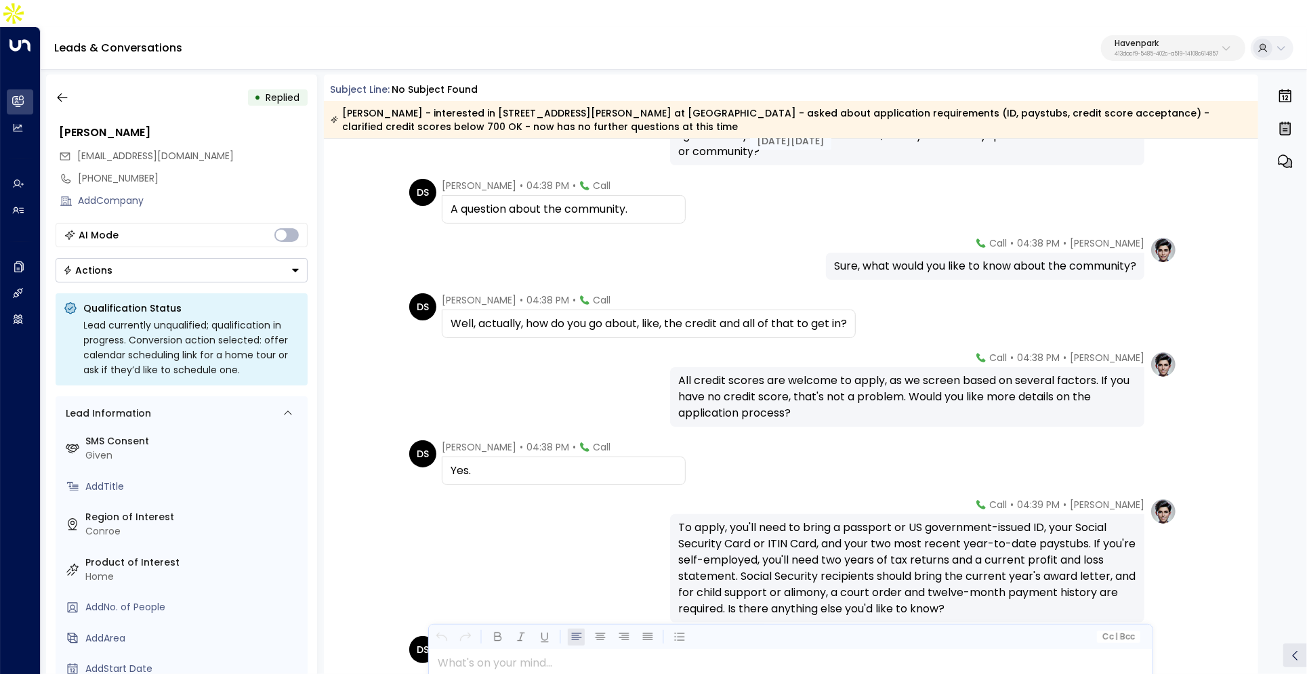
scroll to position [823, 0]
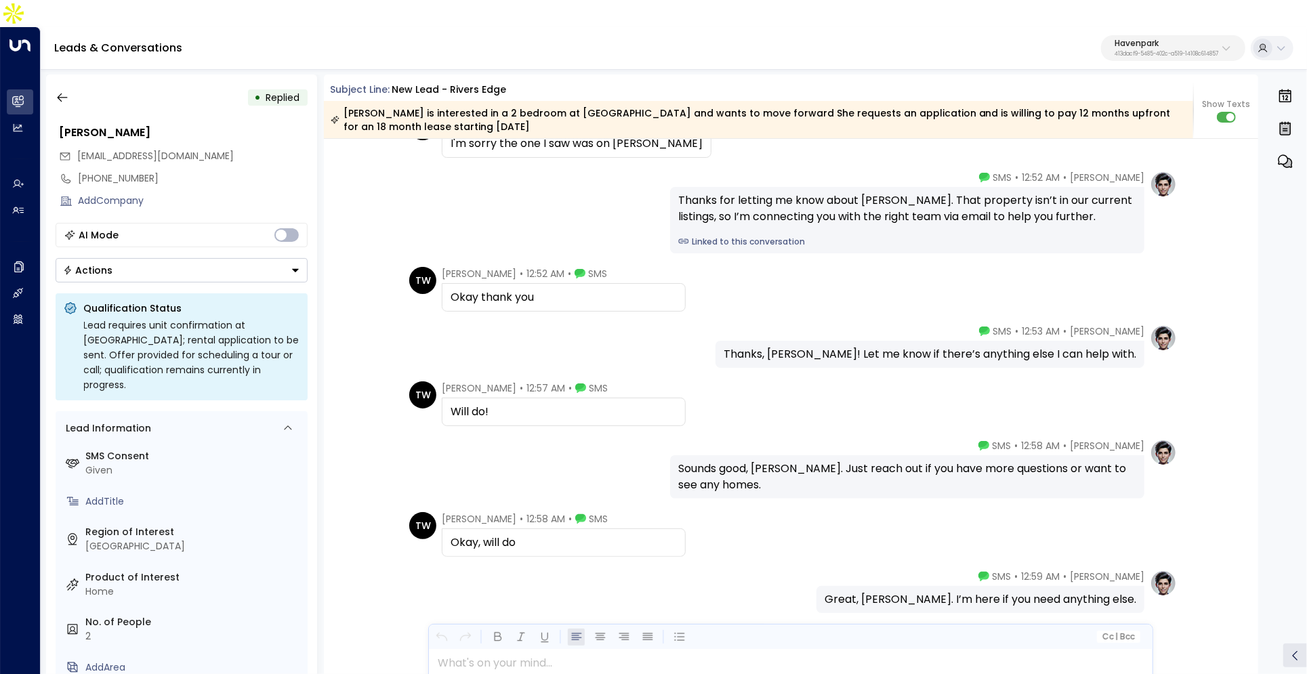
scroll to position [2480, 0]
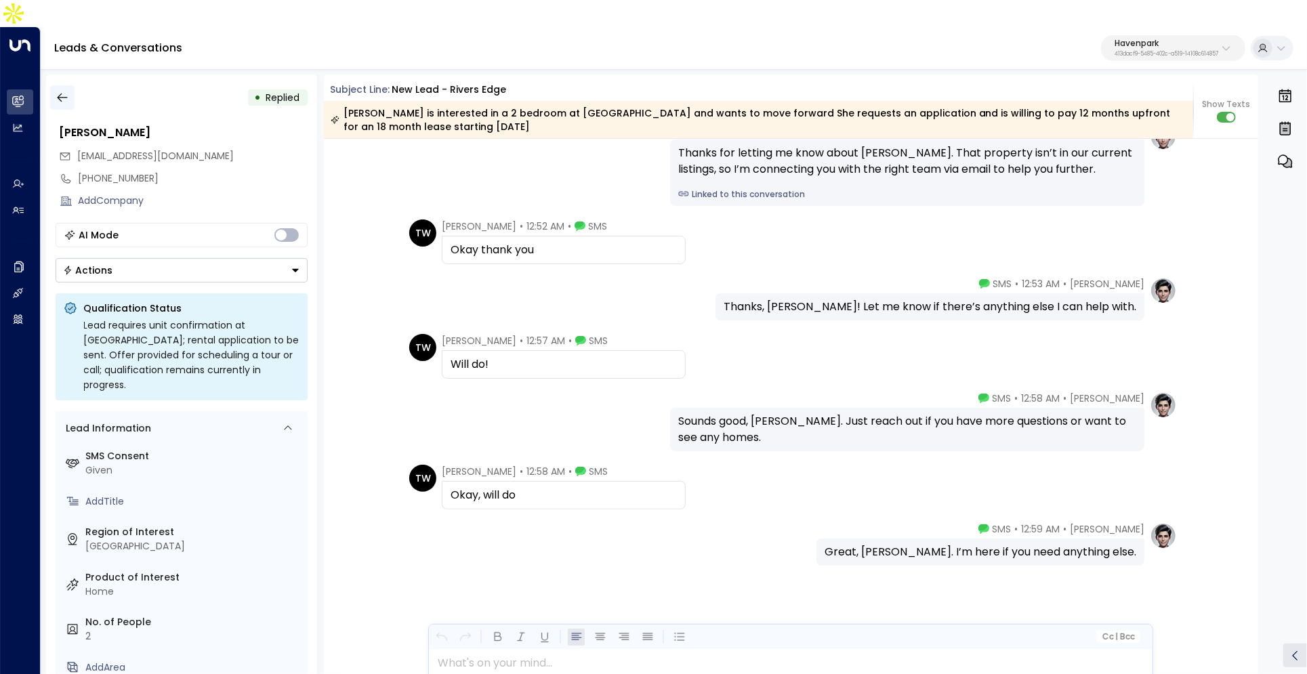
click at [64, 91] on icon "button" at bounding box center [63, 98] width 14 height 14
click at [63, 85] on button "button" at bounding box center [62, 97] width 24 height 24
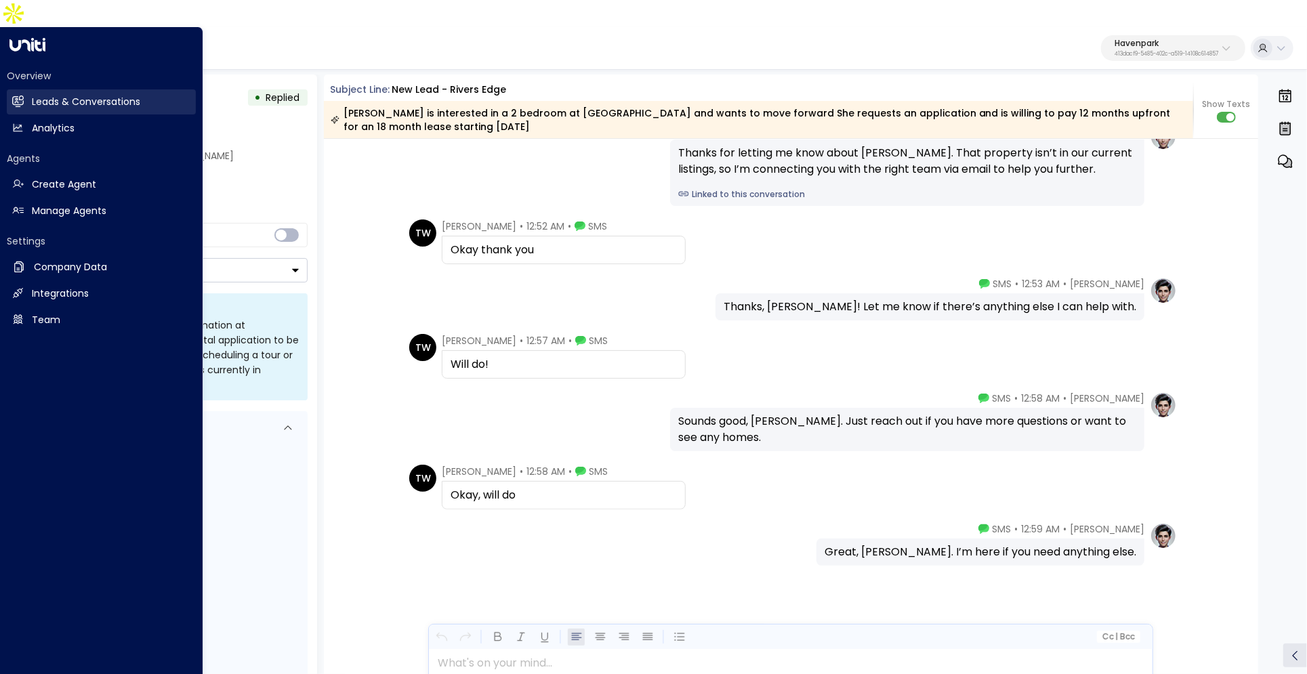
click at [31, 89] on link "Leads & Conversations Leads & Conversations" at bounding box center [101, 101] width 189 height 25
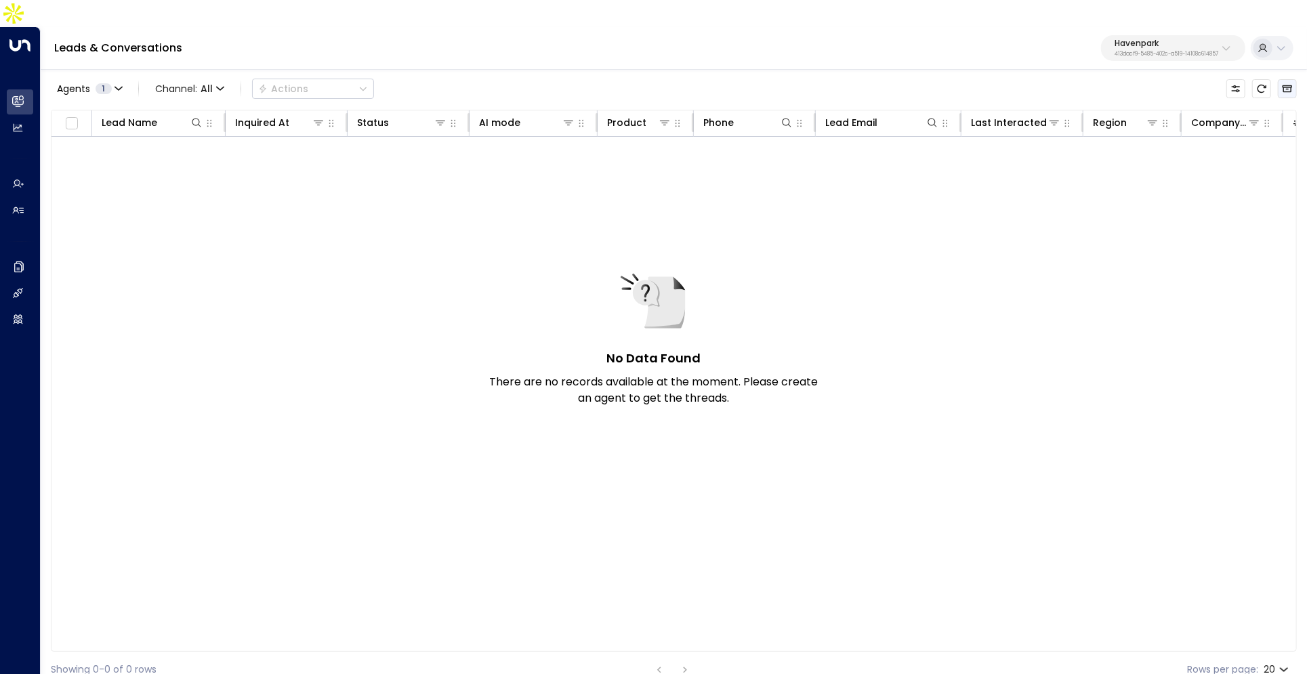
click at [1283, 83] on icon "Archived Leads" at bounding box center [1287, 88] width 11 height 11
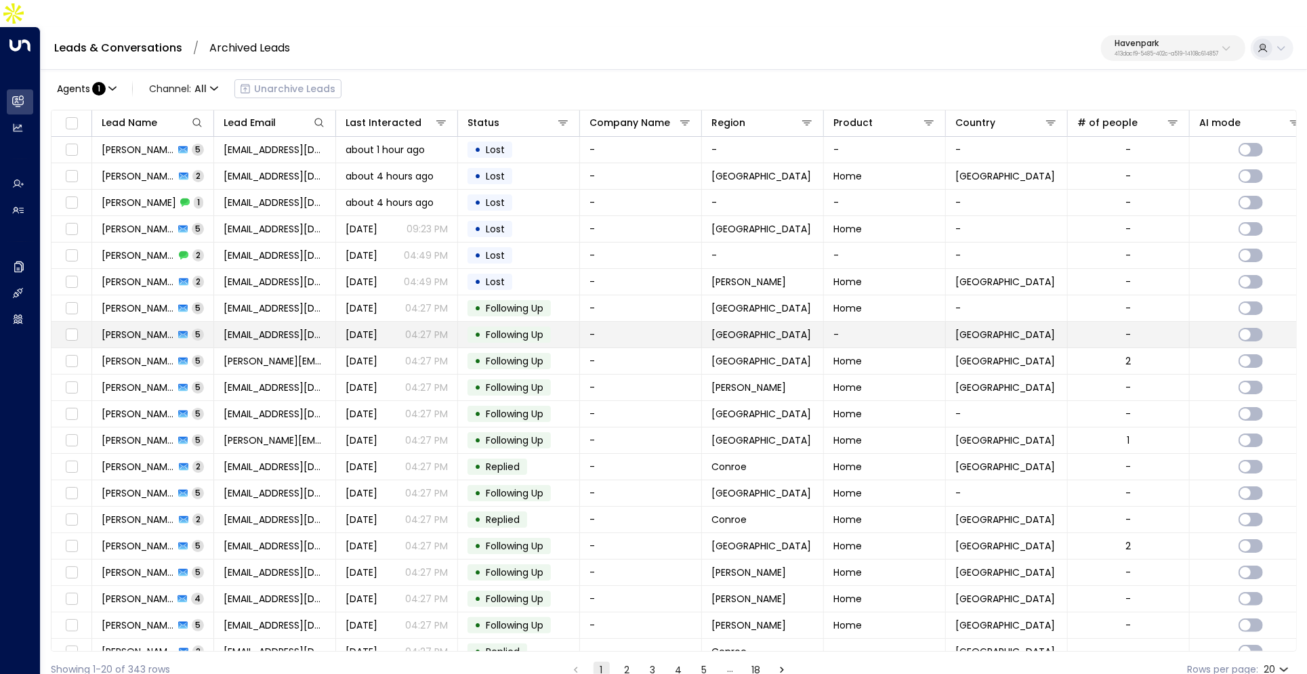
scroll to position [13, 0]
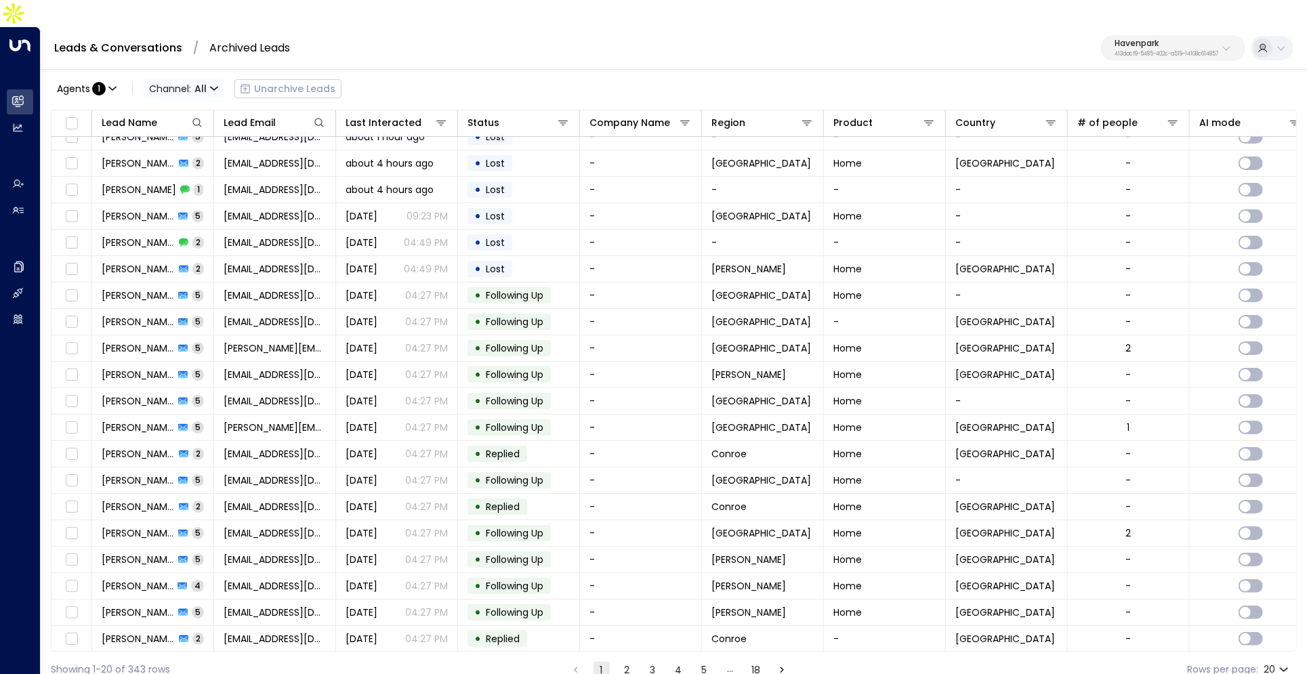
click at [213, 85] on icon "button" at bounding box center [214, 89] width 8 height 8
click at [184, 115] on p "SMS" at bounding box center [191, 115] width 65 height 14
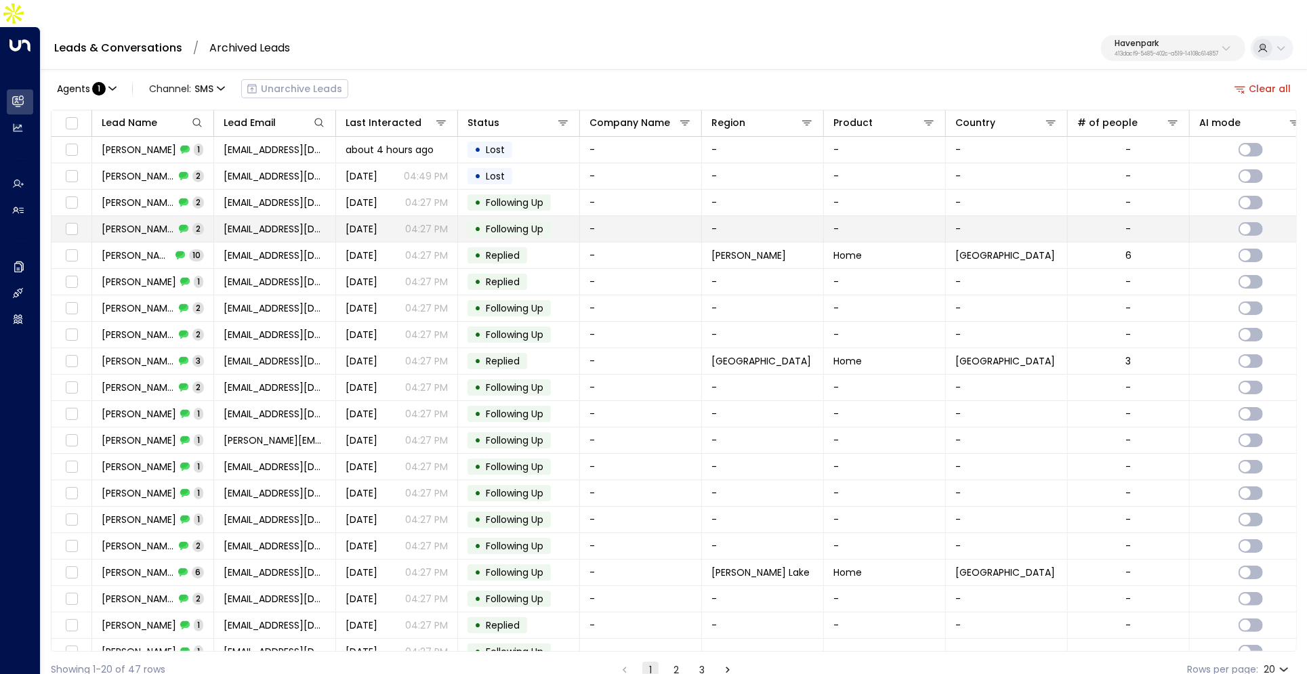
scroll to position [13, 0]
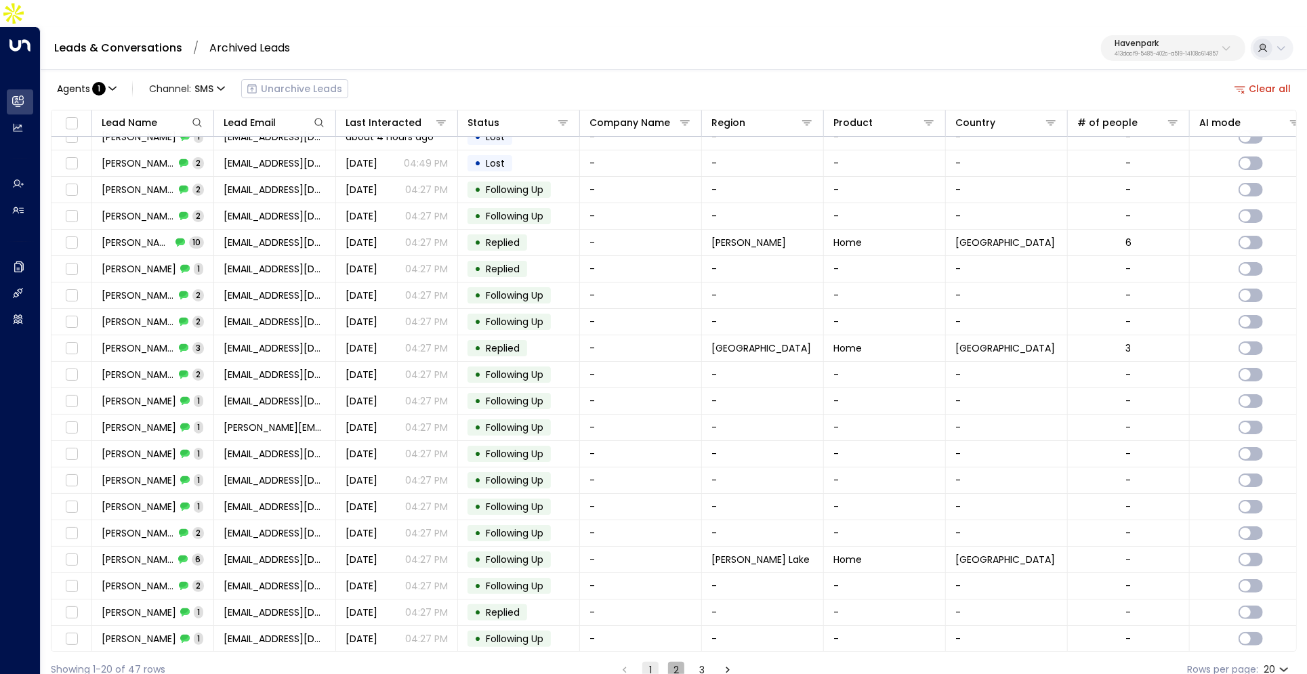
click at [672, 662] on button "2" at bounding box center [676, 670] width 16 height 16
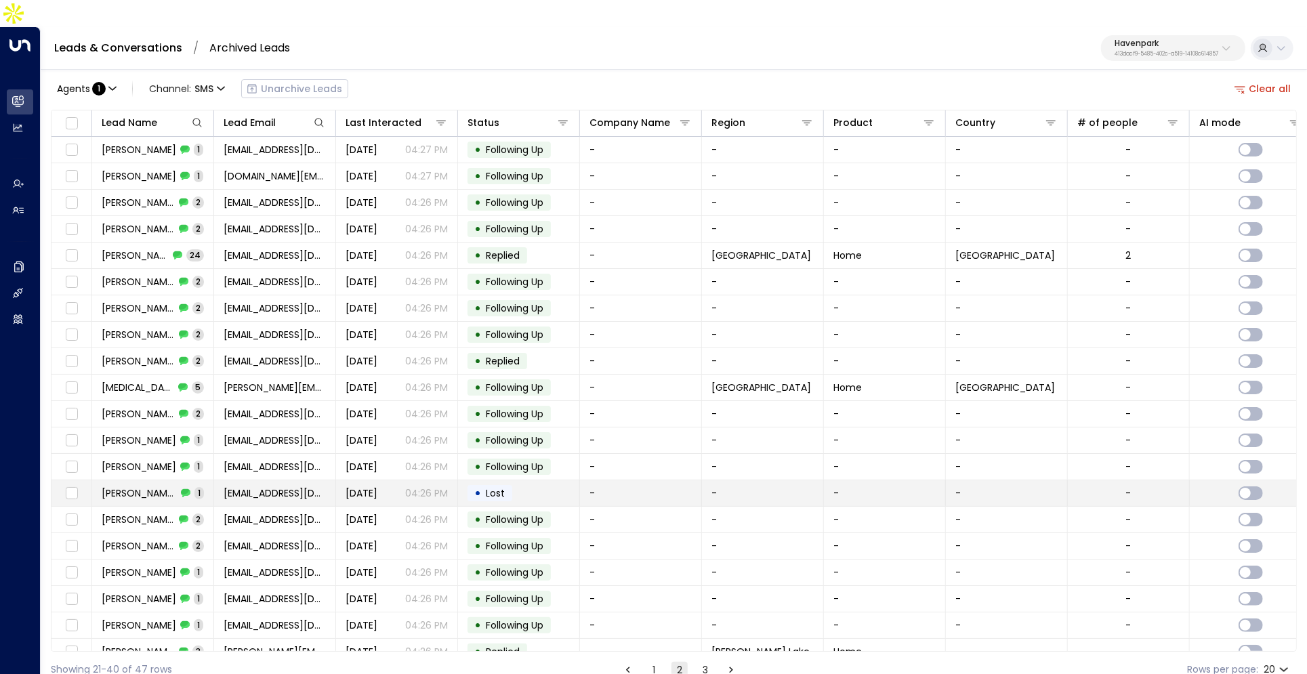
scroll to position [13, 0]
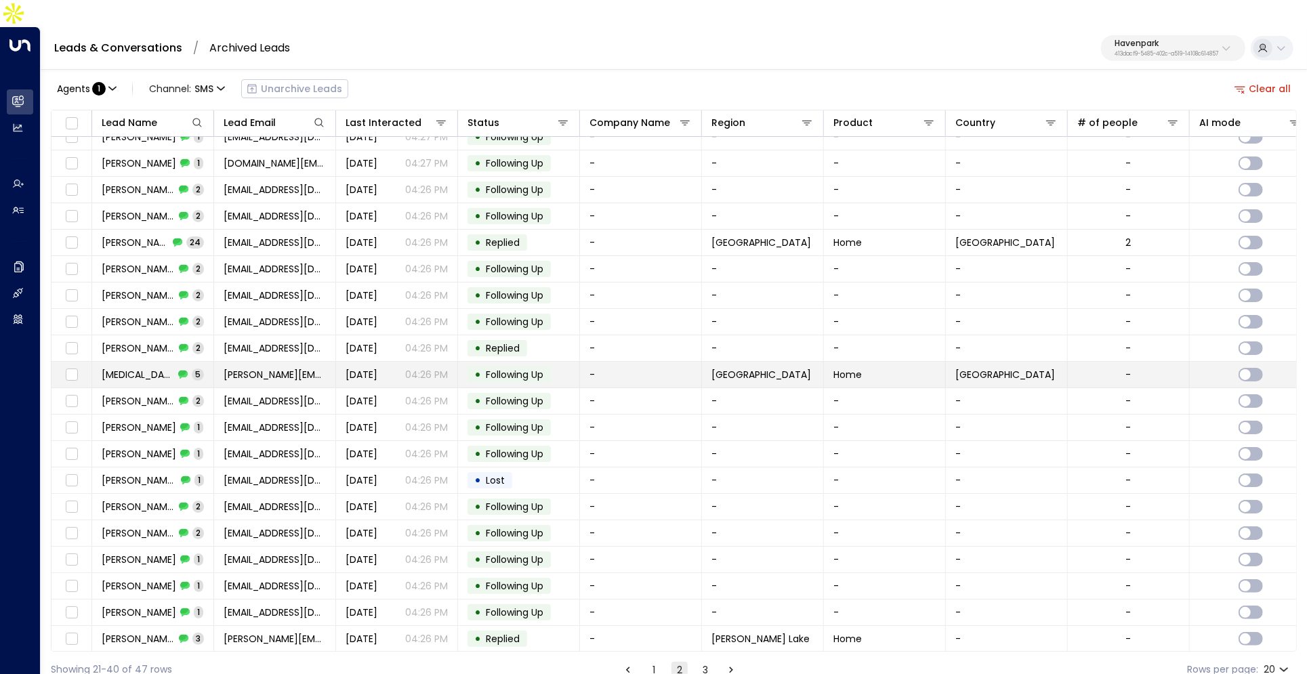
click at [196, 362] on td "Kyra Dalton 5" at bounding box center [153, 375] width 122 height 26
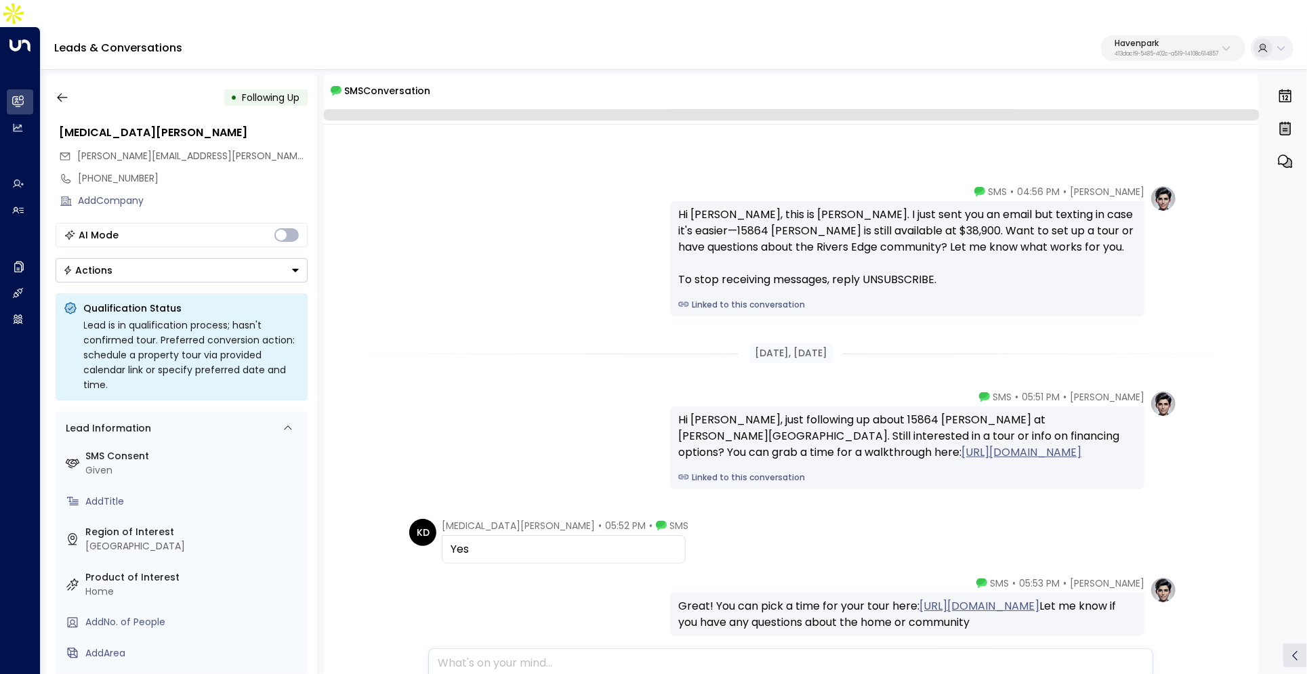
scroll to position [252, 0]
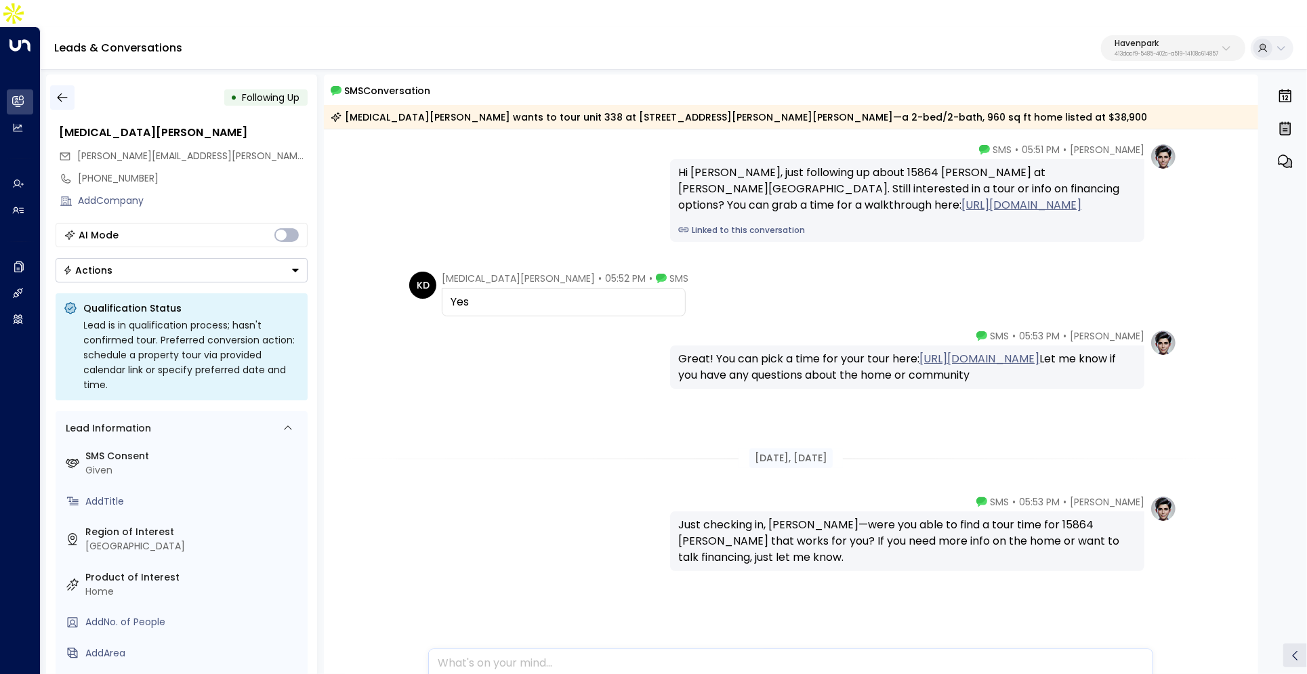
click at [70, 85] on button "button" at bounding box center [62, 97] width 24 height 24
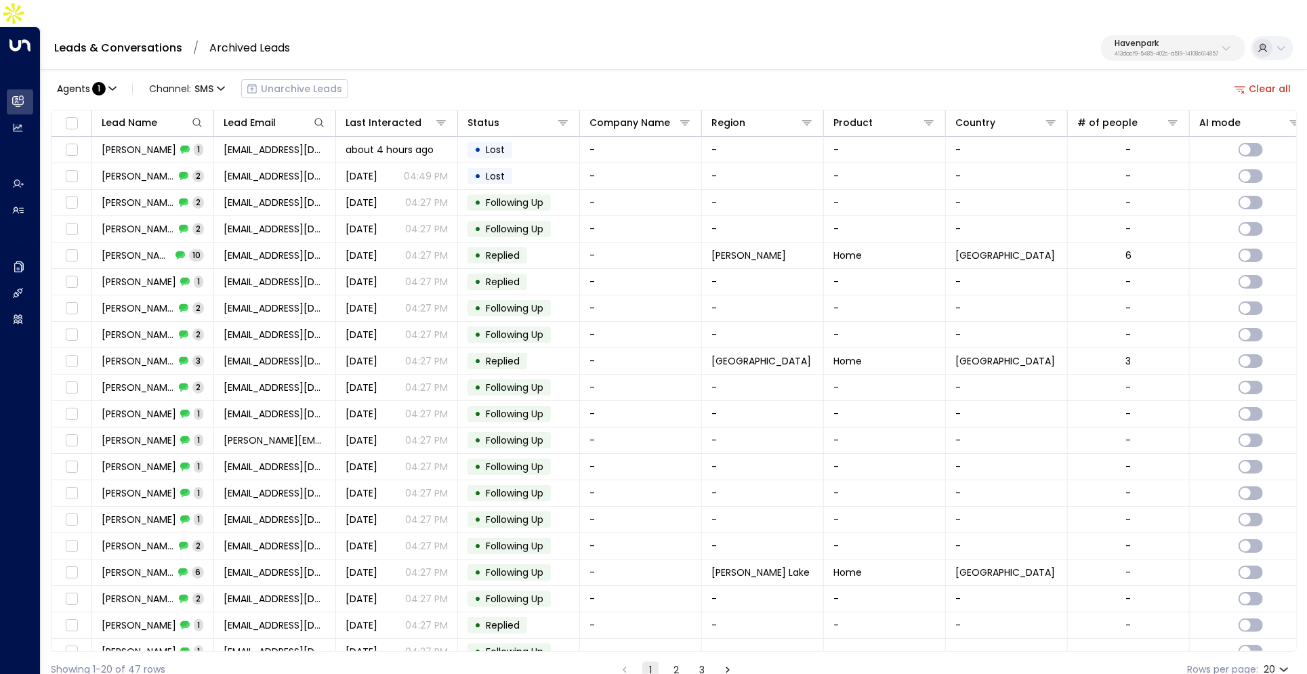
click at [703, 662] on button "3" at bounding box center [702, 670] width 16 height 16
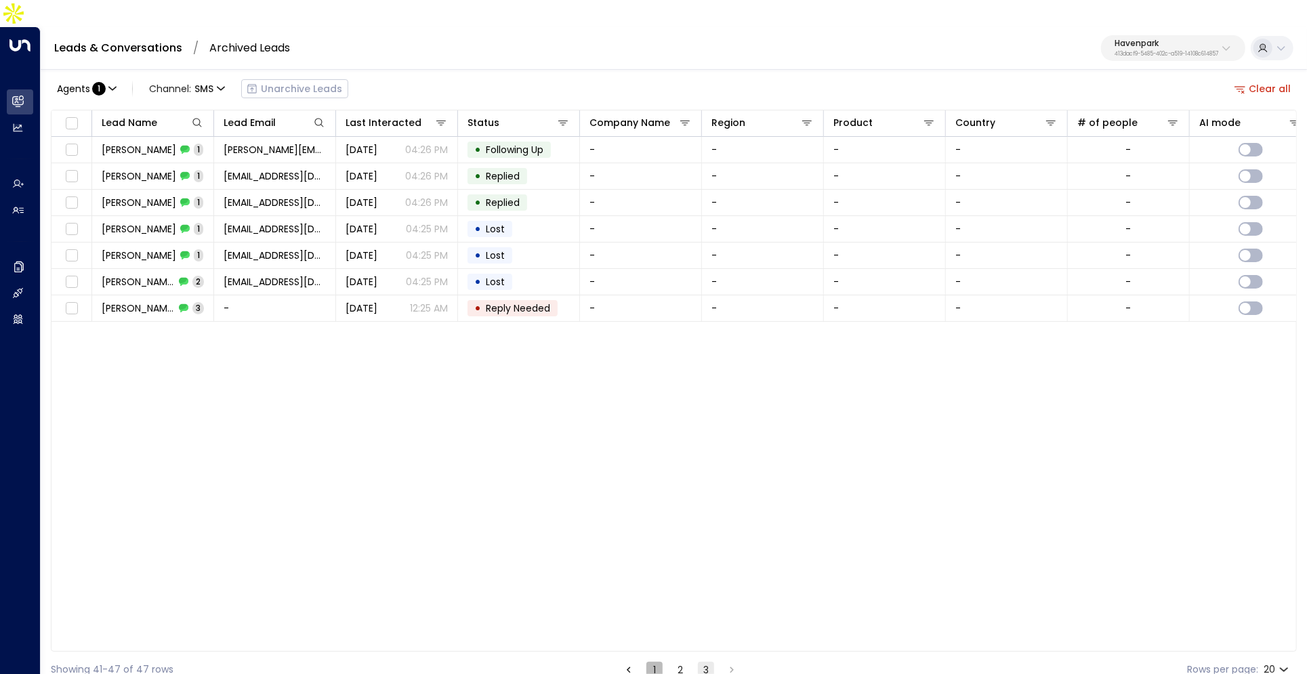
click at [651, 662] on button "1" at bounding box center [654, 670] width 16 height 16
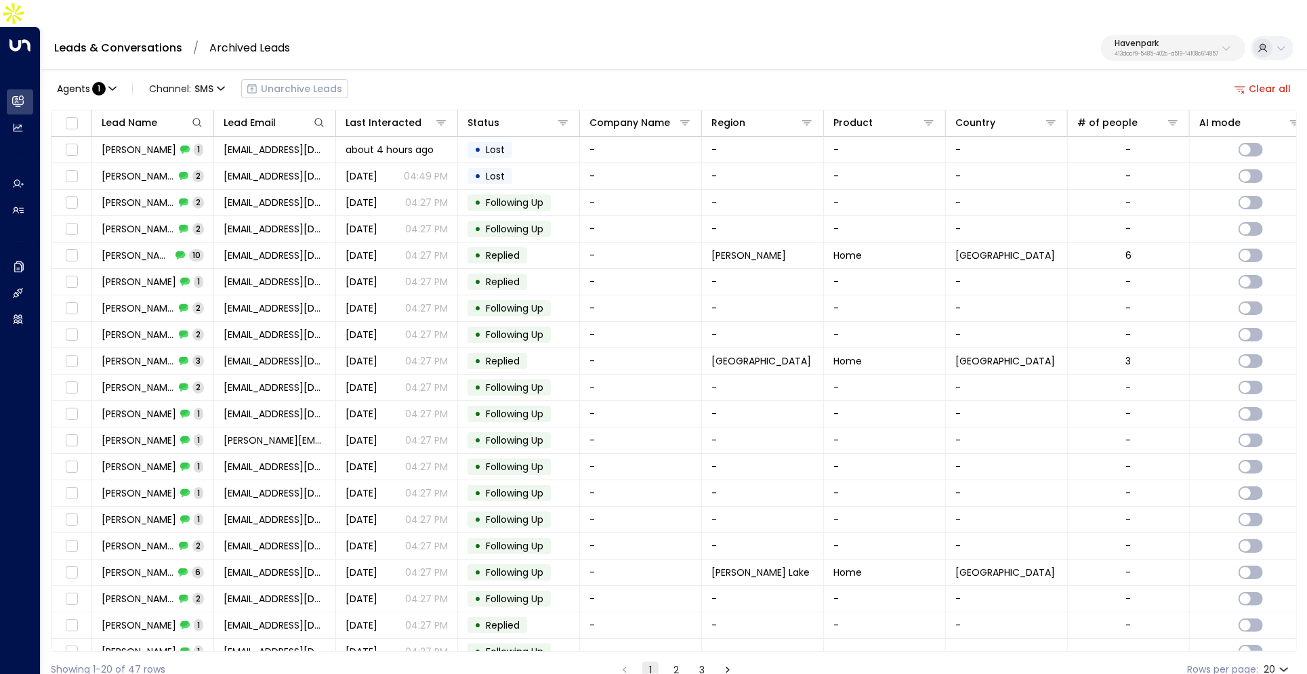
click at [671, 662] on button "2" at bounding box center [676, 670] width 16 height 16
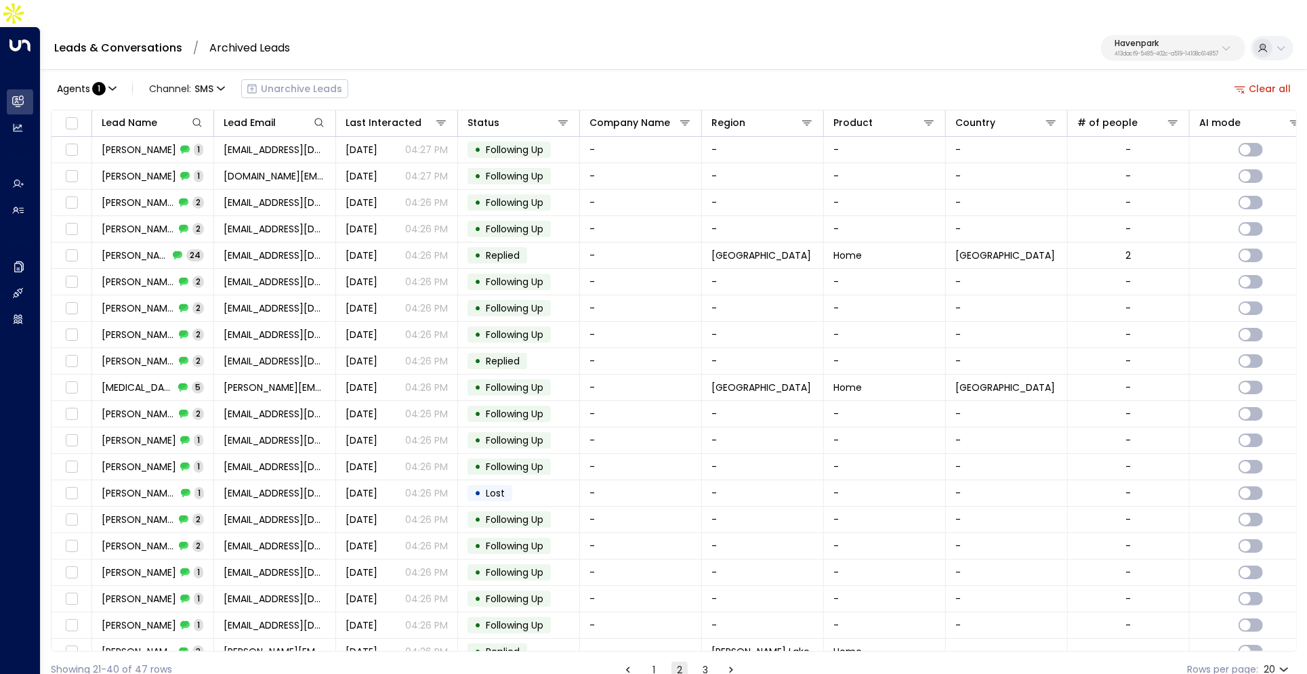
click at [709, 662] on button "3" at bounding box center [705, 670] width 16 height 16
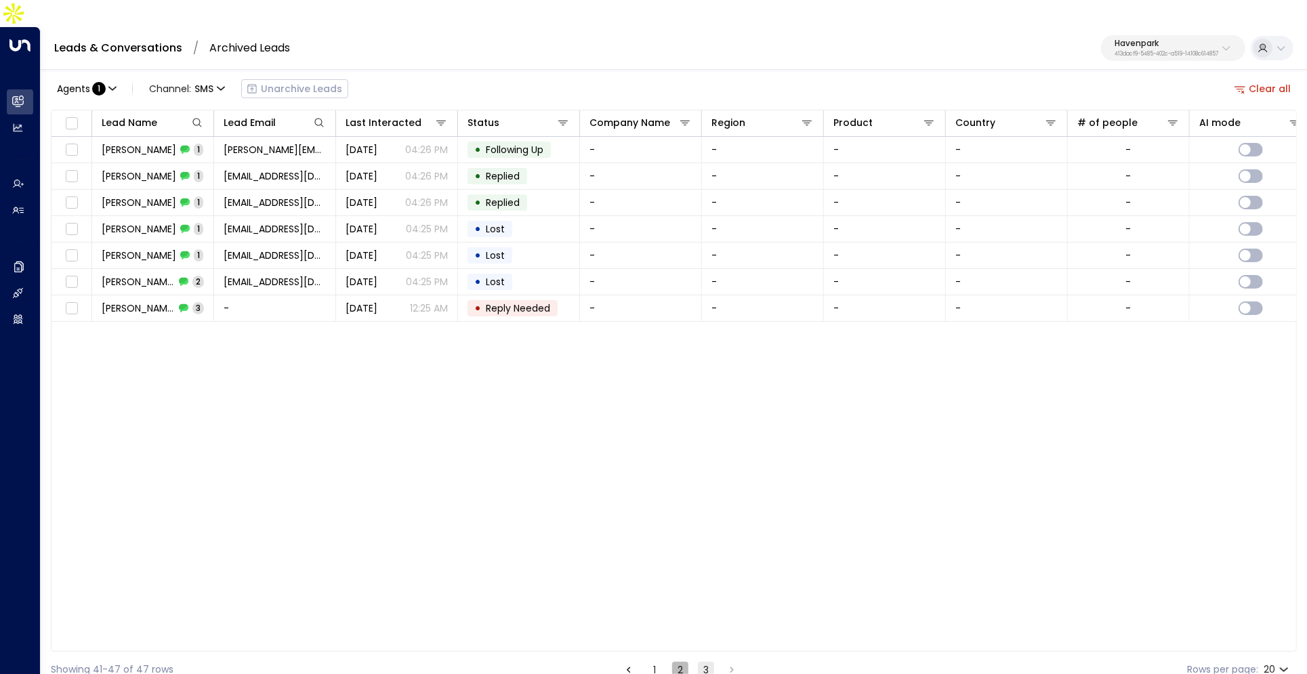
click at [678, 662] on button "2" at bounding box center [680, 670] width 16 height 16
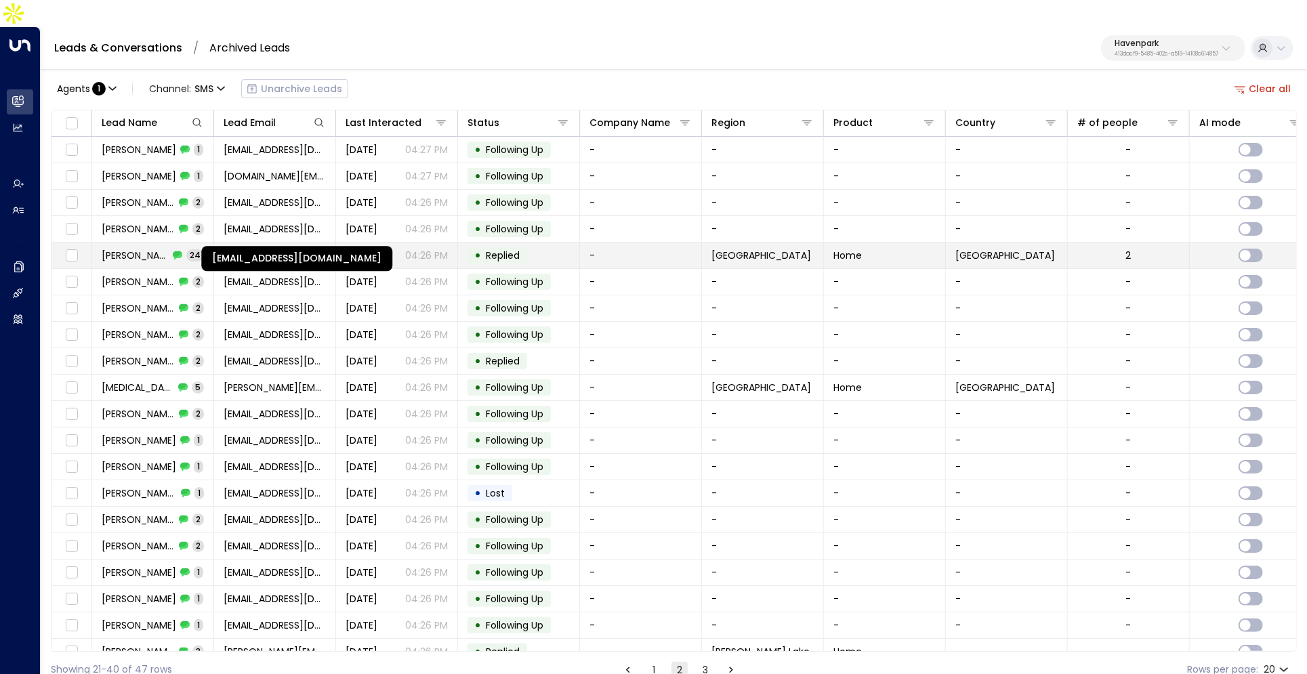
click at [248, 249] on span "twoodby1965@gmail.com" at bounding box center [275, 256] width 102 height 14
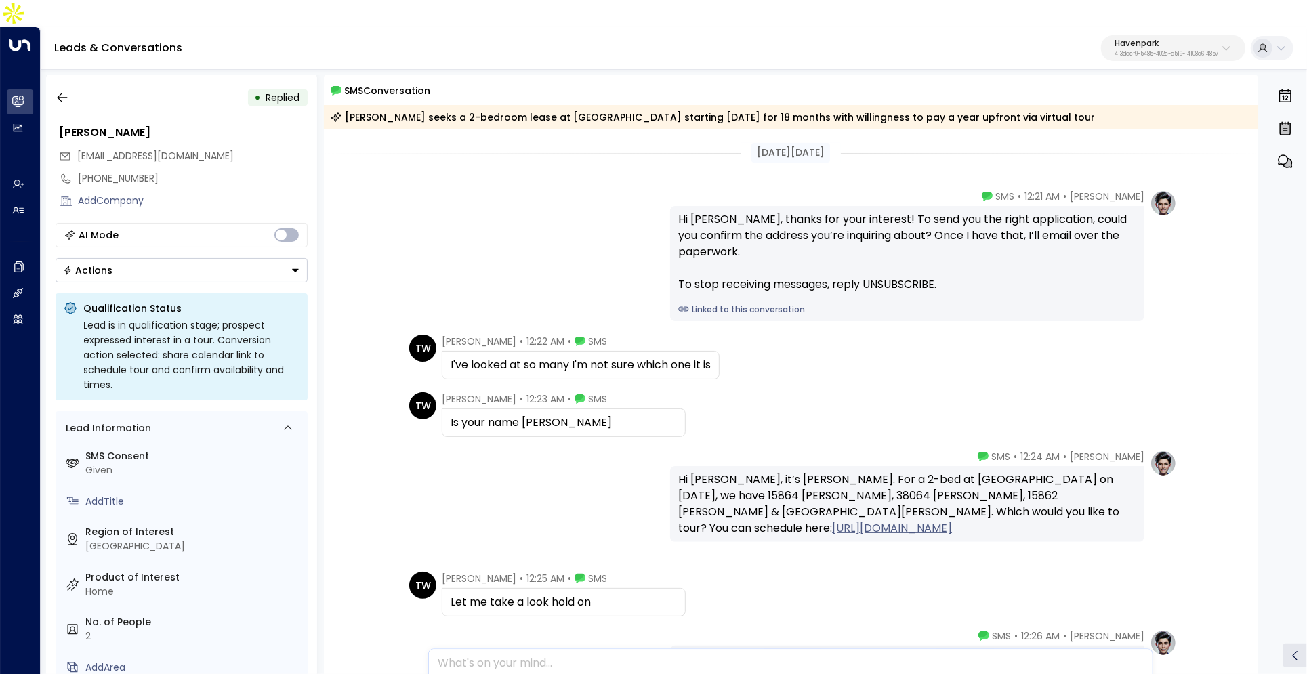
click at [741, 304] on link "Linked to this conversation" at bounding box center [907, 310] width 458 height 12
click at [58, 91] on icon "button" at bounding box center [63, 98] width 14 height 14
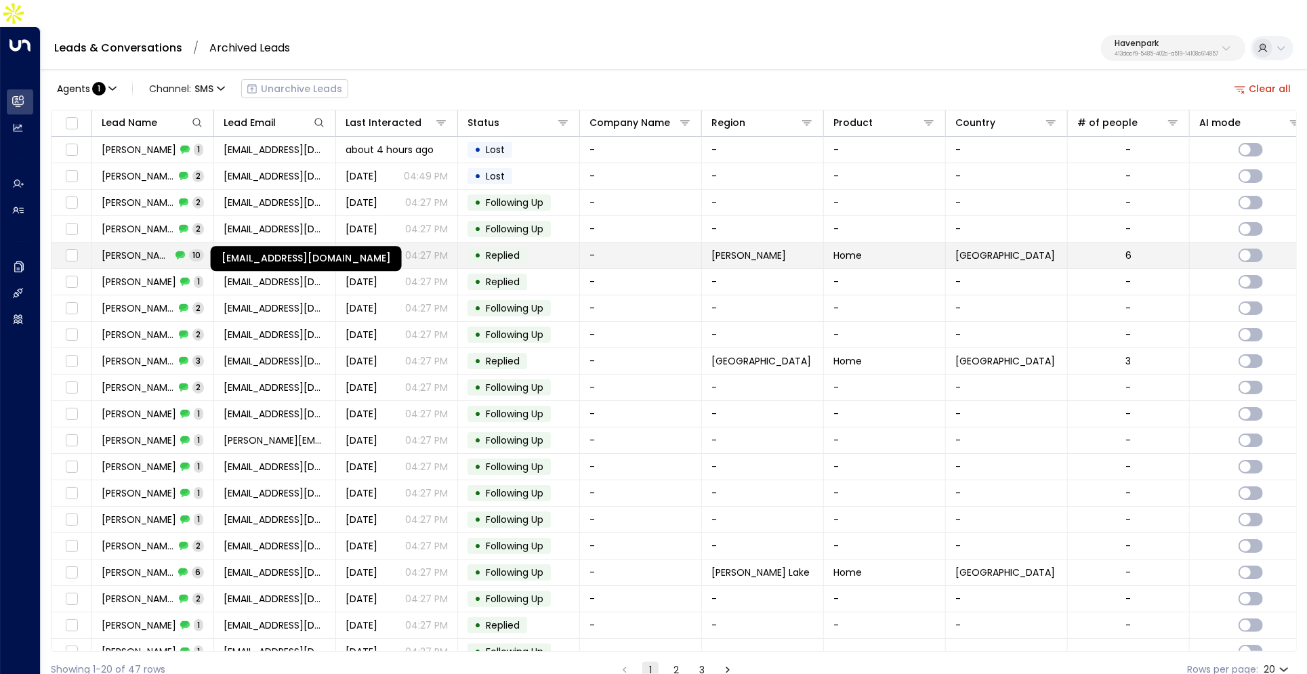
click at [314, 249] on span "[EMAIL_ADDRESS][DOMAIN_NAME]" at bounding box center [275, 256] width 102 height 14
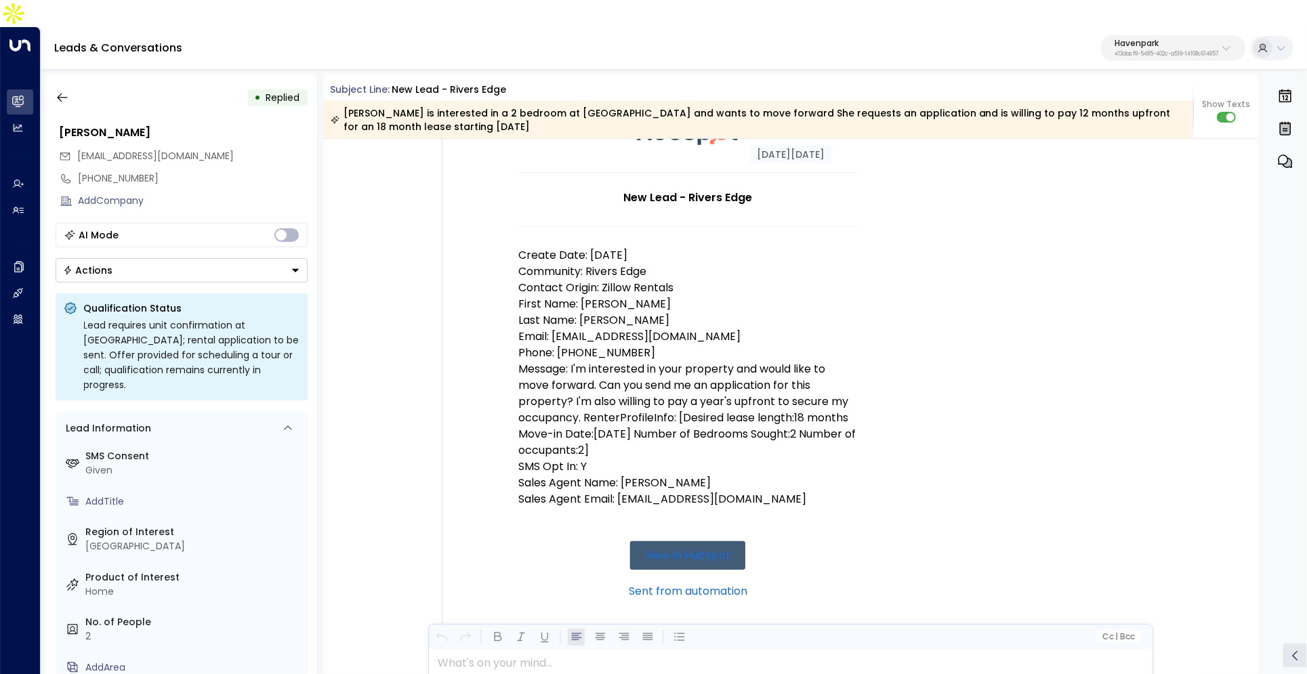
scroll to position [146, 0]
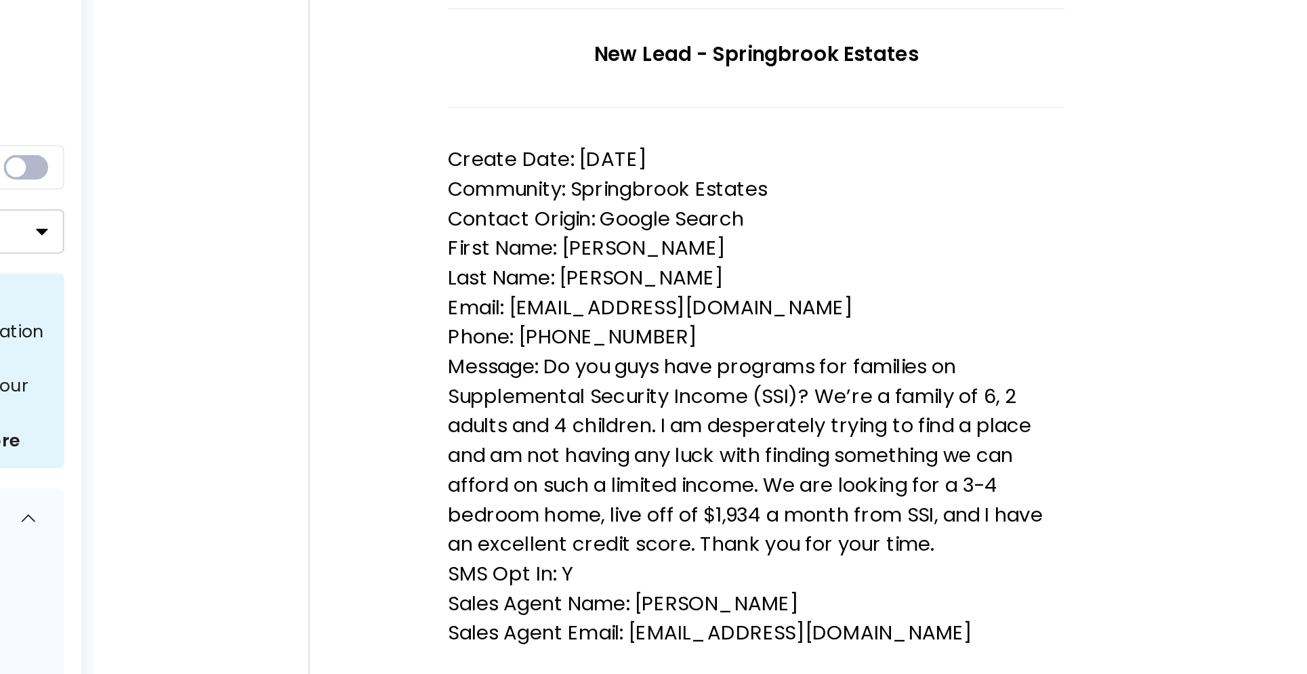
scroll to position [146, 0]
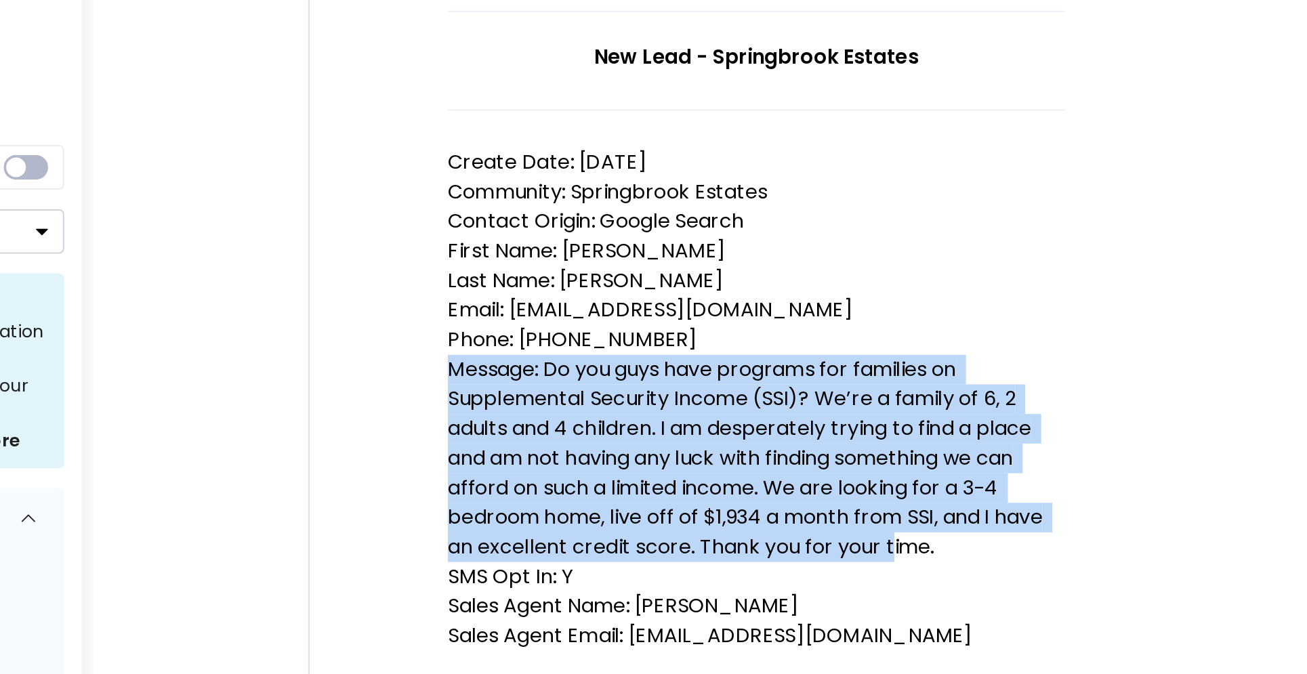
drag, startPoint x: 520, startPoint y: 320, endPoint x: 760, endPoint y: 409, distance: 255.7
click at [760, 409] on p "Message: Do you guys have programs for families on Supplemental Security Income…" at bounding box center [687, 395] width 339 height 114
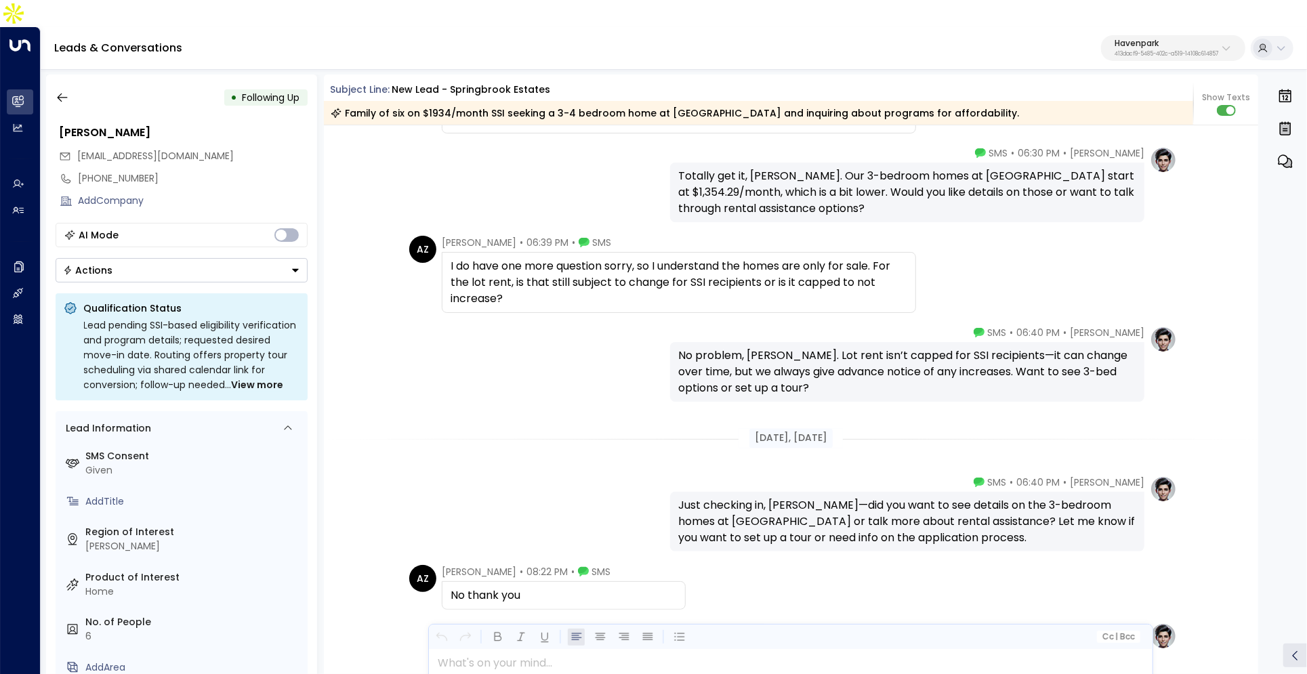
scroll to position [1977, 0]
